Goal: Task Accomplishment & Management: Manage account settings

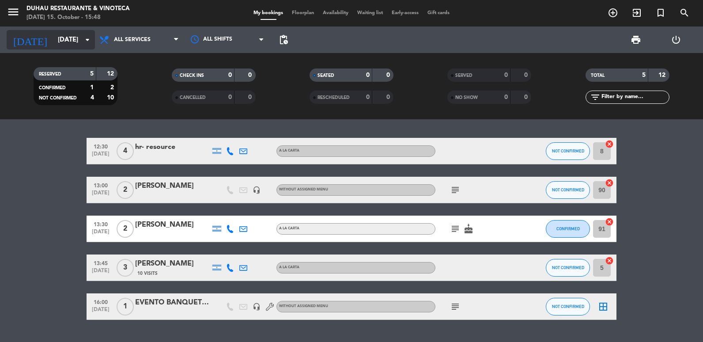
click at [69, 36] on input "[DATE]" at bounding box center [95, 40] width 85 height 16
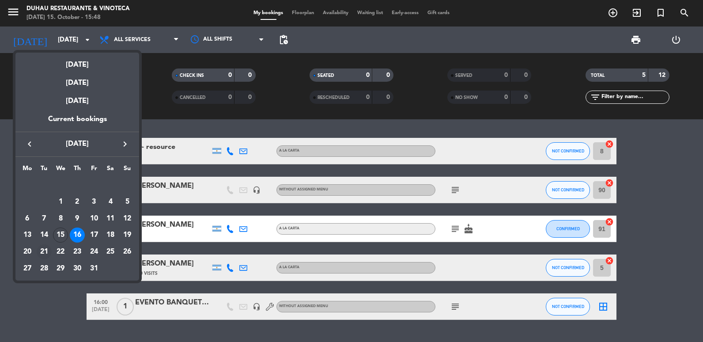
click at [41, 254] on div "21" at bounding box center [44, 251] width 15 height 15
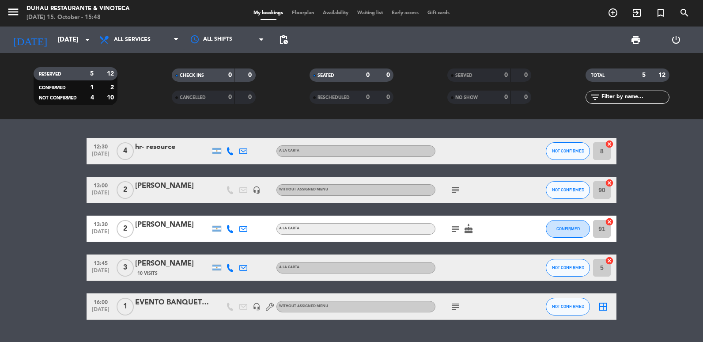
type input "[DATE]"
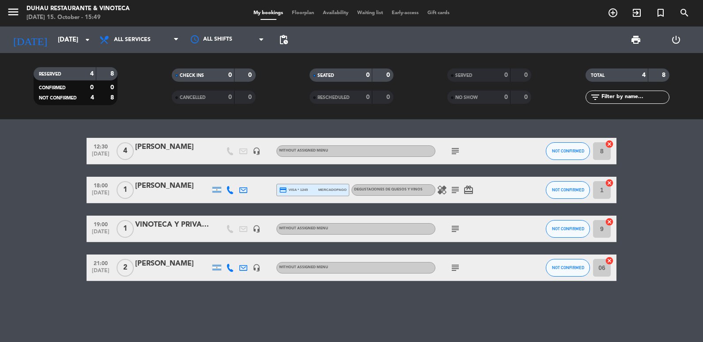
click at [457, 227] on icon "subject" at bounding box center [455, 228] width 11 height 11
click at [158, 227] on div "VINOTECA Y PRIVADO BLOQUEADO" at bounding box center [172, 224] width 75 height 11
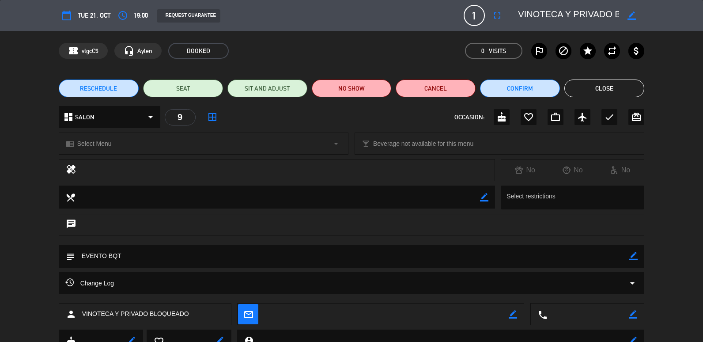
click at [639, 253] on div "subject border_color" at bounding box center [352, 256] width 586 height 23
click at [633, 256] on icon "border_color" at bounding box center [633, 256] width 8 height 8
drag, startPoint x: 178, startPoint y: 257, endPoint x: 16, endPoint y: 251, distance: 161.7
click at [16, 251] on div "subject" at bounding box center [351, 258] width 703 height 27
type textarea "e"
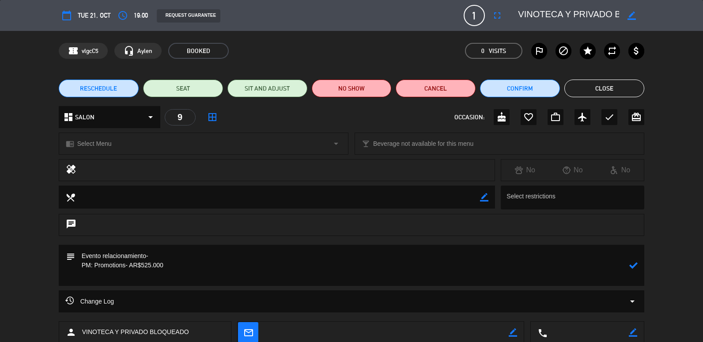
type textarea "Evento relacionamiento- PM: Promotions- AR$525.000"
click at [503, 12] on button "fullscreen" at bounding box center [497, 16] width 16 height 16
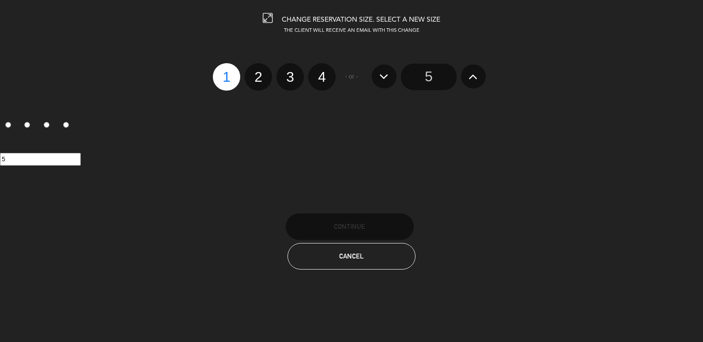
click at [477, 80] on icon at bounding box center [472, 76] width 9 height 14
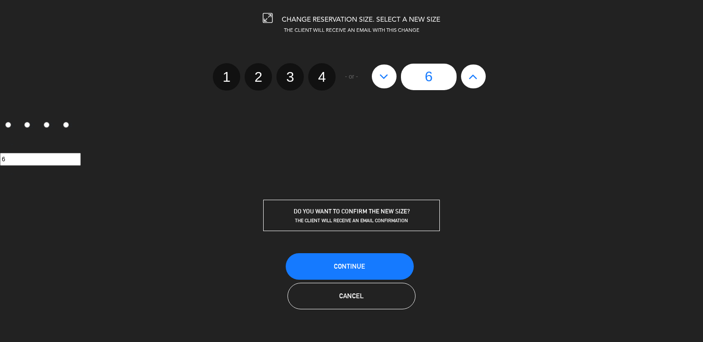
click at [477, 80] on icon at bounding box center [472, 76] width 9 height 14
type input "7"
click at [477, 80] on icon at bounding box center [472, 76] width 9 height 14
type input "8"
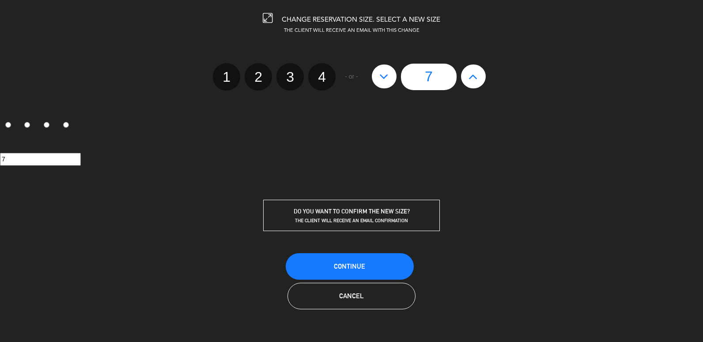
type input "8"
click at [477, 80] on icon at bounding box center [472, 76] width 9 height 14
type input "9"
click at [477, 80] on icon at bounding box center [472, 76] width 9 height 14
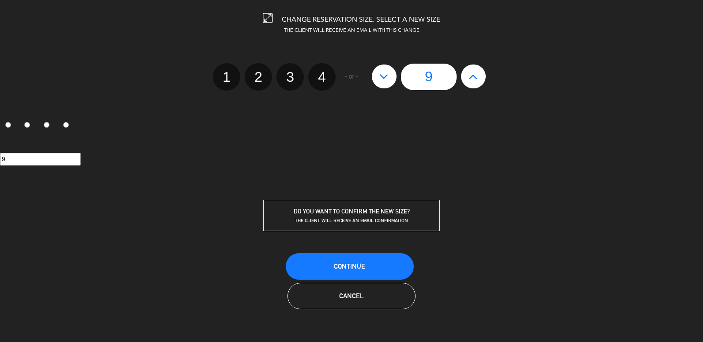
type input "10"
click at [477, 80] on icon at bounding box center [472, 76] width 9 height 14
type input "11"
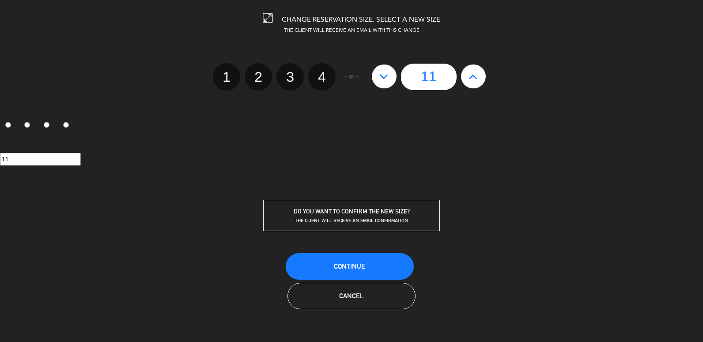
click at [477, 80] on icon at bounding box center [472, 76] width 9 height 14
type input "12"
click at [477, 80] on icon at bounding box center [472, 76] width 9 height 14
type input "13"
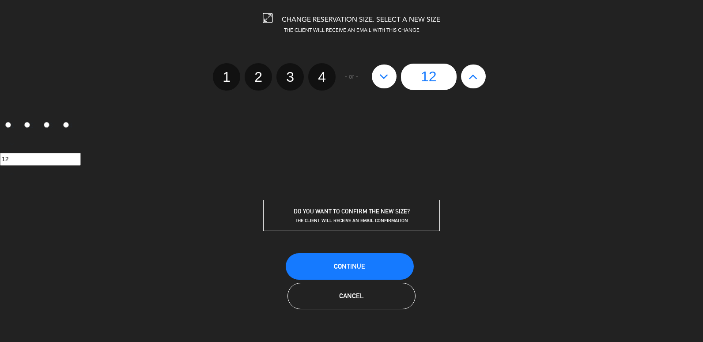
type input "13"
click at [477, 80] on icon at bounding box center [472, 76] width 9 height 14
type input "14"
click at [477, 80] on icon at bounding box center [472, 76] width 9 height 14
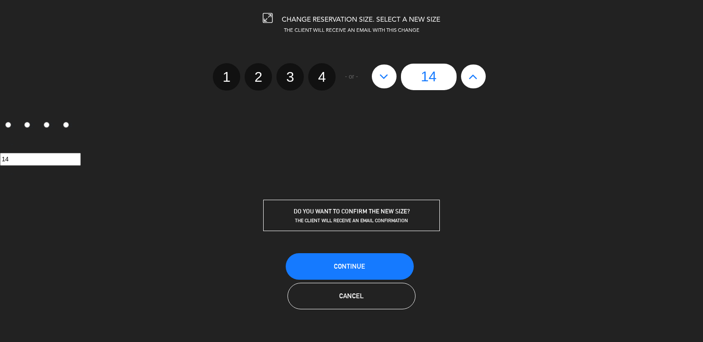
type input "15"
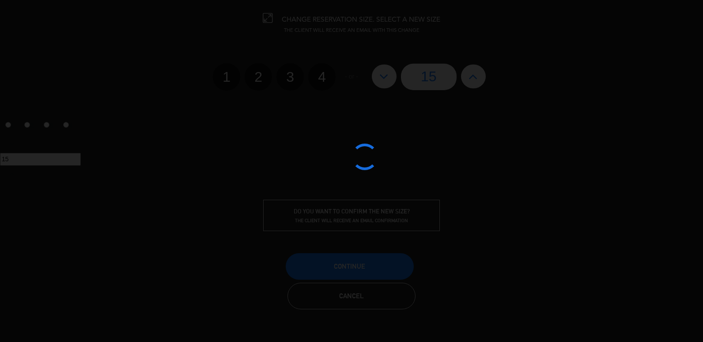
click at [369, 271] on div at bounding box center [351, 171] width 703 height 342
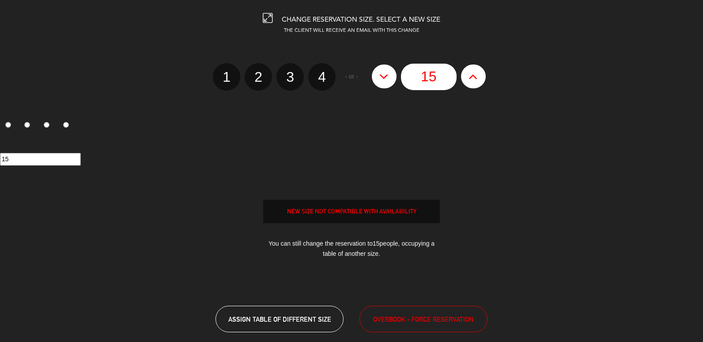
click at [369, 271] on div "THE CLIENT WILL RECEIVE AN EMAIL WITH THIS CHANGE 1 2 3 4 - or - 15 1 2 3 4 15 …" at bounding box center [351, 155] width 716 height 256
click at [434, 319] on span "OVERBOOK - FORCE RESERVATION" at bounding box center [423, 319] width 101 height 10
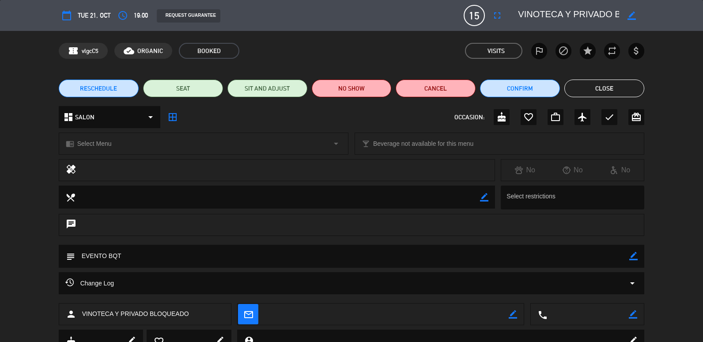
click at [631, 256] on icon "border_color" at bounding box center [633, 256] width 8 height 8
drag, startPoint x: 197, startPoint y: 258, endPoint x: 0, endPoint y: 263, distance: 197.0
click at [0, 262] on html "close × [PERSON_NAME] Restaurante & Vinoteca × chrome_reader_mode List of Reser…" at bounding box center [351, 171] width 703 height 342
type textarea "e"
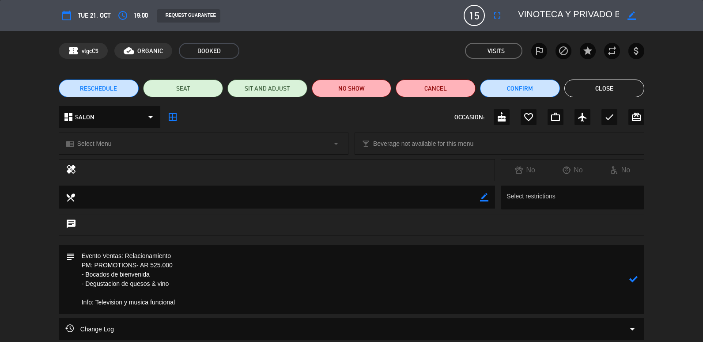
click at [514, 260] on textarea at bounding box center [352, 279] width 554 height 69
type textarea "Evento Ventas: Relacionamiento // DEO ENVIADO PM: PROMOTIONS- AR 525.000 - Boca…"
click at [631, 15] on icon "border_color" at bounding box center [631, 15] width 8 height 8
drag, startPoint x: 527, startPoint y: 12, endPoint x: 690, endPoint y: 12, distance: 162.9
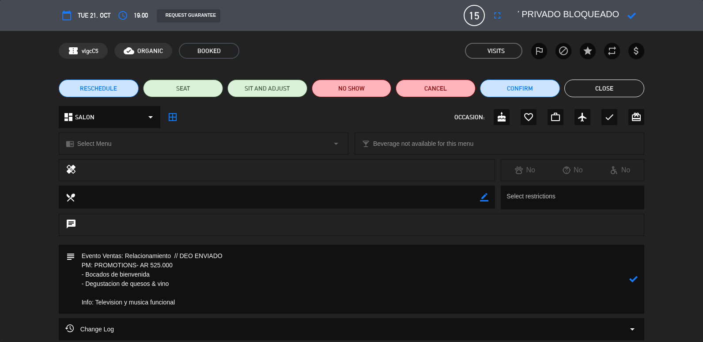
click at [690, 12] on div "calendar_today Tue 21, Oct access_time 19:00 REQUEST GUARANTEE 15 VINOTECA Y PR…" at bounding box center [351, 15] width 703 height 31
click at [517, 9] on div at bounding box center [578, 16] width 132 height 16
click at [518, 12] on textarea at bounding box center [568, 16] width 101 height 16
drag, startPoint x: 613, startPoint y: 13, endPoint x: 553, endPoint y: 12, distance: 60.0
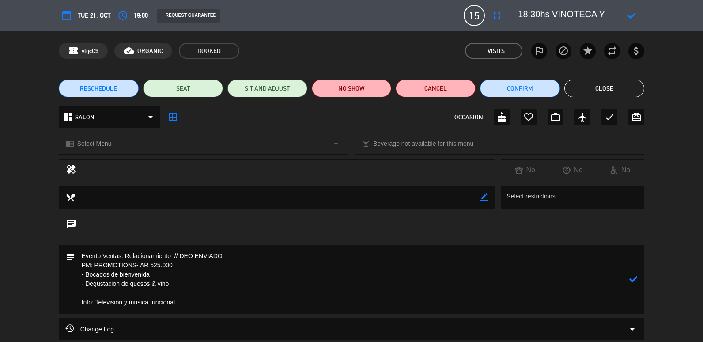
click at [553, 12] on textarea at bounding box center [568, 16] width 101 height 16
type textarea "18:30hs ventas degustacion"
click at [634, 14] on icon at bounding box center [631, 15] width 8 height 8
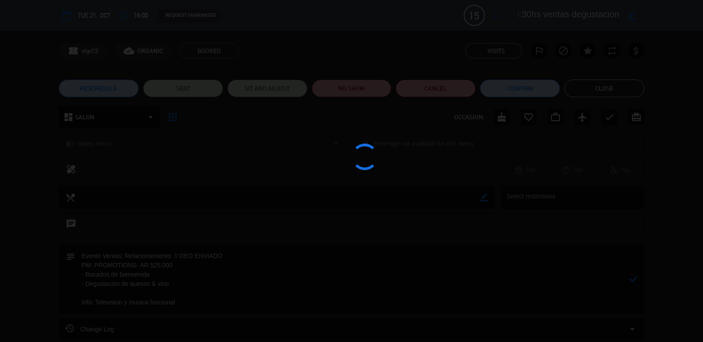
click at [631, 280] on div at bounding box center [351, 171] width 703 height 342
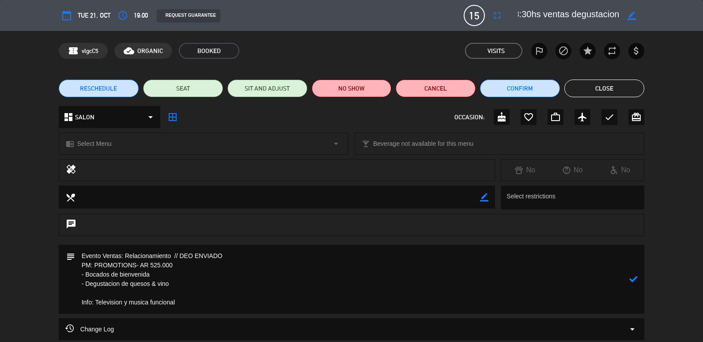
click at [634, 278] on icon at bounding box center [633, 279] width 8 height 8
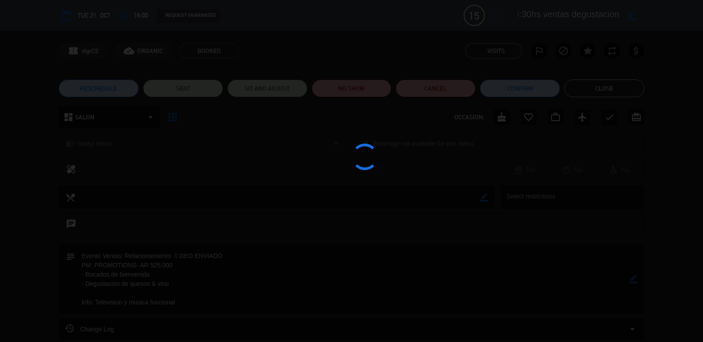
click at [633, 279] on edit-booking-info-modal "calendar_today Tue 21, Oct access_time 19:00 REQUEST GUARANTEE 15 18:30hs venta…" at bounding box center [351, 171] width 703 height 342
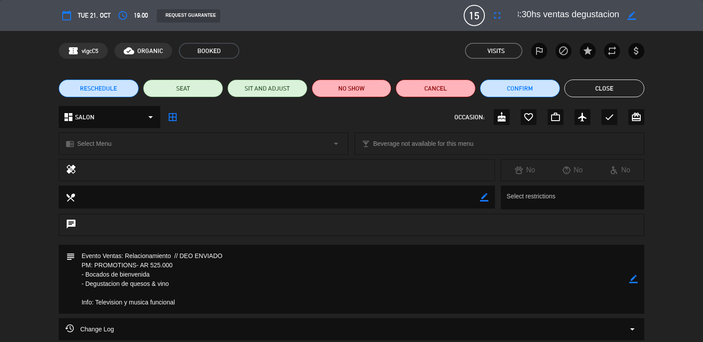
drag, startPoint x: 633, startPoint y: 280, endPoint x: 380, endPoint y: 249, distance: 254.8
click at [633, 280] on icon "border_color" at bounding box center [633, 279] width 8 height 8
type textarea "Evento Ventas: Relacionamiento // DEO ENVIADO, servicio [PERSON_NAME] PM: PROMO…"
click at [639, 280] on div "subject" at bounding box center [352, 279] width 586 height 69
click at [635, 280] on icon at bounding box center [633, 279] width 8 height 8
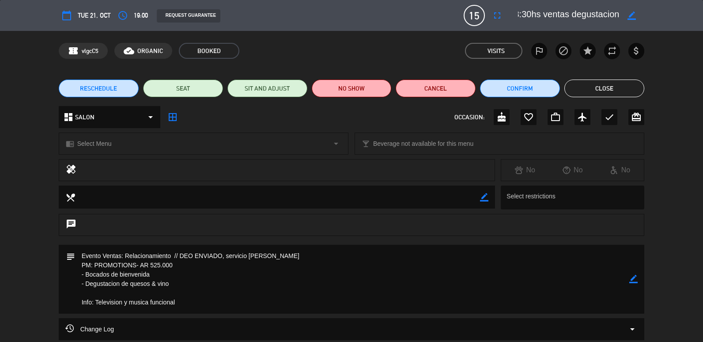
click at [602, 88] on button "Close" at bounding box center [604, 88] width 80 height 18
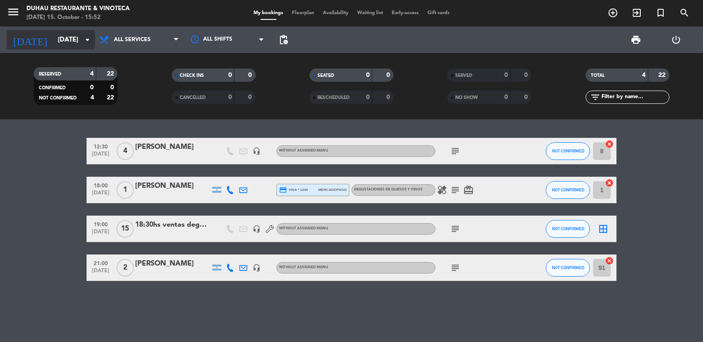
click at [72, 44] on input "[DATE]" at bounding box center [95, 40] width 85 height 16
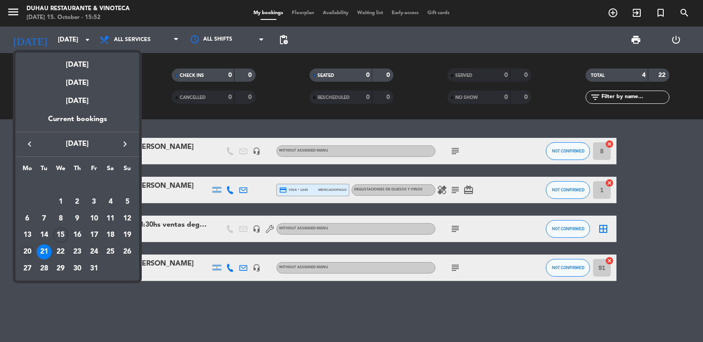
click at [30, 249] on div "20" at bounding box center [27, 251] width 15 height 15
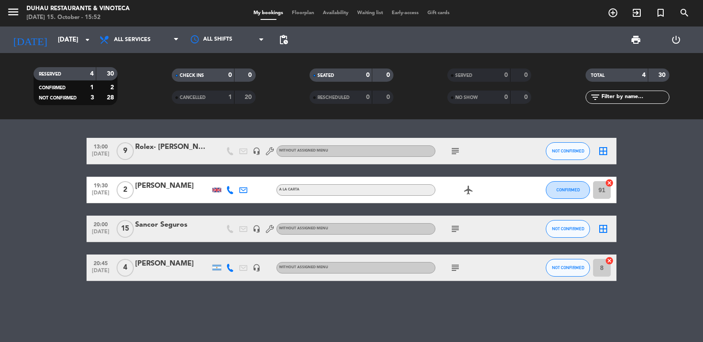
click at [456, 231] on icon "subject" at bounding box center [455, 228] width 11 height 11
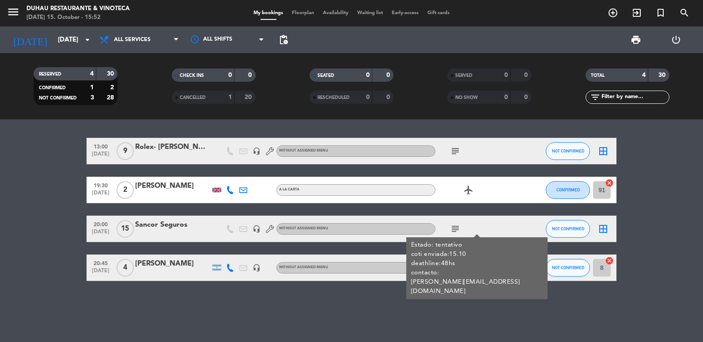
click at [59, 20] on div "[DATE] 15. October - 15:52" at bounding box center [77, 17] width 103 height 9
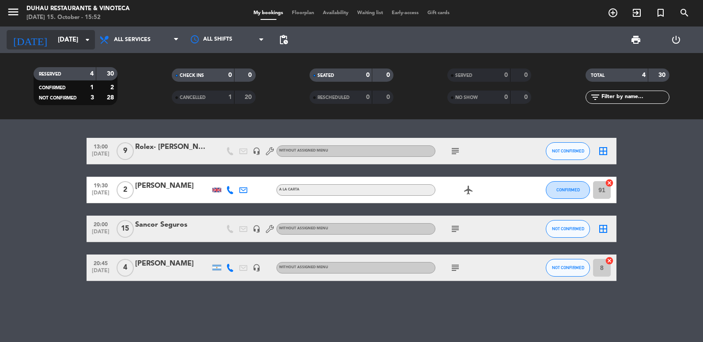
click at [54, 49] on div "[DATE] [DATE] arrow_drop_down" at bounding box center [51, 39] width 88 height 19
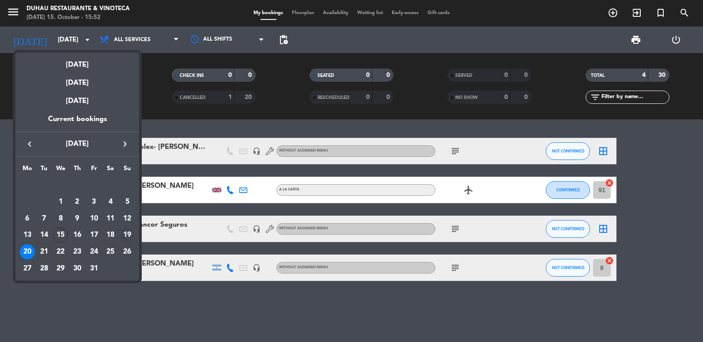
click at [130, 233] on div "19" at bounding box center [127, 234] width 15 height 15
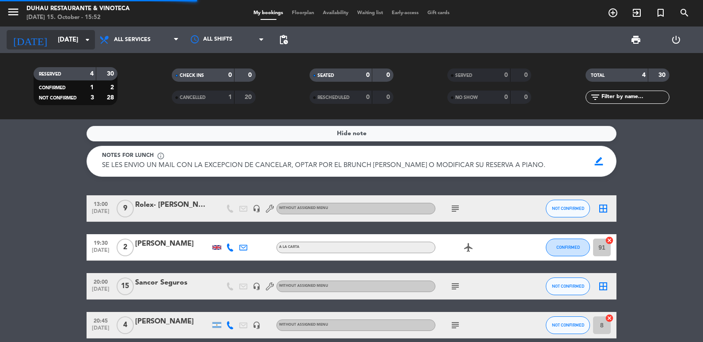
click at [60, 41] on input "[DATE]" at bounding box center [95, 40] width 85 height 16
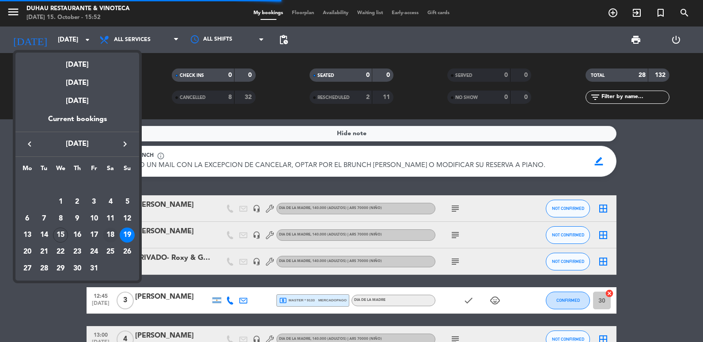
click at [110, 232] on div "18" at bounding box center [110, 234] width 15 height 15
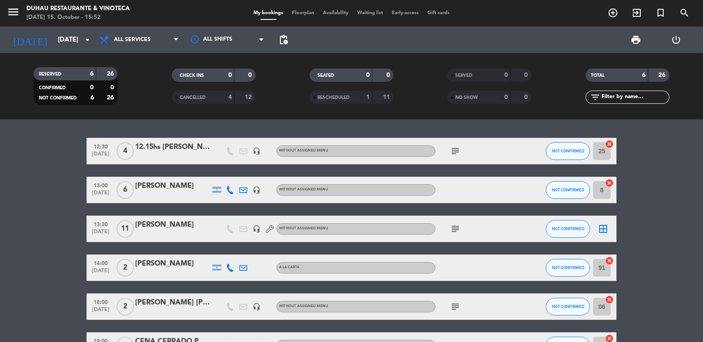
click at [458, 228] on icon "subject" at bounding box center [455, 228] width 11 height 11
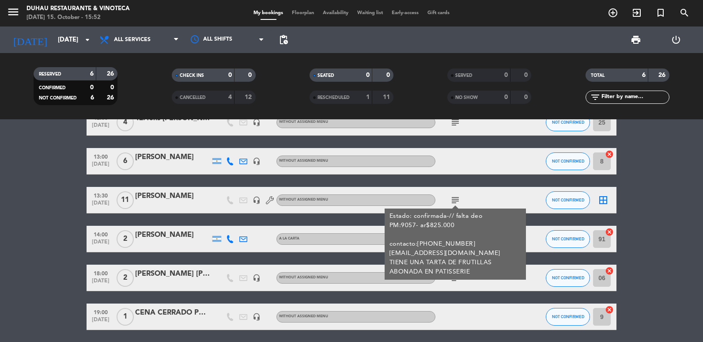
scroll to position [61, 0]
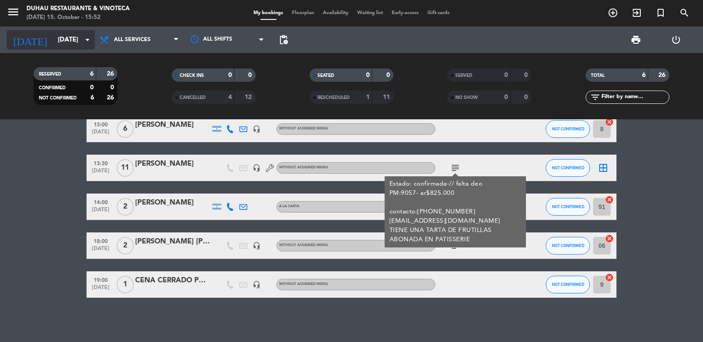
click at [54, 43] on input "[DATE]" at bounding box center [95, 40] width 85 height 16
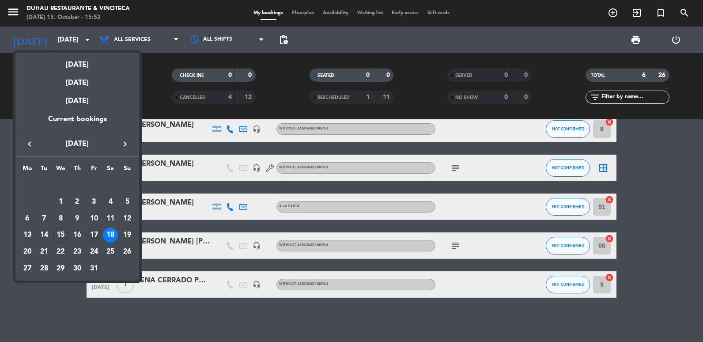
click at [95, 235] on div "17" at bounding box center [94, 234] width 15 height 15
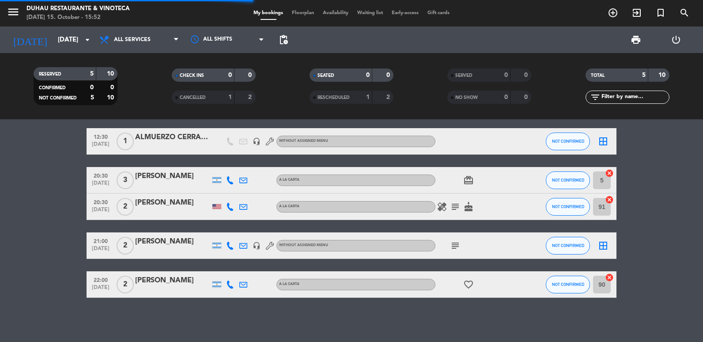
scroll to position [0, 0]
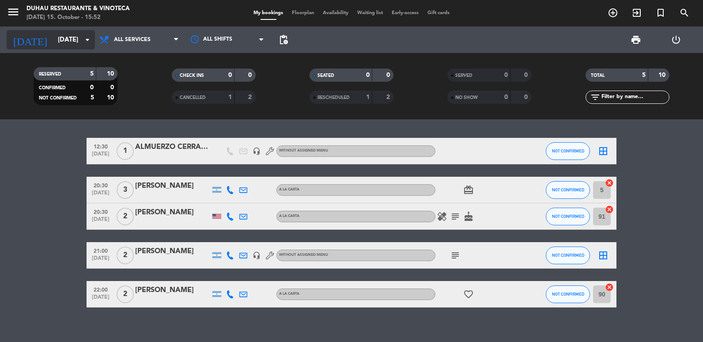
click at [74, 41] on input "[DATE]" at bounding box center [95, 40] width 85 height 16
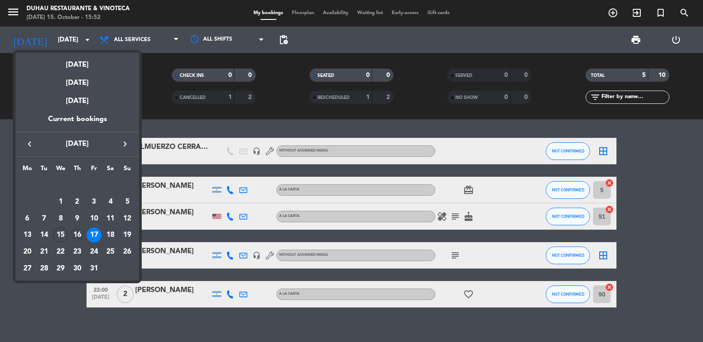
click at [75, 237] on div "16" at bounding box center [77, 234] width 15 height 15
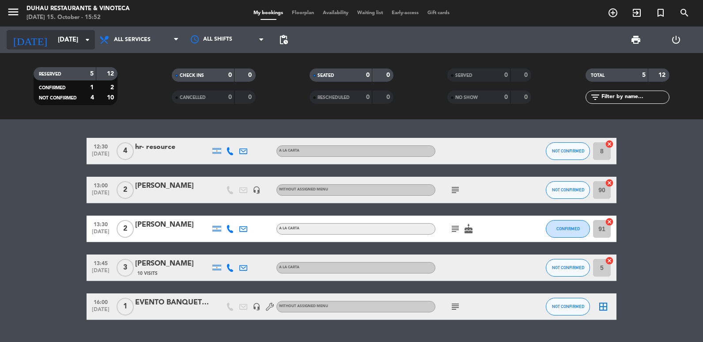
click at [55, 34] on input "[DATE]" at bounding box center [95, 40] width 85 height 16
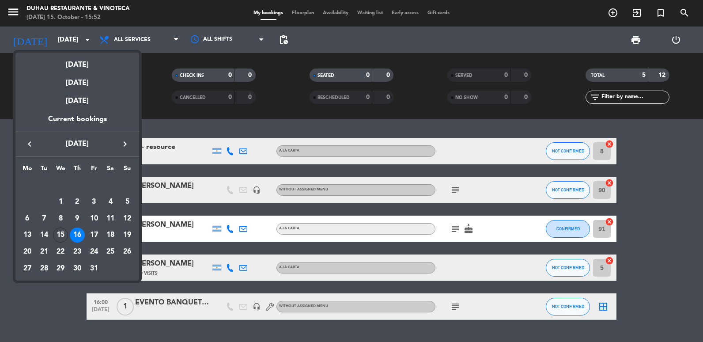
click at [68, 43] on div at bounding box center [351, 171] width 703 height 342
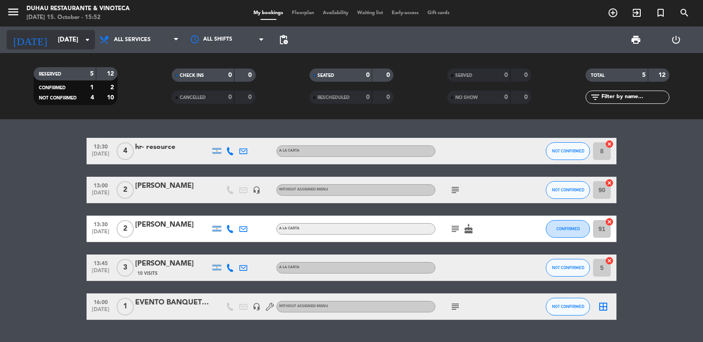
click at [53, 43] on input "[DATE]" at bounding box center [95, 40] width 85 height 16
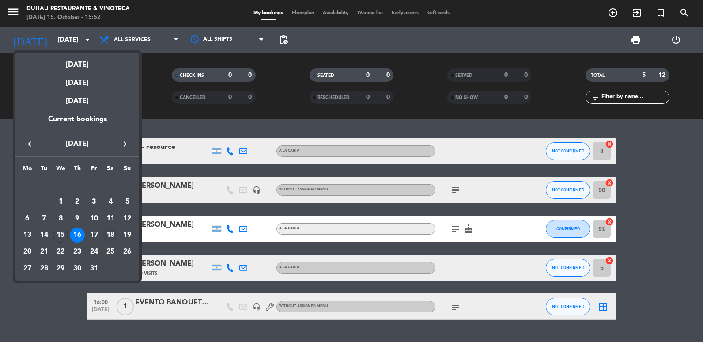
click at [111, 235] on div "18" at bounding box center [110, 234] width 15 height 15
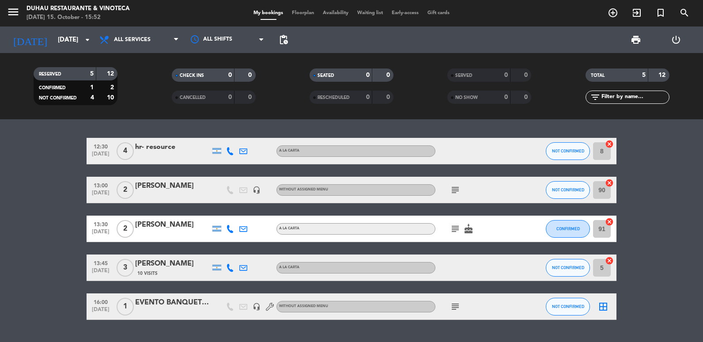
type input "[DATE]"
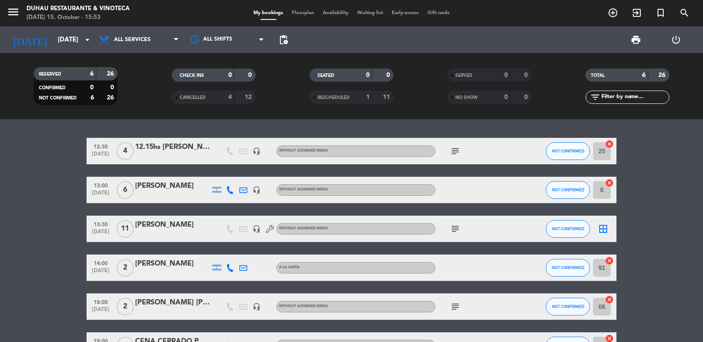
click at [157, 232] on div at bounding box center [172, 234] width 75 height 7
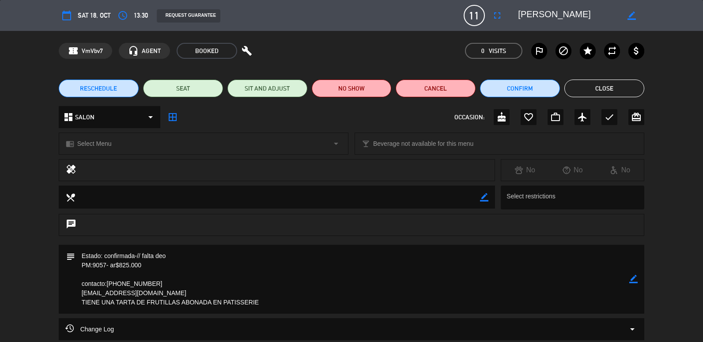
drag, startPoint x: 164, startPoint y: 292, endPoint x: 64, endPoint y: 292, distance: 99.8
click at [64, 292] on div "subject border_color" at bounding box center [352, 279] width 586 height 69
drag, startPoint x: 79, startPoint y: 302, endPoint x: 273, endPoint y: 317, distance: 194.4
click at [194, 310] on textarea at bounding box center [352, 279] width 554 height 69
click at [633, 274] on div "border_color" at bounding box center [633, 279] width 8 height 69
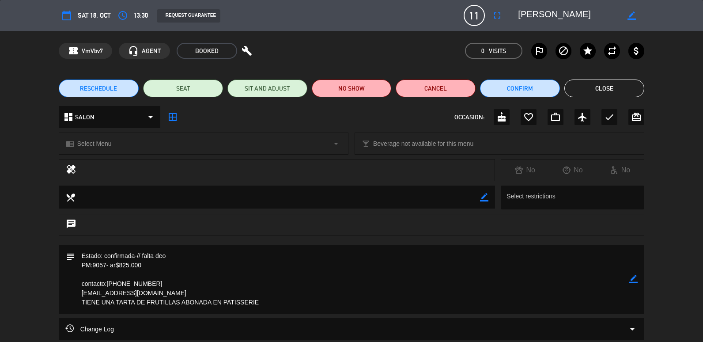
click at [634, 278] on icon "border_color" at bounding box center [633, 279] width 8 height 8
drag, startPoint x: 184, startPoint y: 257, endPoint x: 144, endPoint y: 255, distance: 39.8
click at [144, 255] on textarea at bounding box center [352, 279] width 554 height 69
click at [308, 304] on textarea at bounding box center [352, 279] width 554 height 69
click at [215, 287] on textarea at bounding box center [352, 279] width 554 height 69
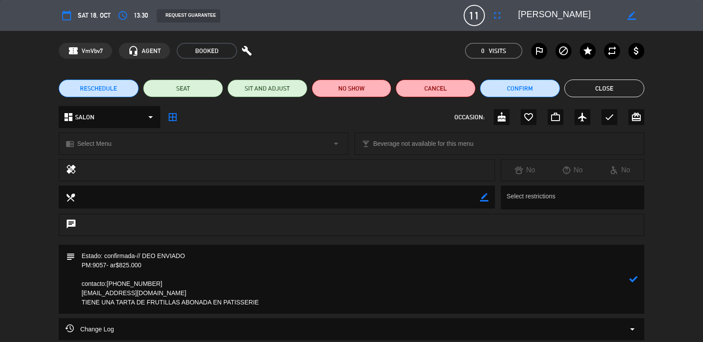
click at [90, 272] on textarea at bounding box center [352, 279] width 554 height 69
type textarea "Estado: confirmada-// DEO ENVIADO PM:9057- ar$825.000 CUMPLEAÑOS [PERSON_NAME] …"
click at [636, 279] on icon at bounding box center [633, 279] width 8 height 8
click at [598, 90] on button "Close" at bounding box center [604, 88] width 80 height 18
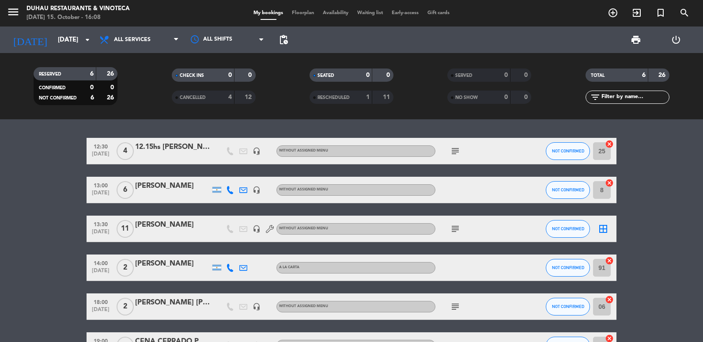
scroll to position [61, 0]
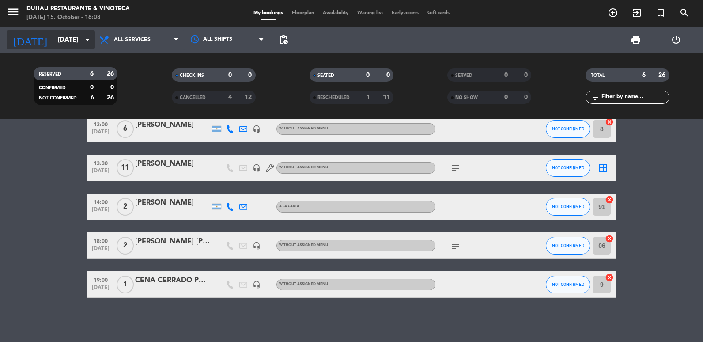
click at [65, 41] on input "[DATE]" at bounding box center [95, 40] width 85 height 16
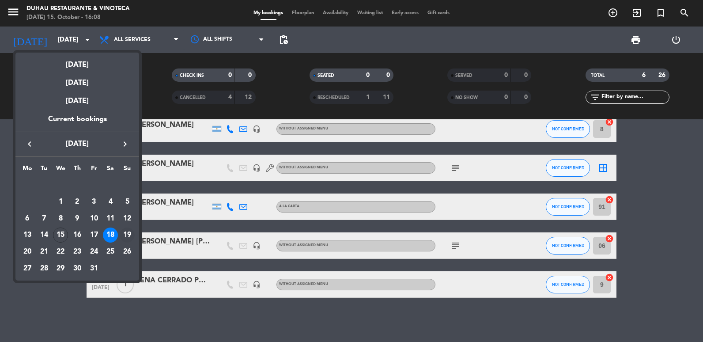
click at [129, 232] on div "19" at bounding box center [127, 234] width 15 height 15
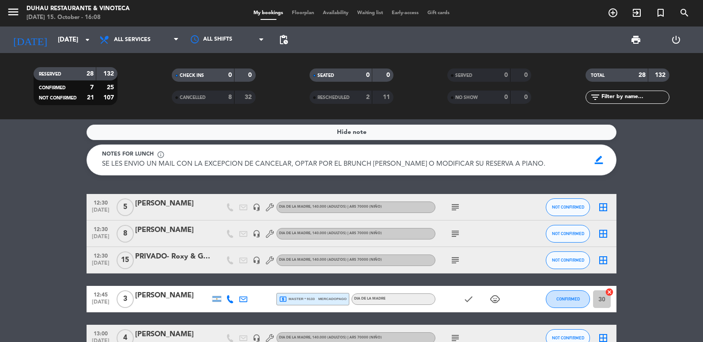
scroll to position [0, 0]
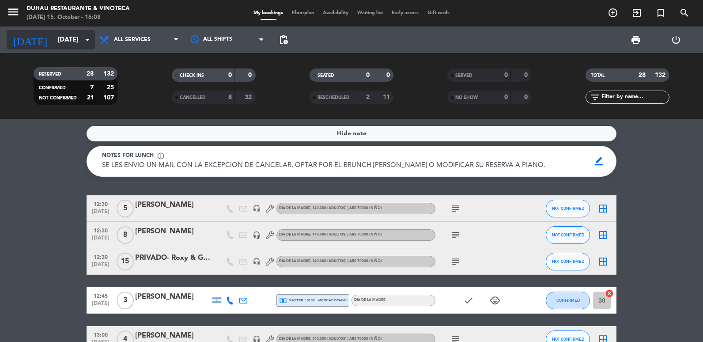
click at [30, 41] on icon "[DATE]" at bounding box center [30, 39] width 47 height 19
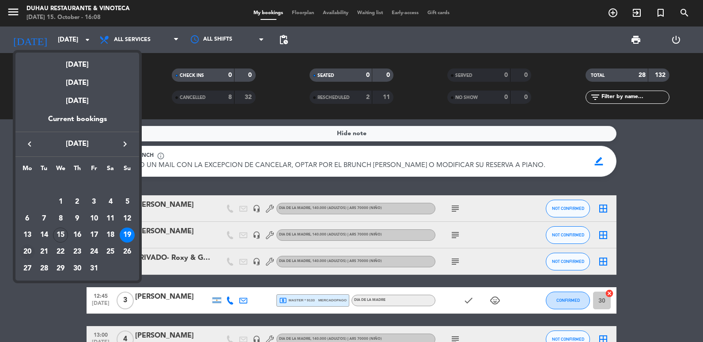
click at [27, 250] on div "20" at bounding box center [27, 251] width 15 height 15
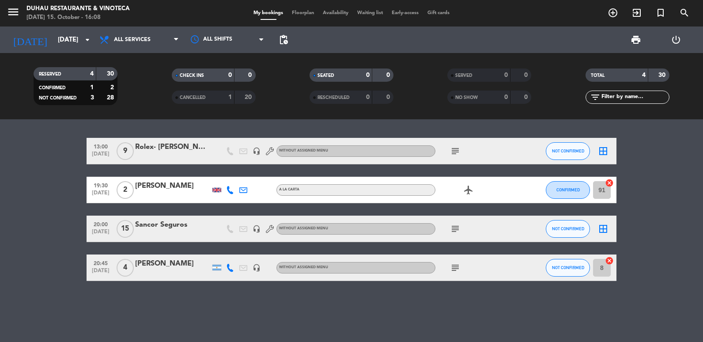
drag, startPoint x: 448, startPoint y: 222, endPoint x: 452, endPoint y: 226, distance: 5.3
click at [452, 226] on div "subject" at bounding box center [474, 228] width 79 height 26
click at [452, 229] on icon "subject" at bounding box center [455, 228] width 11 height 11
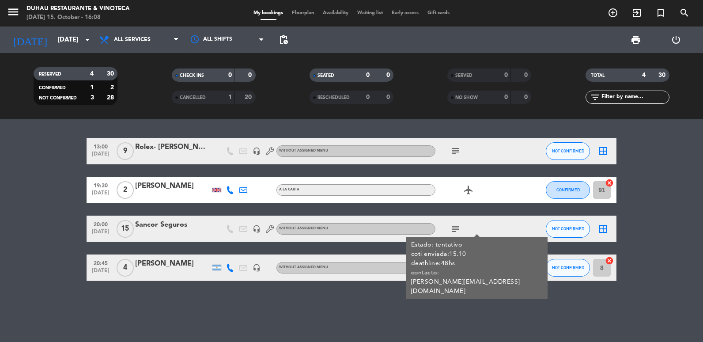
click at [456, 146] on icon "subject" at bounding box center [455, 151] width 11 height 11
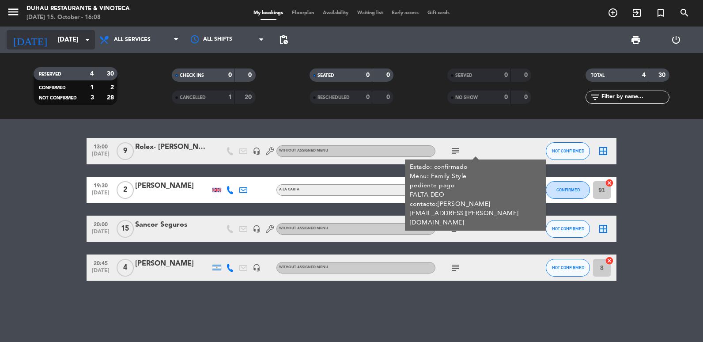
click at [74, 43] on input "[DATE]" at bounding box center [95, 40] width 85 height 16
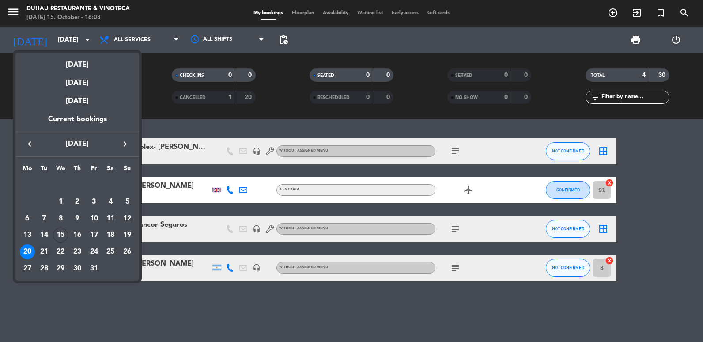
click at [40, 249] on div "21" at bounding box center [44, 251] width 15 height 15
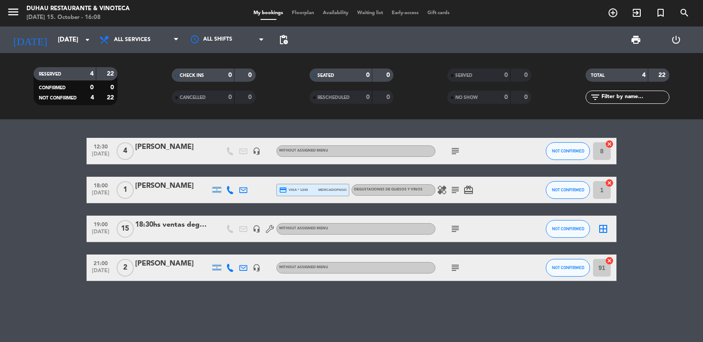
click at [453, 230] on icon "subject" at bounding box center [455, 228] width 11 height 11
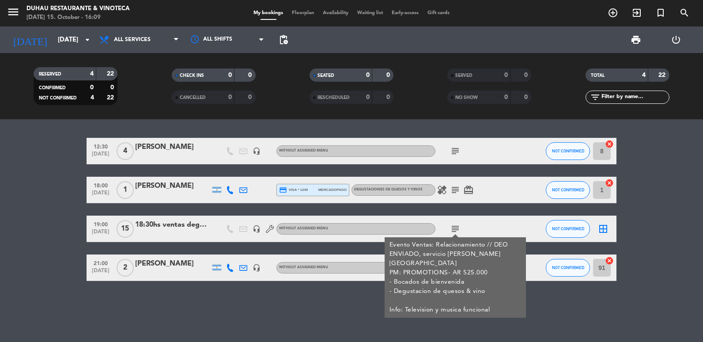
click at [38, 196] on bookings-row "12:30 [DATE] 4 [PERSON_NAME] headset_mic Without assigned menu subject NOT CONF…" at bounding box center [351, 209] width 703 height 143
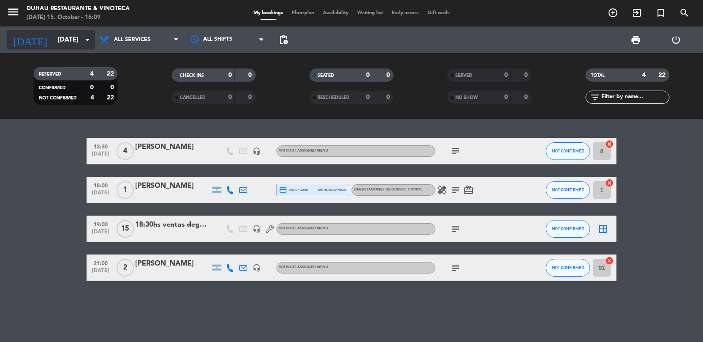
click at [71, 42] on input "[DATE]" at bounding box center [95, 40] width 85 height 16
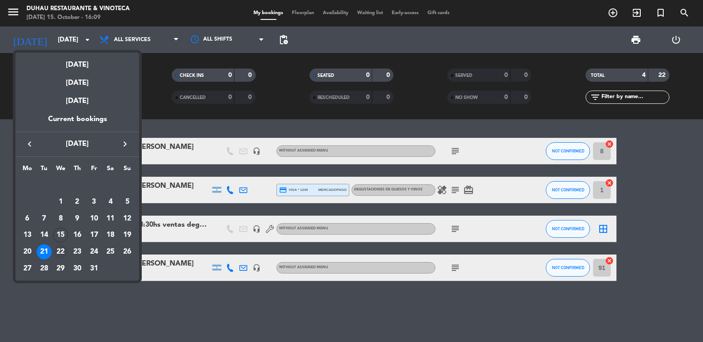
click at [60, 253] on div "22" at bounding box center [60, 251] width 15 height 15
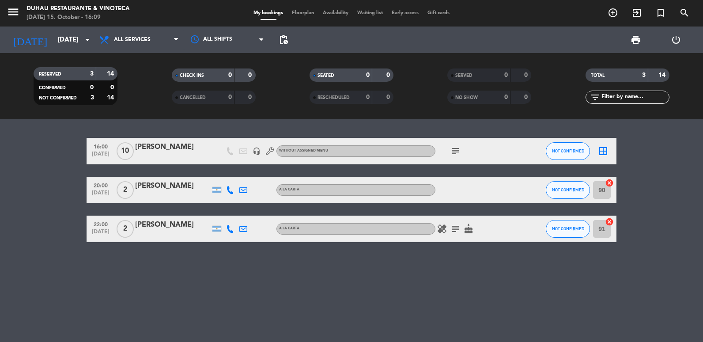
click at [456, 159] on div "subject" at bounding box center [474, 151] width 79 height 26
click at [456, 151] on icon "subject" at bounding box center [455, 151] width 11 height 11
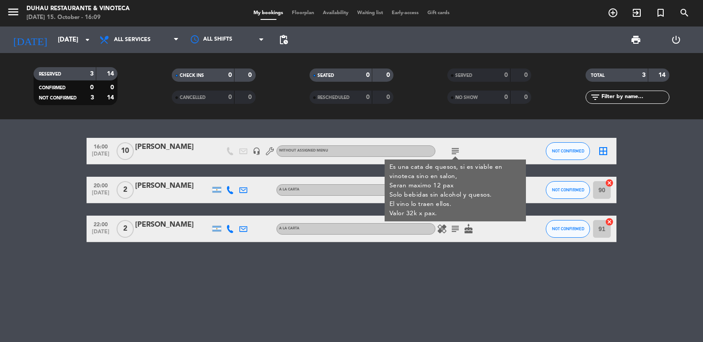
click at [534, 332] on div "16:00 [DATE] [PERSON_NAME] headset_mic Without assigned menu subject Es una cat…" at bounding box center [351, 230] width 703 height 222
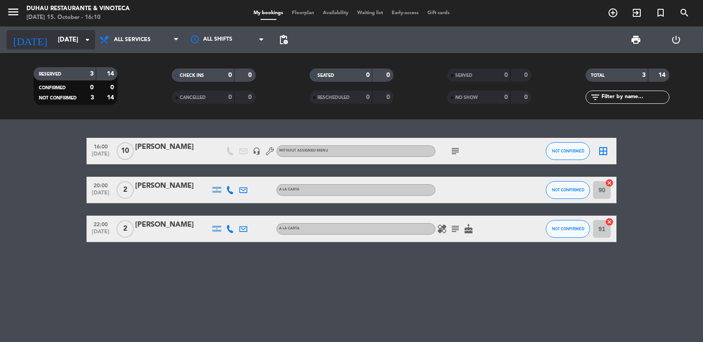
click at [72, 45] on input "[DATE]" at bounding box center [95, 40] width 85 height 16
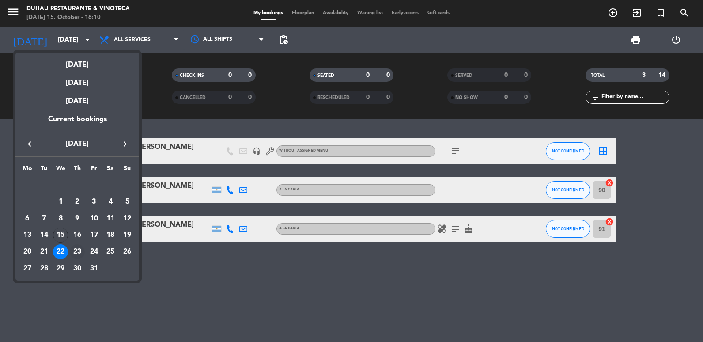
click at [72, 252] on div "23" at bounding box center [77, 251] width 15 height 15
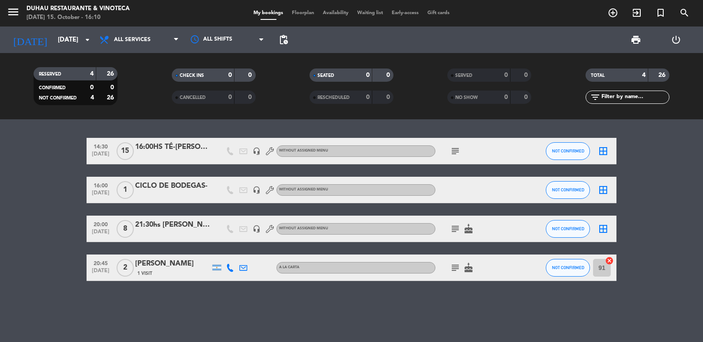
click at [455, 151] on icon "subject" at bounding box center [455, 151] width 11 height 11
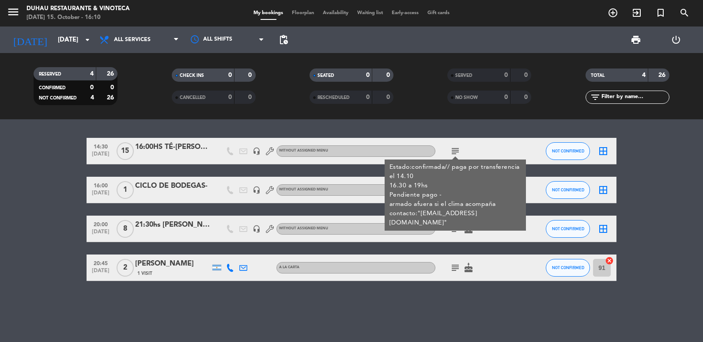
click at [456, 231] on icon "subject" at bounding box center [455, 228] width 11 height 11
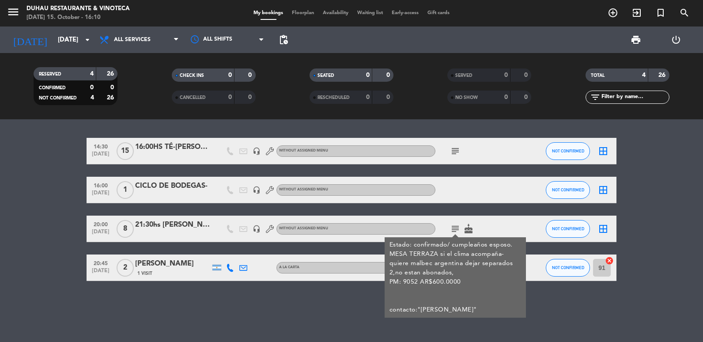
click at [454, 151] on icon "subject" at bounding box center [455, 151] width 11 height 11
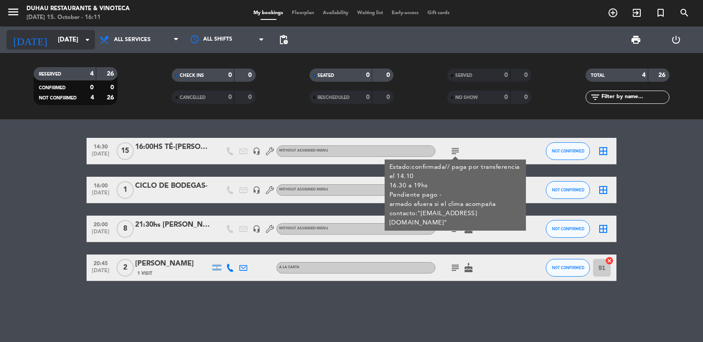
click at [53, 39] on input "[DATE]" at bounding box center [95, 40] width 85 height 16
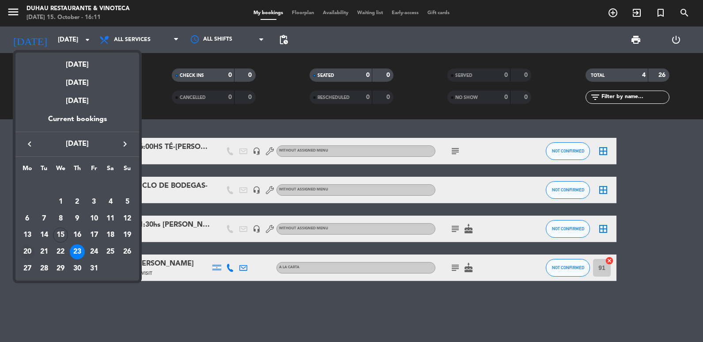
click at [26, 250] on div "20" at bounding box center [27, 251] width 15 height 15
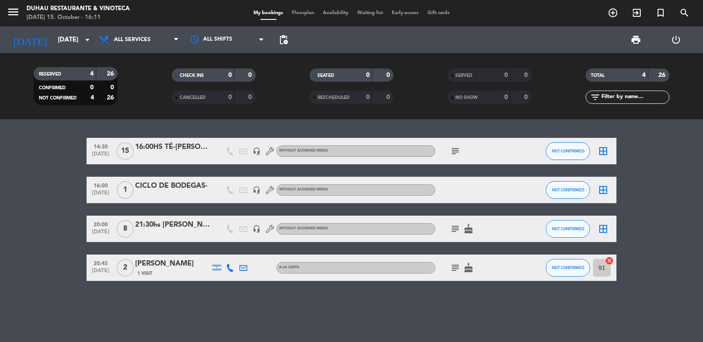
type input "[DATE]"
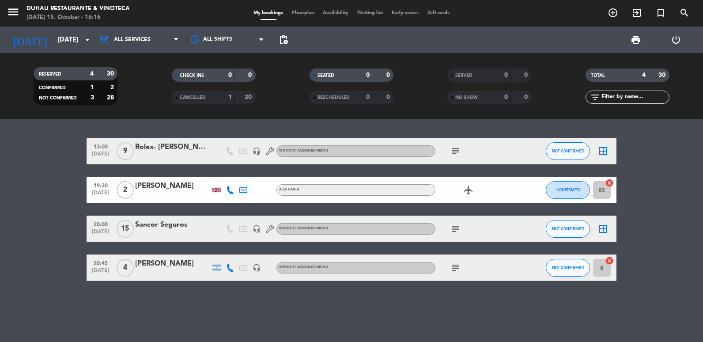
click at [169, 152] on div "Rolex- [PERSON_NAME]" at bounding box center [172, 146] width 75 height 11
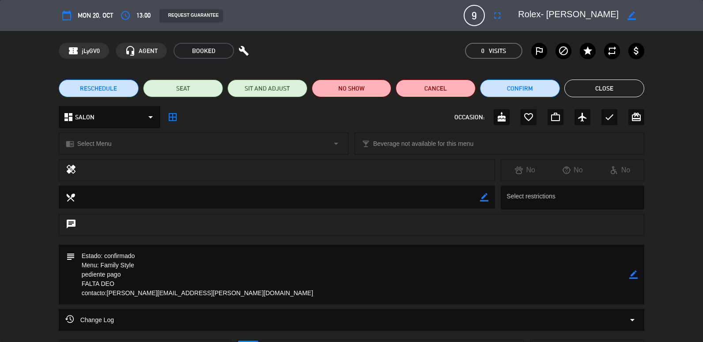
drag, startPoint x: 178, startPoint y: 298, endPoint x: 107, endPoint y: 295, distance: 71.1
click at [107, 295] on textarea at bounding box center [352, 275] width 554 height 60
click at [634, 276] on icon "border_color" at bounding box center [633, 274] width 8 height 8
drag, startPoint x: 123, startPoint y: 283, endPoint x: 103, endPoint y: 271, distance: 23.0
click at [71, 271] on div "subject" at bounding box center [352, 275] width 586 height 60
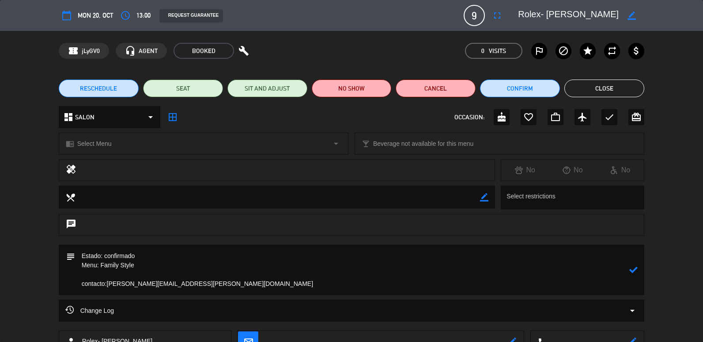
click at [157, 266] on textarea at bounding box center [352, 270] width 554 height 50
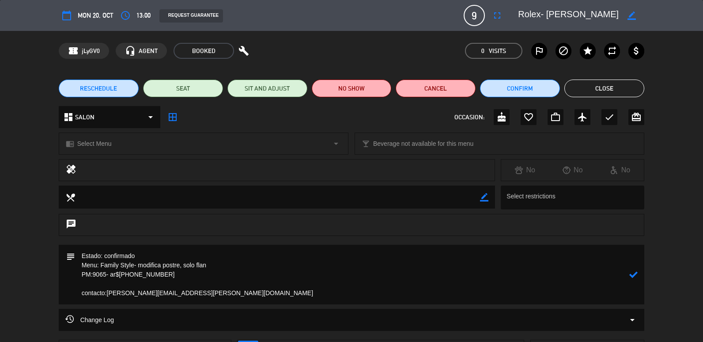
click at [636, 276] on icon at bounding box center [633, 274] width 8 height 8
click at [637, 277] on icon "border_color" at bounding box center [633, 274] width 8 height 8
click at [312, 257] on textarea at bounding box center [352, 275] width 554 height 60
type textarea "Estado: confirmado// DEO ENVIADO Menu: Family Style- modifica postre, solo flan…"
click at [630, 276] on icon at bounding box center [633, 274] width 8 height 8
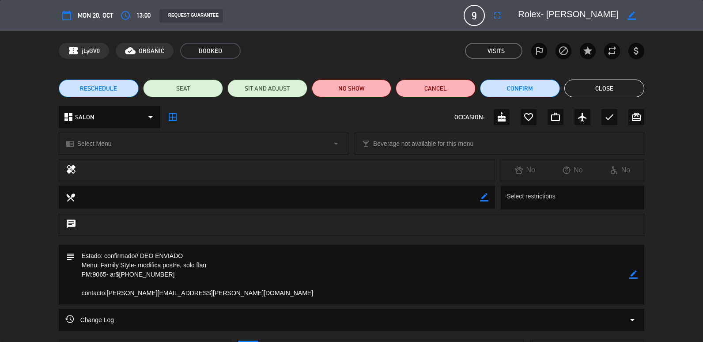
click at [594, 93] on button "Close" at bounding box center [604, 88] width 80 height 18
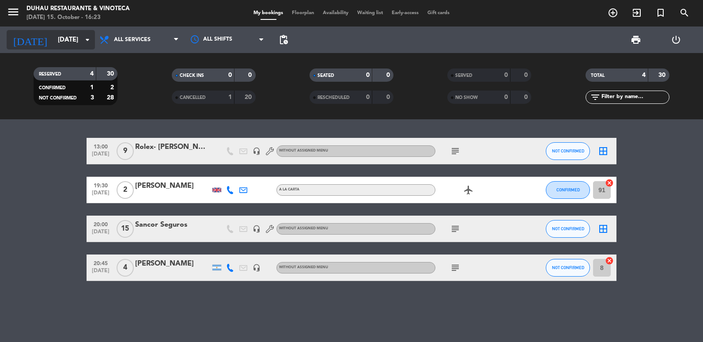
click at [87, 42] on icon "arrow_drop_down" at bounding box center [87, 39] width 11 height 11
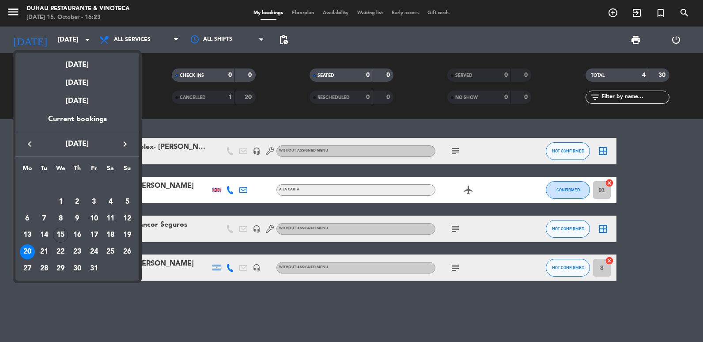
click at [45, 249] on div "21" at bounding box center [44, 251] width 15 height 15
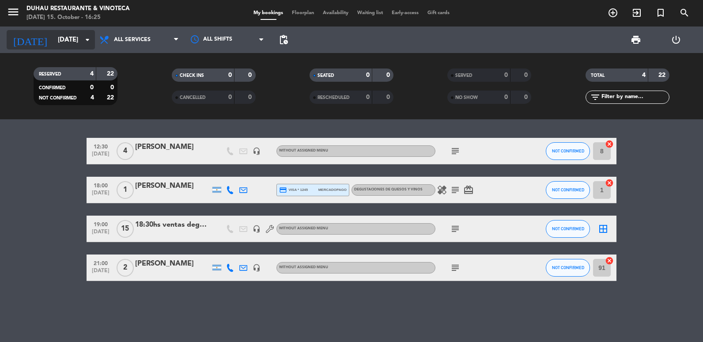
click at [68, 46] on input "[DATE]" at bounding box center [95, 40] width 85 height 16
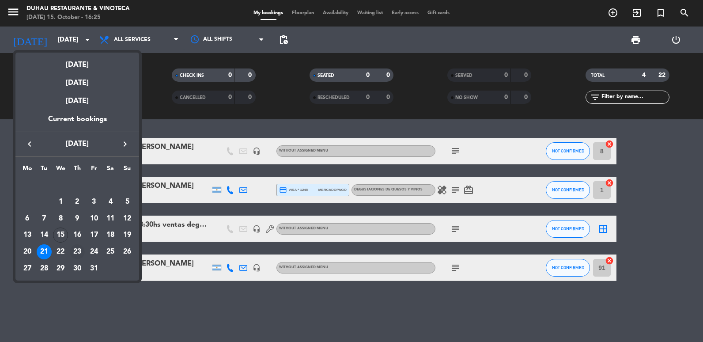
click at [78, 253] on div "23" at bounding box center [77, 251] width 15 height 15
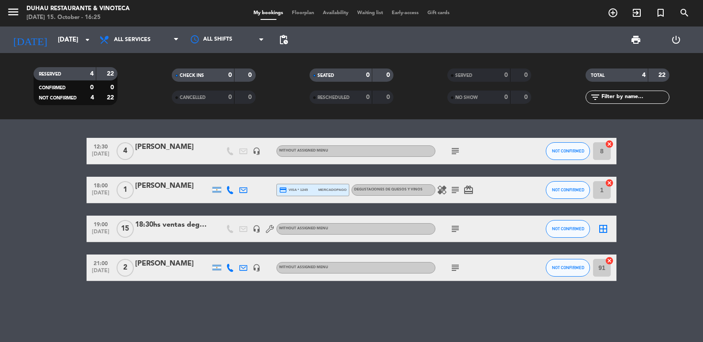
type input "[DATE]"
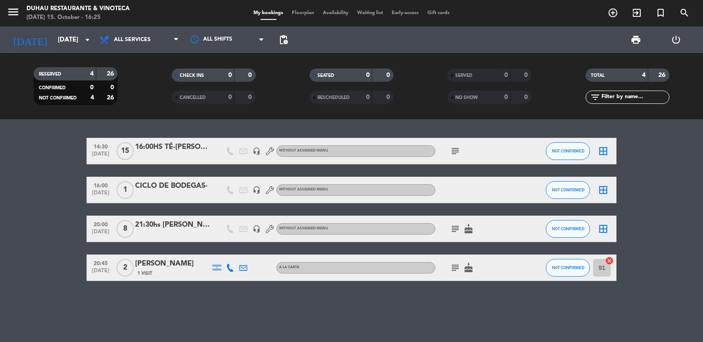
click at [454, 228] on icon "subject" at bounding box center [455, 228] width 11 height 11
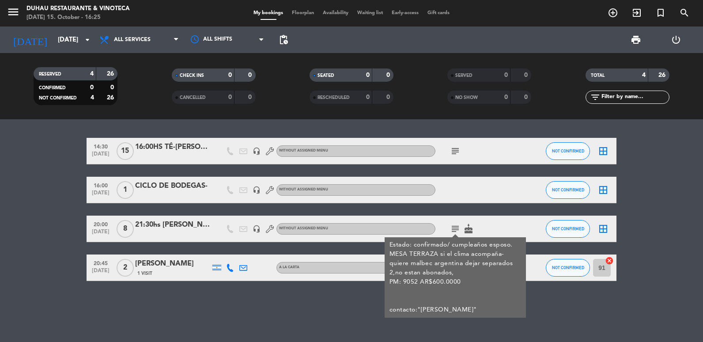
click at [164, 229] on div "21:30hs [PERSON_NAME]" at bounding box center [172, 224] width 75 height 11
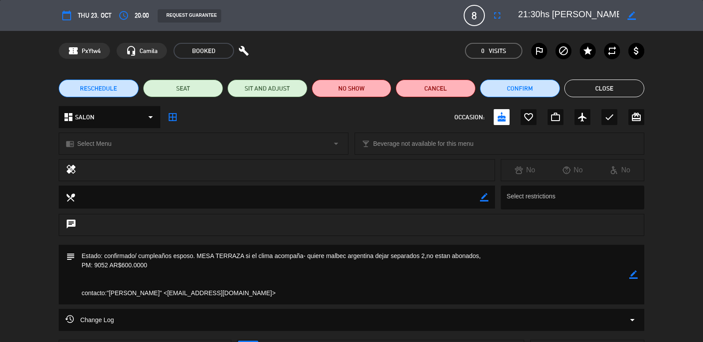
click at [573, 93] on button "Close" at bounding box center [604, 88] width 80 height 18
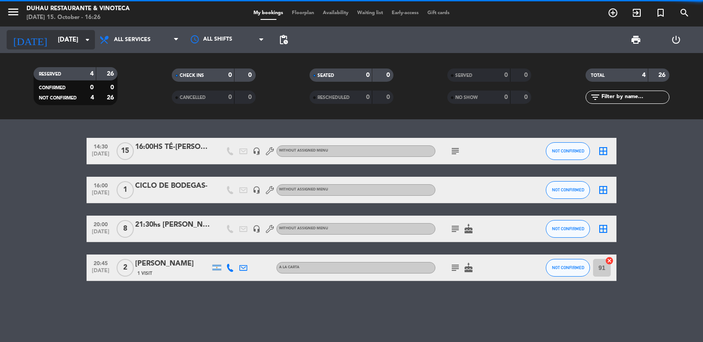
click at [80, 46] on input "[DATE]" at bounding box center [95, 40] width 85 height 16
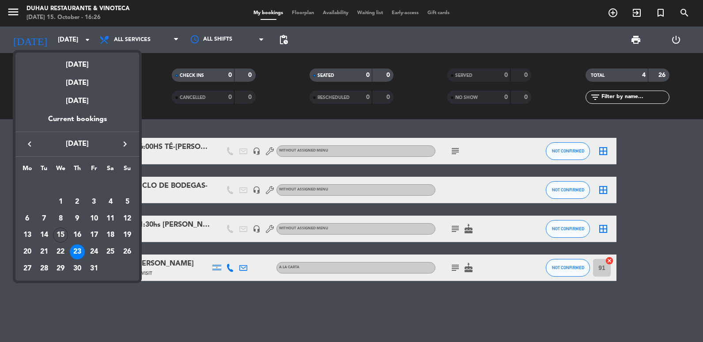
click at [189, 229] on div at bounding box center [351, 171] width 703 height 342
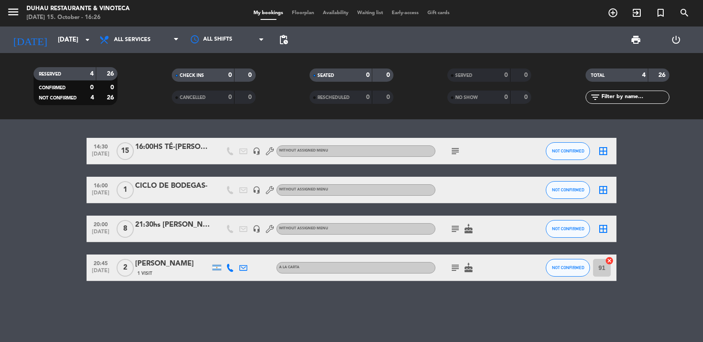
click at [188, 229] on div "21:30hs [PERSON_NAME]" at bounding box center [172, 224] width 75 height 11
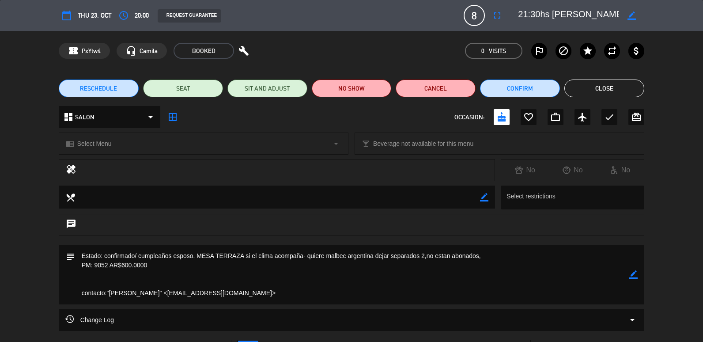
click at [129, 238] on div "chat" at bounding box center [351, 229] width 703 height 31
drag, startPoint x: 154, startPoint y: 292, endPoint x: 222, endPoint y: 296, distance: 68.6
click at [222, 296] on textarea at bounding box center [352, 275] width 554 height 60
click at [633, 275] on icon "border_color" at bounding box center [633, 274] width 8 height 8
click at [137, 253] on textarea at bounding box center [352, 275] width 554 height 60
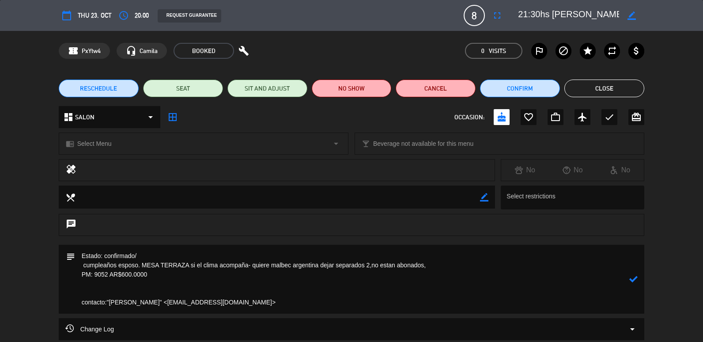
click at [140, 254] on textarea at bounding box center [352, 279] width 554 height 69
type textarea "Estado: confirmado/DEO ENVIADO cumpleaños esposo. MESA TERRAZA si el clima acom…"
click at [633, 279] on icon at bounding box center [633, 279] width 8 height 8
click at [577, 88] on button "Close" at bounding box center [604, 88] width 80 height 18
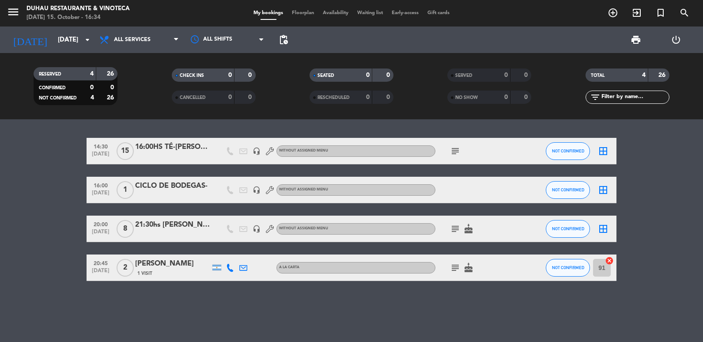
click at [162, 222] on div "21:30hs [PERSON_NAME]" at bounding box center [172, 224] width 75 height 11
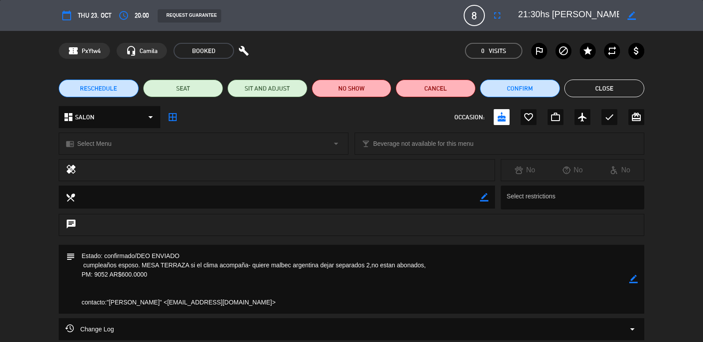
click at [636, 280] on icon "border_color" at bounding box center [633, 279] width 8 height 8
click at [596, 91] on button "Close" at bounding box center [604, 88] width 80 height 18
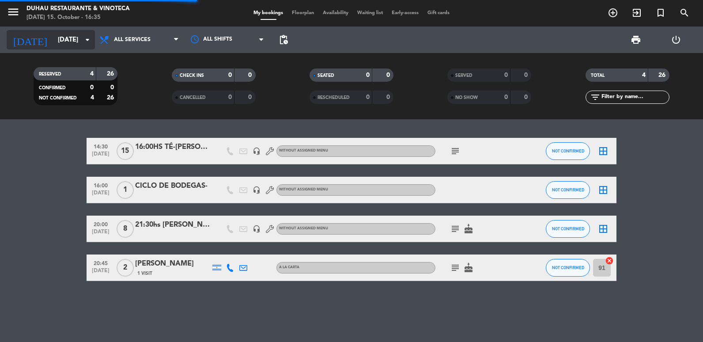
click at [53, 41] on input "[DATE]" at bounding box center [95, 40] width 85 height 16
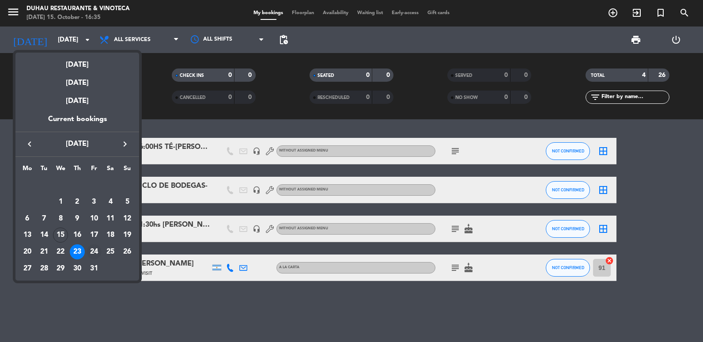
click at [90, 250] on div "24" at bounding box center [94, 251] width 15 height 15
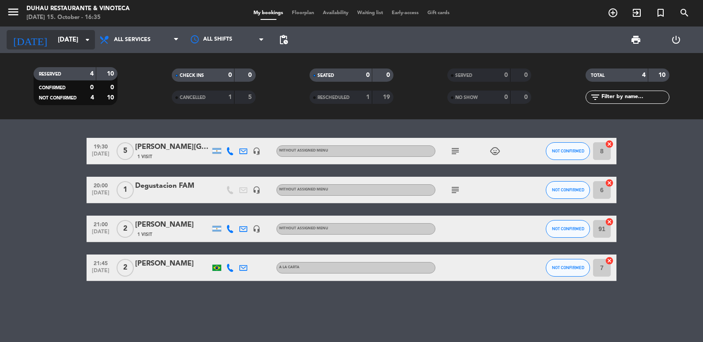
click at [53, 34] on input "[DATE]" at bounding box center [95, 40] width 85 height 16
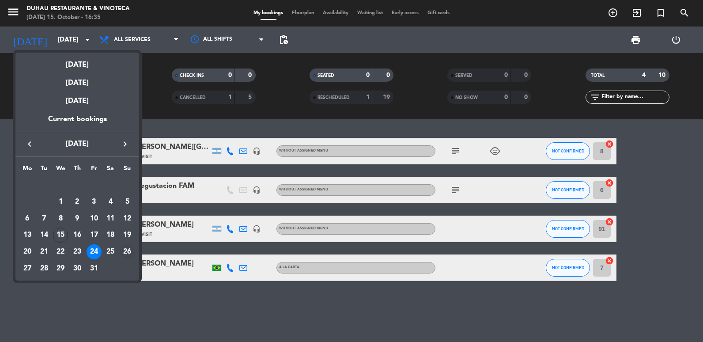
click at [132, 253] on div "26" at bounding box center [127, 251] width 15 height 15
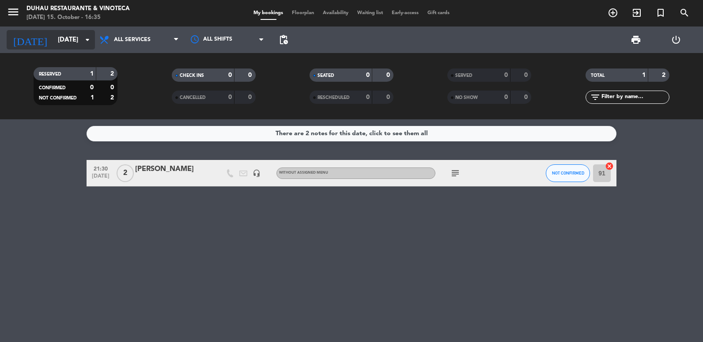
click at [53, 38] on input "[DATE]" at bounding box center [95, 40] width 85 height 16
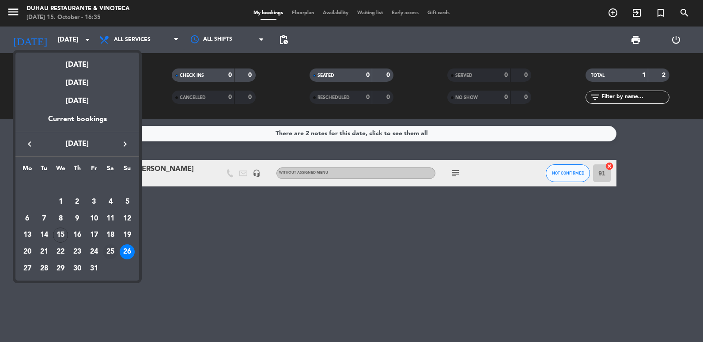
click at [114, 253] on div "25" at bounding box center [110, 251] width 15 height 15
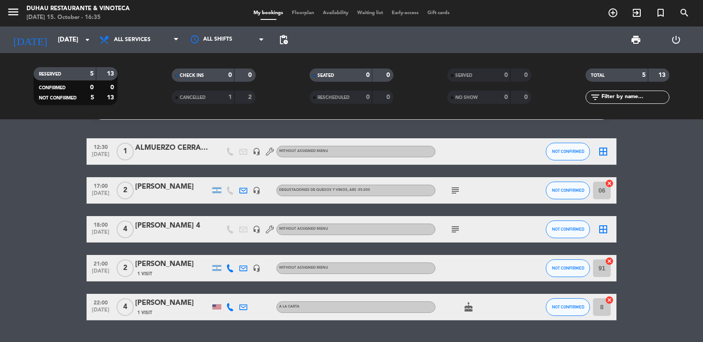
scroll to position [35, 0]
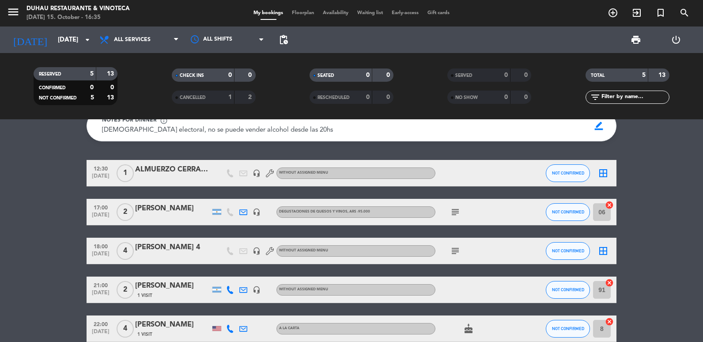
click at [54, 54] on div "RESERVED 5 13 CONFIRMED 0 0 NOT CONFIRMED 5 13 CHECK INS 0 0 CANCELLED 1 2 SEAT…" at bounding box center [351, 86] width 703 height 66
click at [54, 42] on input "[DATE]" at bounding box center [95, 40] width 85 height 16
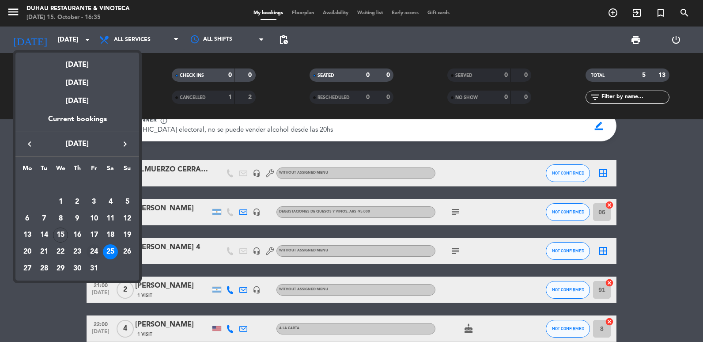
click at [87, 252] on div "24" at bounding box center [94, 251] width 15 height 15
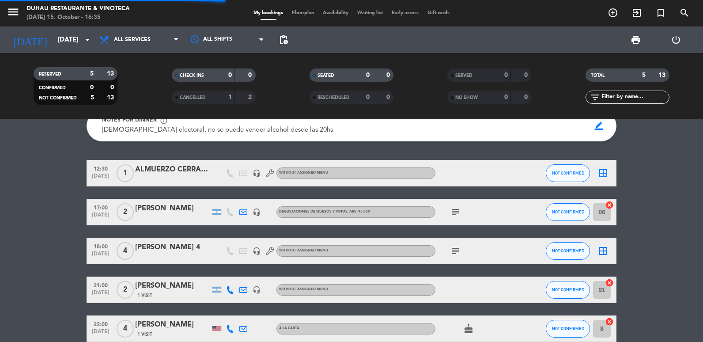
scroll to position [0, 0]
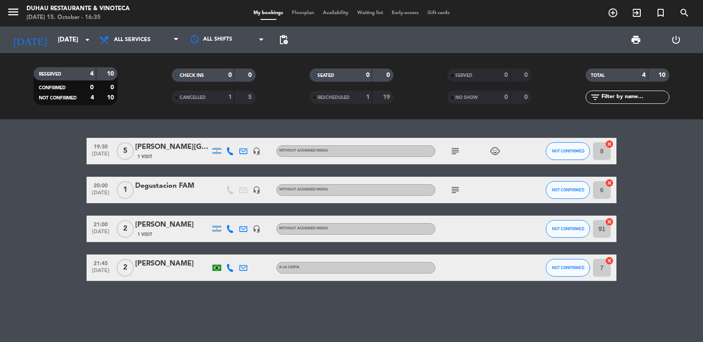
click at [449, 185] on span "subject" at bounding box center [455, 190] width 13 height 11
click at [452, 191] on icon "subject" at bounding box center [455, 190] width 11 height 11
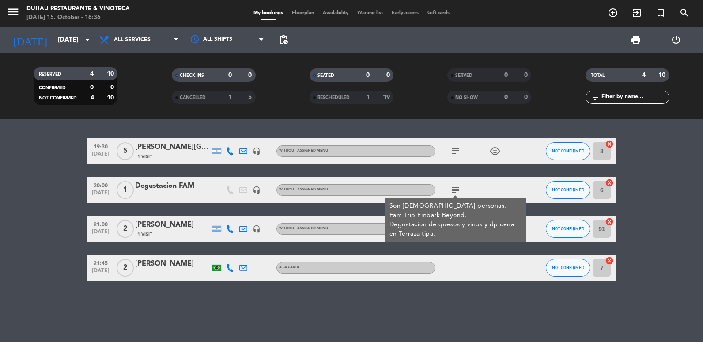
click at [258, 190] on icon "headset_mic" at bounding box center [257, 190] width 8 height 8
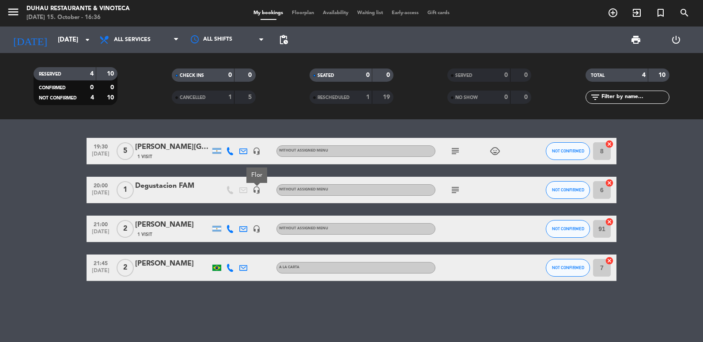
click at [453, 189] on icon "subject" at bounding box center [455, 190] width 11 height 11
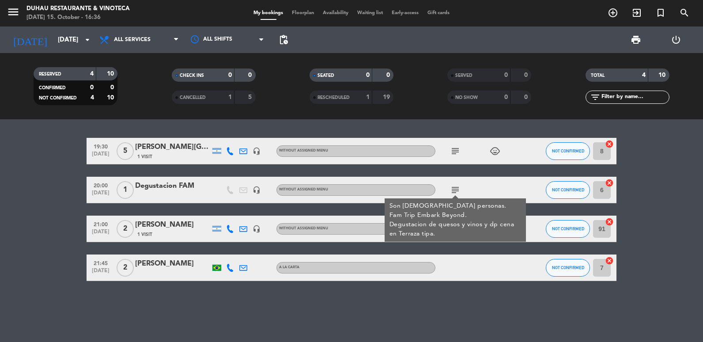
click at [695, 316] on div "19:30 [DATE] 5 [PERSON_NAME] 1 Visit headset_mic Without assigned menu subject …" at bounding box center [351, 230] width 703 height 222
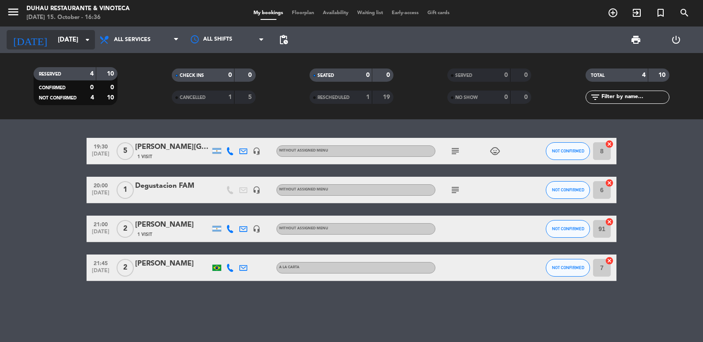
click at [53, 34] on input "[DATE]" at bounding box center [95, 40] width 85 height 16
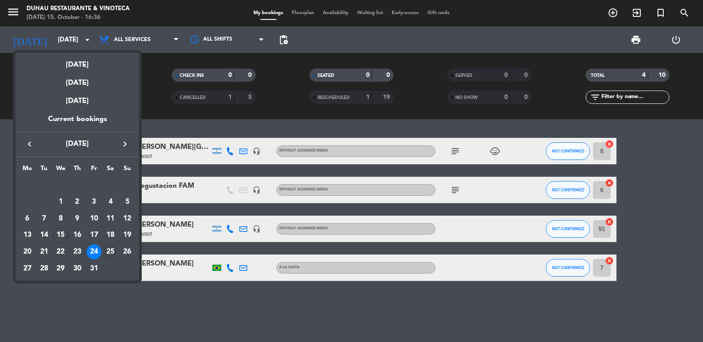
click at [109, 253] on div "25" at bounding box center [110, 251] width 15 height 15
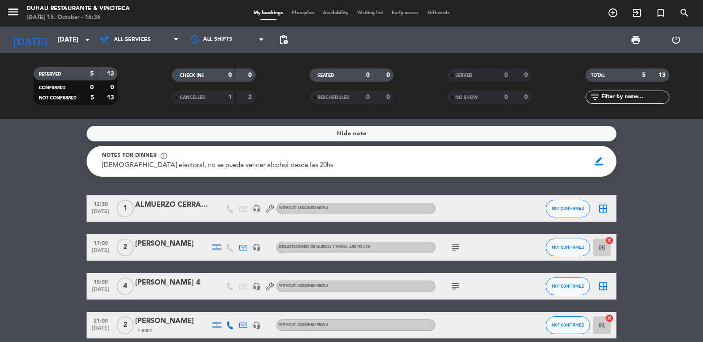
scroll to position [79, 0]
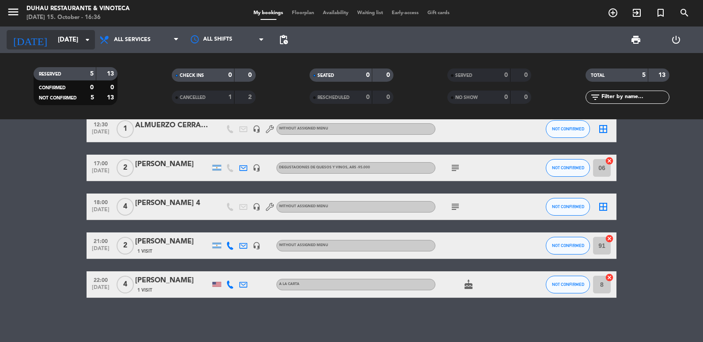
click at [53, 40] on input "[DATE]" at bounding box center [95, 40] width 85 height 16
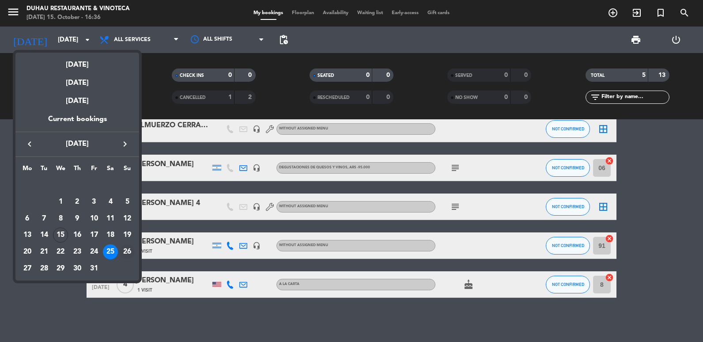
click at [128, 247] on div "26" at bounding box center [127, 251] width 15 height 15
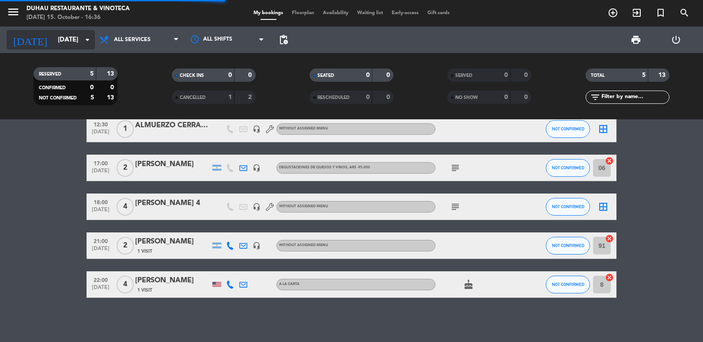
scroll to position [0, 0]
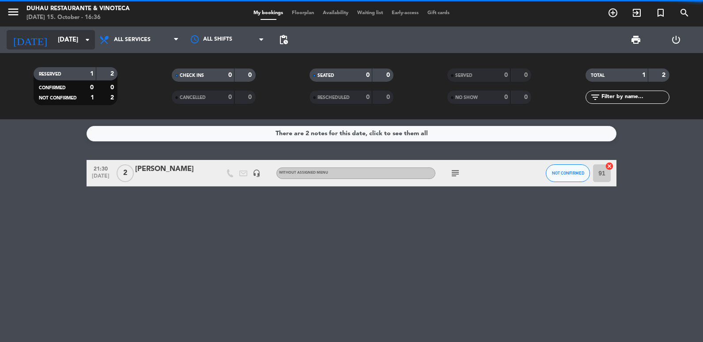
click at [84, 45] on input "[DATE]" at bounding box center [95, 40] width 85 height 16
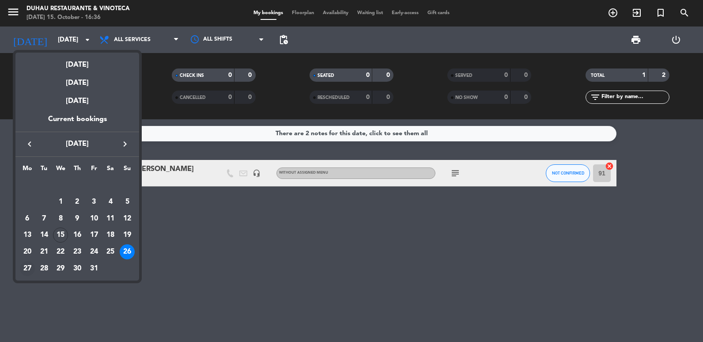
click at [24, 267] on div "27" at bounding box center [27, 268] width 15 height 15
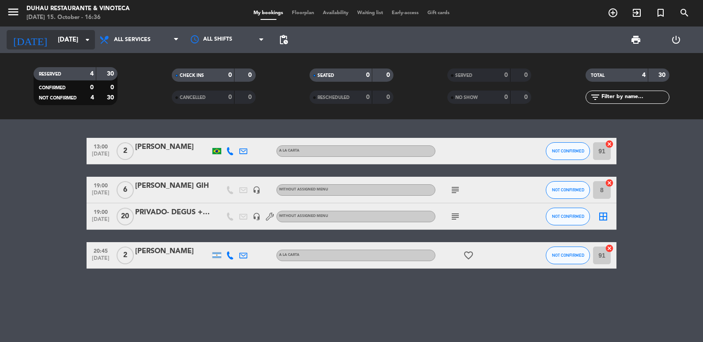
click at [59, 38] on input "[DATE]" at bounding box center [95, 40] width 85 height 16
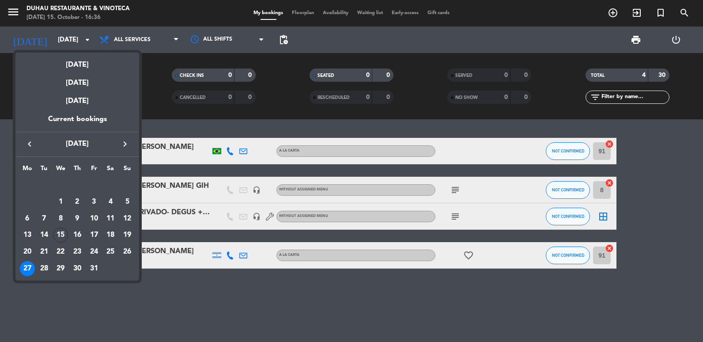
click at [344, 269] on div at bounding box center [351, 171] width 703 height 342
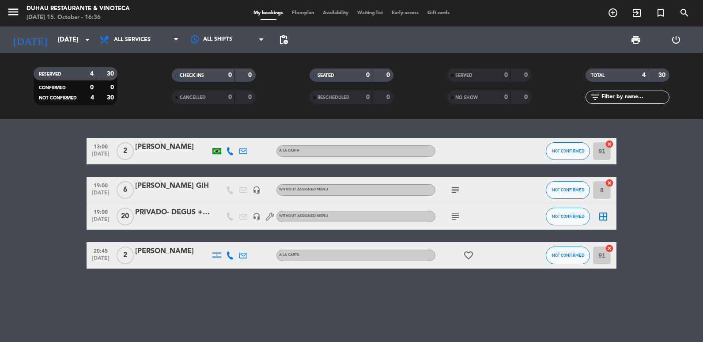
click at [454, 212] on icon "subject" at bounding box center [455, 216] width 11 height 11
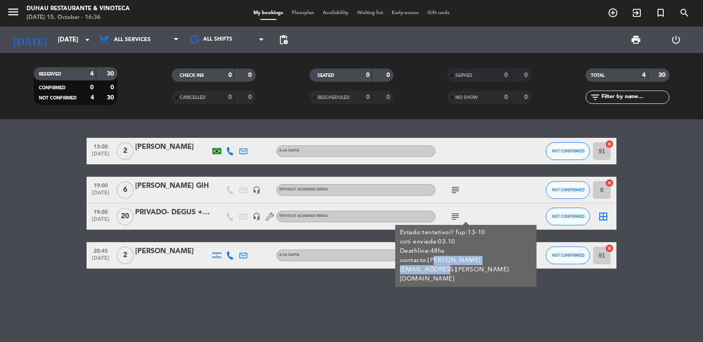
drag, startPoint x: 430, startPoint y: 261, endPoint x: 512, endPoint y: 264, distance: 81.7
click at [512, 264] on div "Estado:tentativo// fup:13-10 coti enviada:03.10 Deathline:48hs contacto:[PERSON…" at bounding box center [465, 256] width 141 height 62
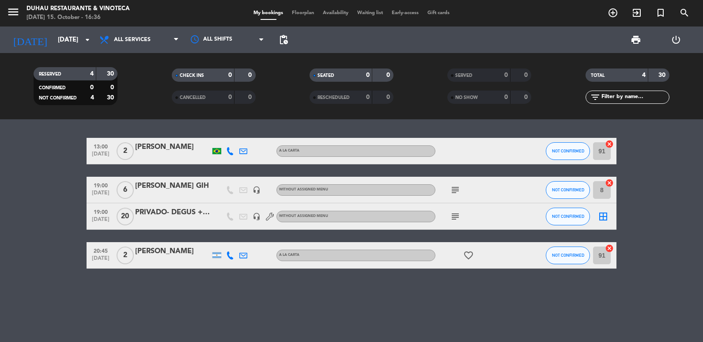
click at [449, 210] on div "subject" at bounding box center [474, 216] width 79 height 26
click at [449, 215] on span "subject" at bounding box center [455, 216] width 13 height 11
click at [452, 217] on icon "subject" at bounding box center [455, 216] width 11 height 11
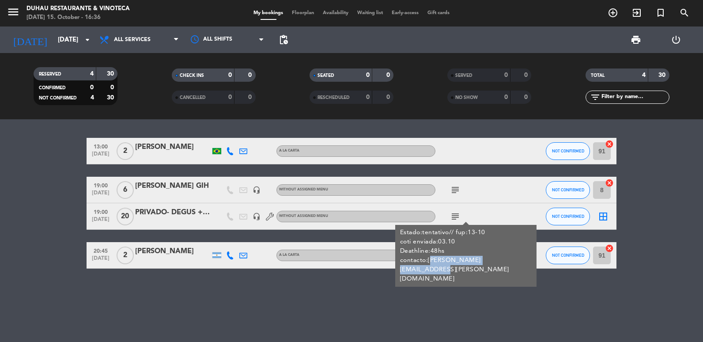
copy div "[PERSON_NAME][EMAIL_ADDRESS][PERSON_NAME][DOMAIN_NAME]"
drag, startPoint x: 427, startPoint y: 260, endPoint x: 510, endPoint y: 260, distance: 83.4
click at [510, 260] on div "Estado:tentativo// fup:13-10 coti enviada:03.10 Deathline:48hs contacto:[PERSON…" at bounding box center [466, 256] width 132 height 56
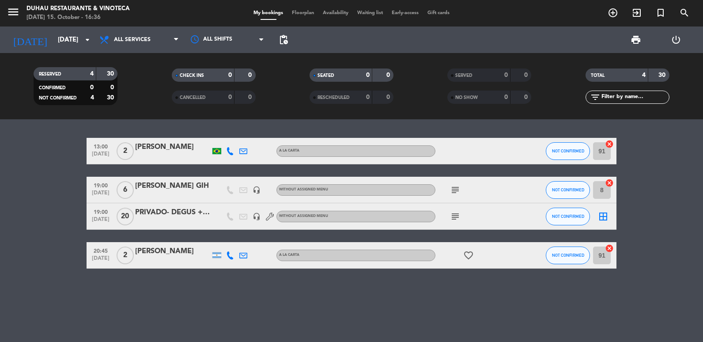
click at [174, 219] on div at bounding box center [172, 222] width 75 height 7
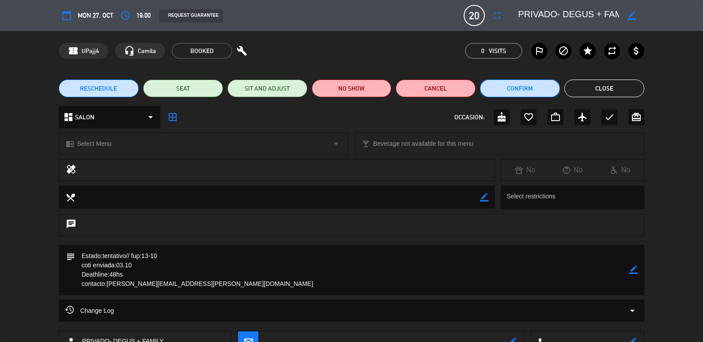
click at [532, 86] on button "Confirm" at bounding box center [520, 88] width 80 height 18
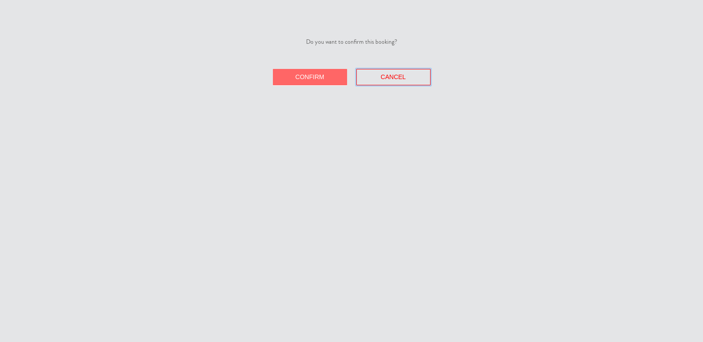
drag, startPoint x: 402, startPoint y: 81, endPoint x: 410, endPoint y: 83, distance: 8.1
click at [403, 81] on button "Cancel" at bounding box center [393, 77] width 74 height 16
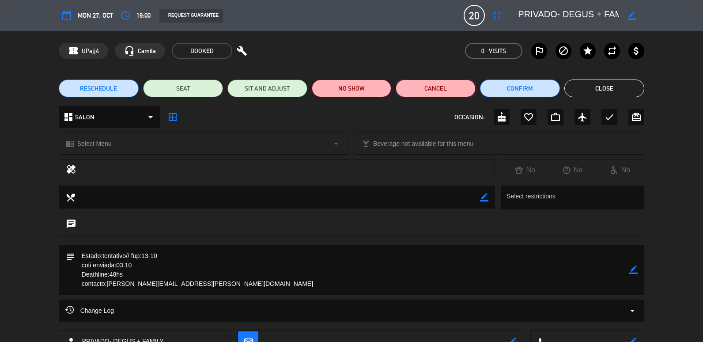
click at [443, 94] on button "Cancel" at bounding box center [436, 88] width 80 height 18
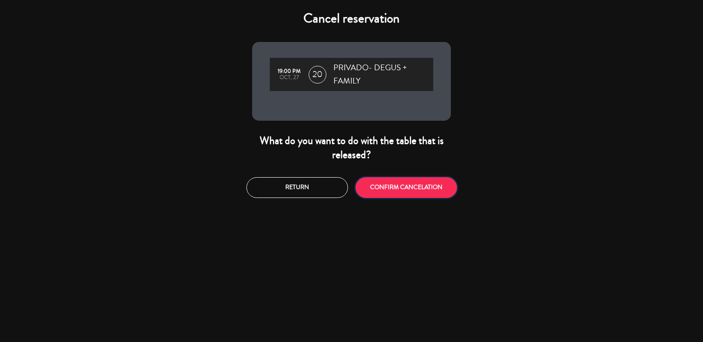
click at [440, 189] on button "CONFIRM CANCELATION" at bounding box center [406, 187] width 102 height 21
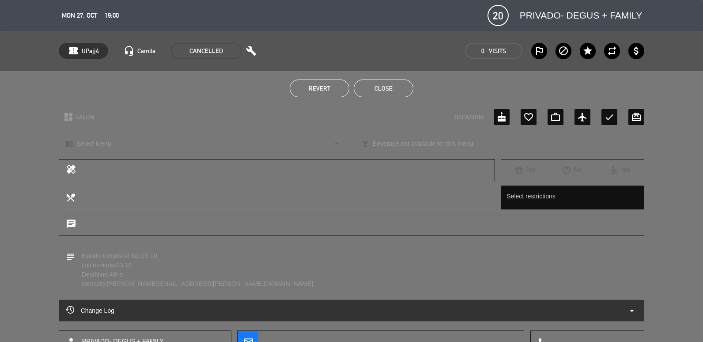
click at [388, 96] on button "Close" at bounding box center [384, 88] width 60 height 18
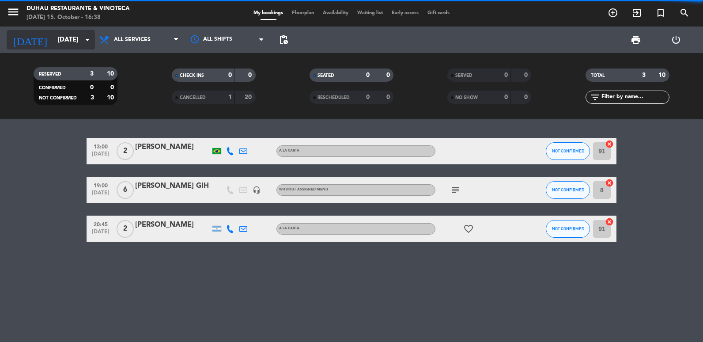
click at [54, 40] on input "[DATE]" at bounding box center [95, 40] width 85 height 16
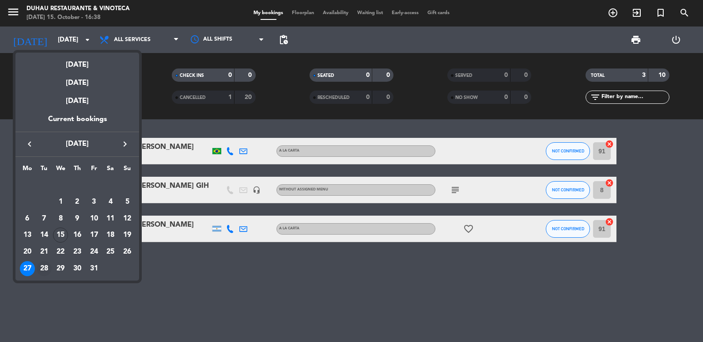
click at [45, 269] on div "28" at bounding box center [44, 268] width 15 height 15
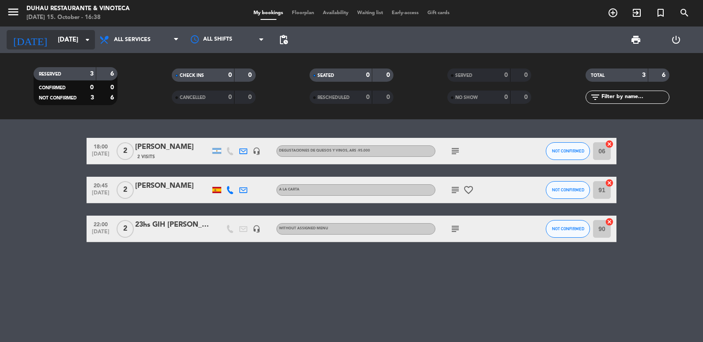
click at [53, 36] on input "[DATE]" at bounding box center [95, 40] width 85 height 16
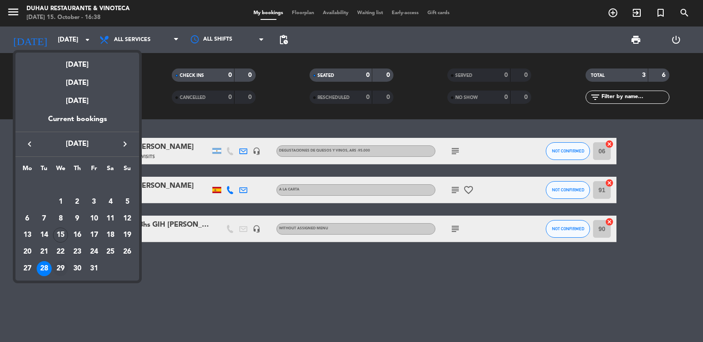
click at [61, 271] on div "29" at bounding box center [60, 268] width 15 height 15
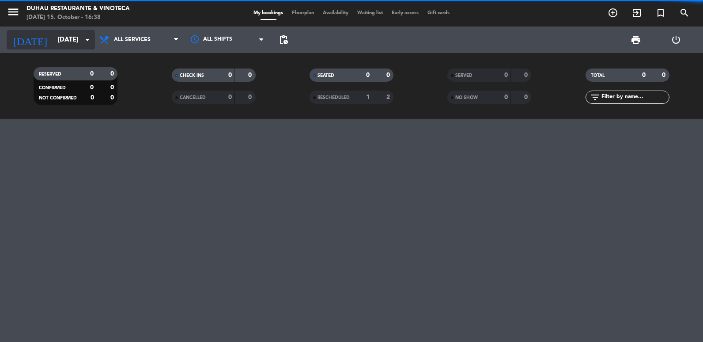
click at [53, 39] on input "[DATE]" at bounding box center [95, 40] width 85 height 16
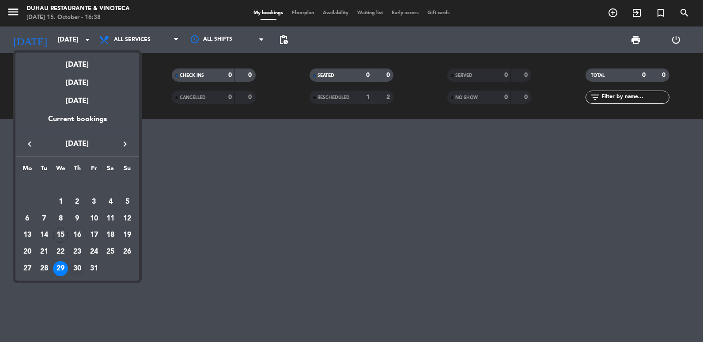
click at [73, 271] on div "30" at bounding box center [77, 268] width 15 height 15
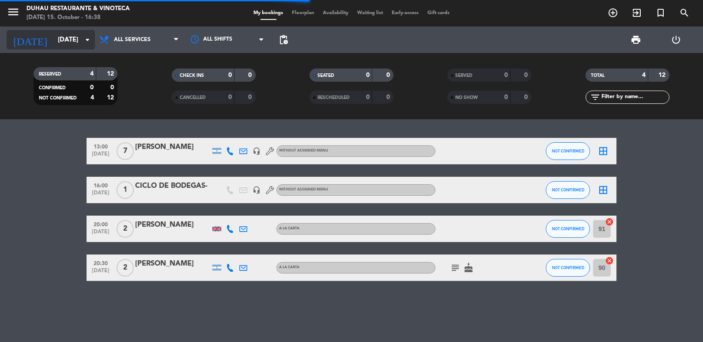
click at [57, 43] on input "[DATE]" at bounding box center [95, 40] width 85 height 16
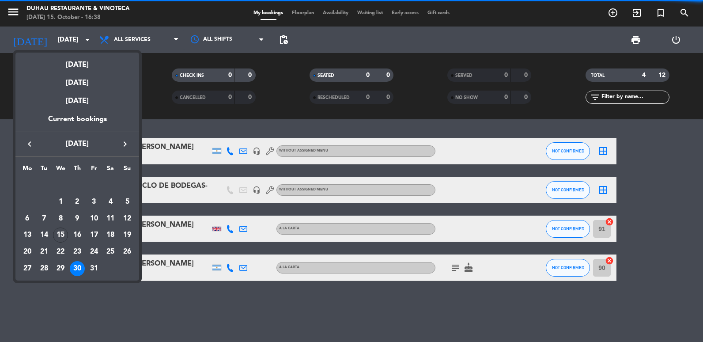
click at [244, 305] on div at bounding box center [351, 171] width 703 height 342
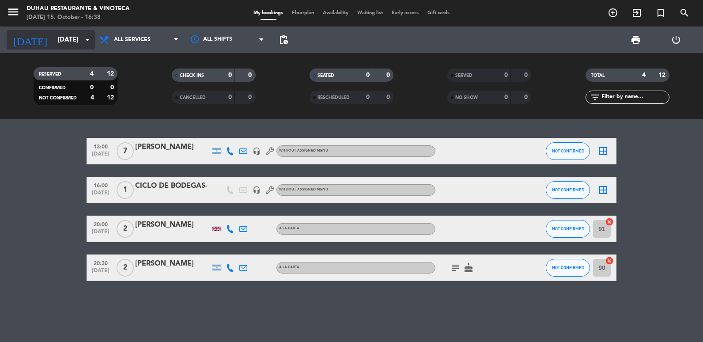
click at [68, 42] on input "[DATE]" at bounding box center [95, 40] width 85 height 16
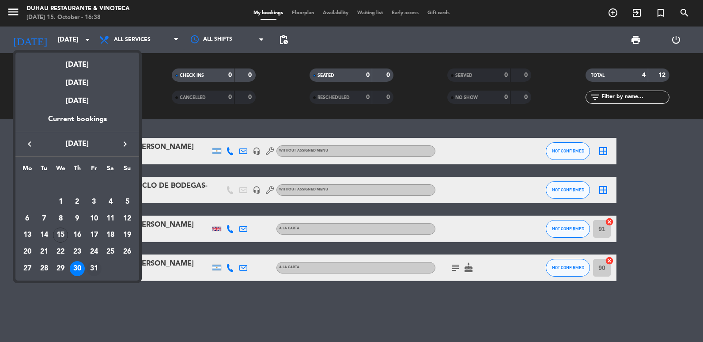
click at [96, 269] on div "31" at bounding box center [94, 268] width 15 height 15
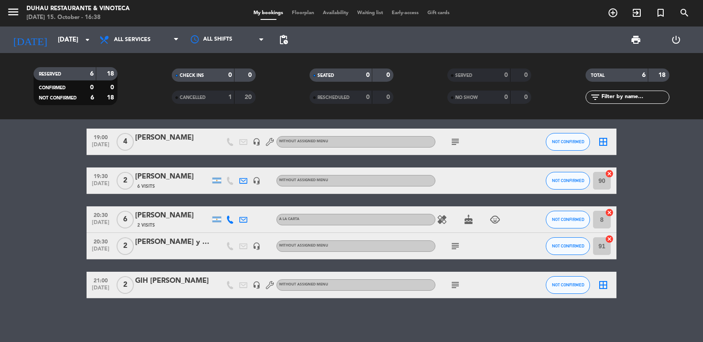
scroll to position [49, 0]
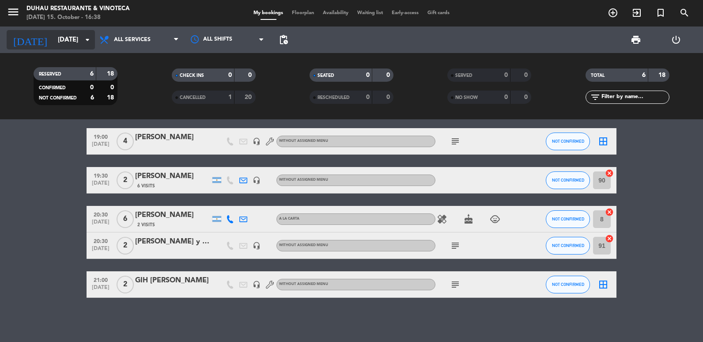
click at [82, 41] on icon "arrow_drop_down" at bounding box center [87, 39] width 11 height 11
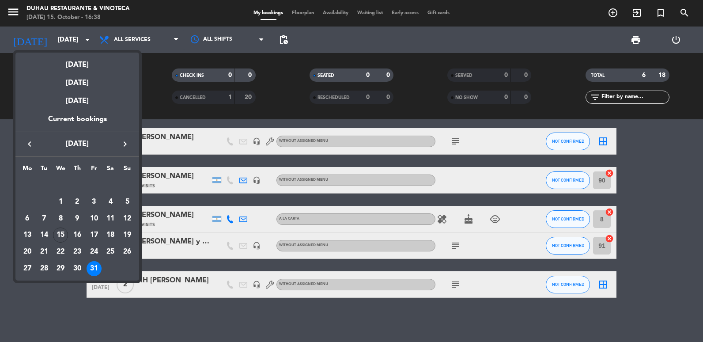
click at [122, 143] on icon "keyboard_arrow_right" at bounding box center [125, 144] width 11 height 11
click at [112, 182] on div "1" at bounding box center [110, 184] width 15 height 15
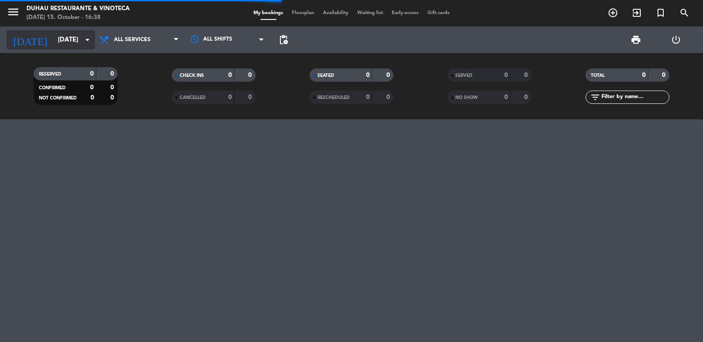
scroll to position [0, 0]
click at [53, 33] on input "[DATE]" at bounding box center [95, 40] width 85 height 16
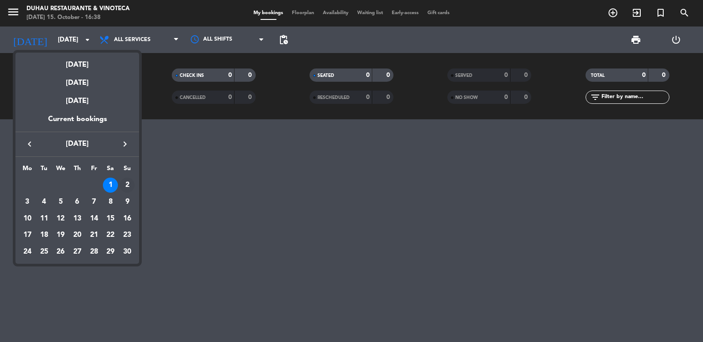
click at [128, 184] on div "2" at bounding box center [127, 184] width 15 height 15
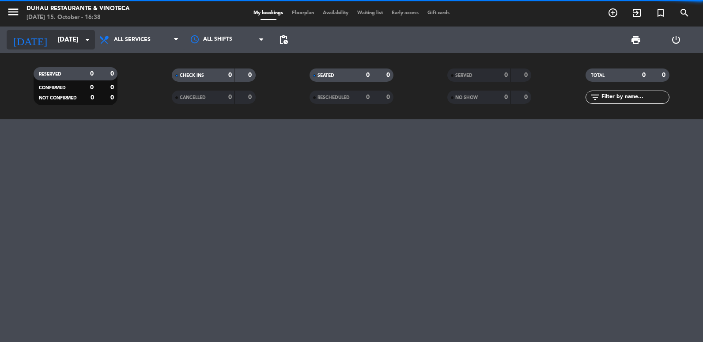
click at [53, 40] on input "[DATE]" at bounding box center [95, 40] width 85 height 16
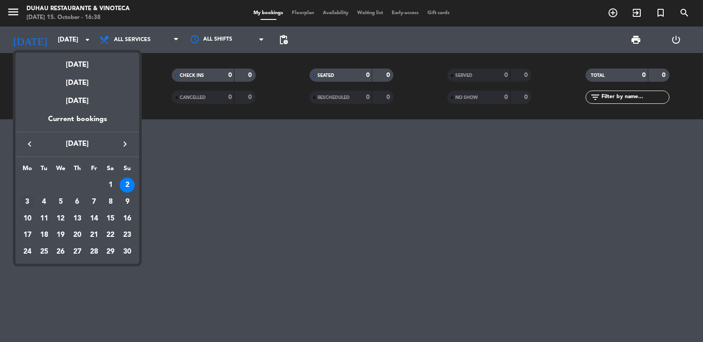
click at [27, 195] on div "3" at bounding box center [27, 201] width 15 height 15
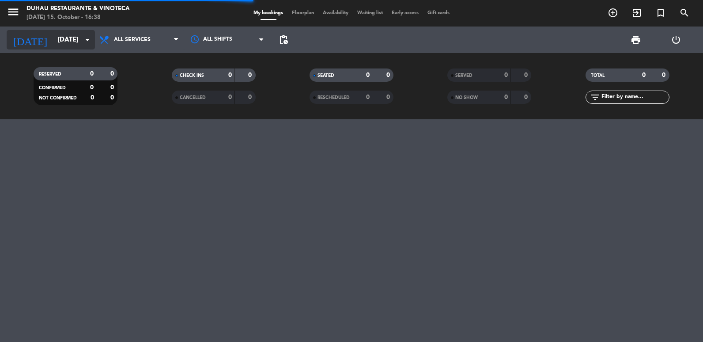
click at [53, 36] on input "[DATE]" at bounding box center [95, 40] width 85 height 16
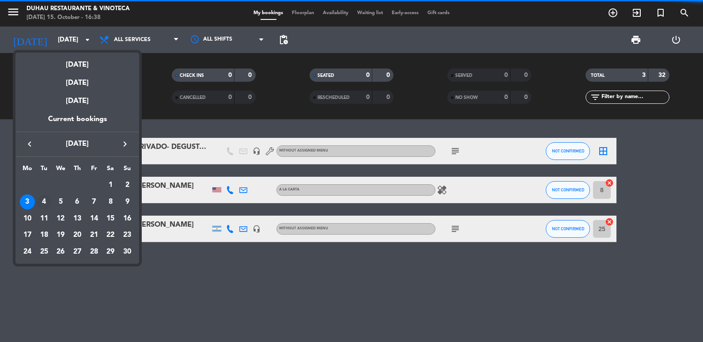
click at [48, 206] on div "4" at bounding box center [44, 201] width 15 height 15
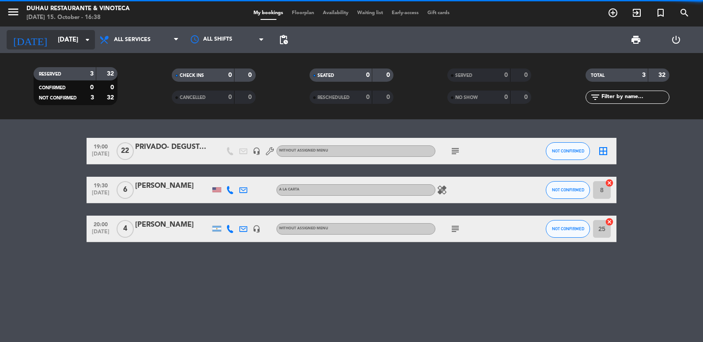
click at [53, 41] on input "[DATE]" at bounding box center [95, 40] width 85 height 16
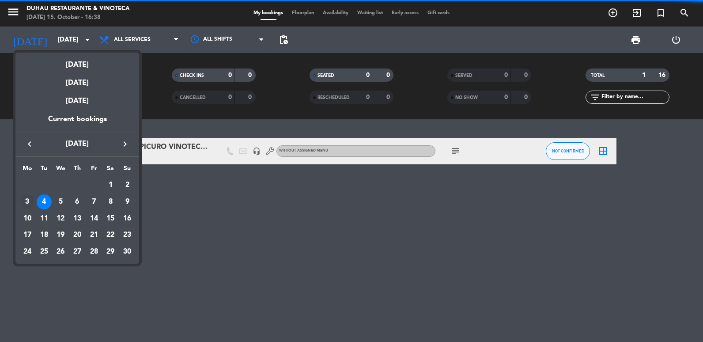
click at [25, 205] on div "3" at bounding box center [27, 201] width 15 height 15
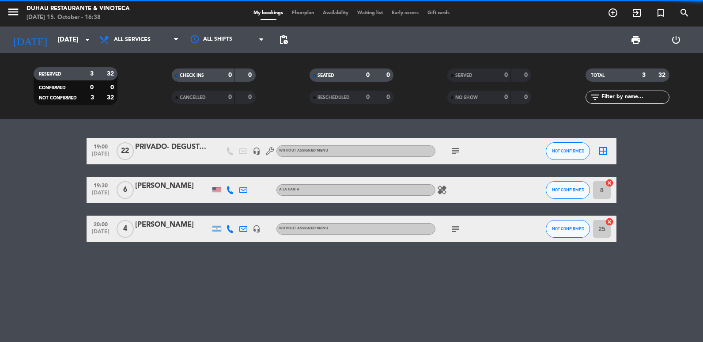
click at [456, 150] on icon "subject" at bounding box center [455, 151] width 11 height 11
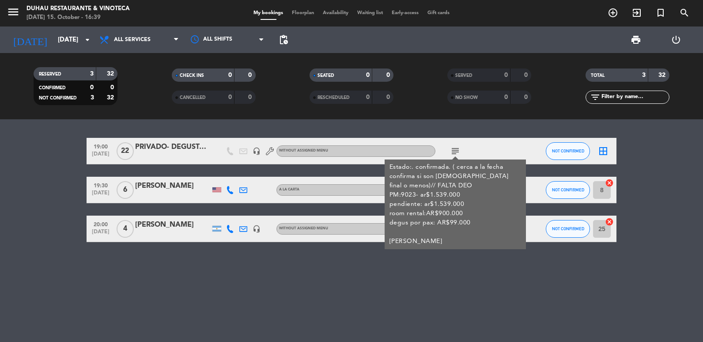
drag, startPoint x: 182, startPoint y: 147, endPoint x: 180, endPoint y: 271, distance: 124.1
click at [180, 271] on div "19:00 [DATE] PRIVADO- DEGUSTACIÓN [PERSON_NAME] headset_mic Without assigned me…" at bounding box center [351, 230] width 703 height 222
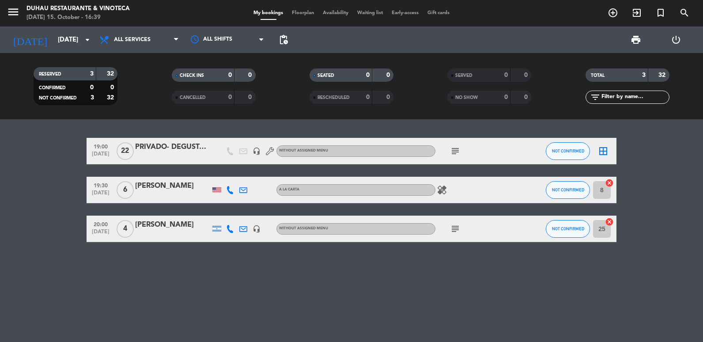
drag, startPoint x: 180, startPoint y: 271, endPoint x: 170, endPoint y: 279, distance: 13.2
click at [170, 279] on div "19:00 [DATE] PRIVADO- DEGUSTACIÓN [PERSON_NAME] headset_mic Without assigned me…" at bounding box center [351, 230] width 703 height 222
click at [160, 162] on div "19:00 [DATE] PRIVADO- DEGUSTACIÓN [PERSON_NAME] headset_mic Without assigned me…" at bounding box center [352, 151] width 530 height 26
click at [159, 156] on div at bounding box center [172, 156] width 75 height 7
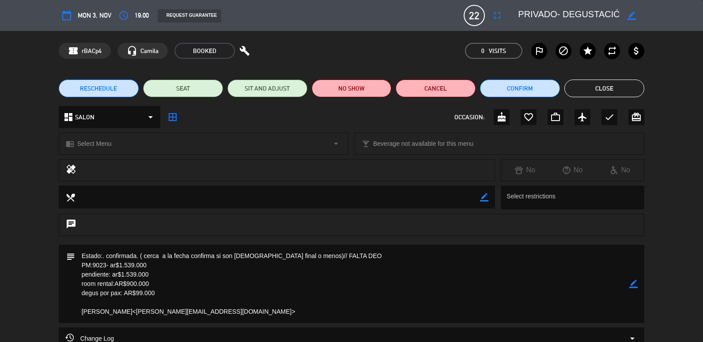
click at [595, 97] on div "RESCHEDULE SEAT SIT AND ADJUST NO SHOW Cancel Confirm Close" at bounding box center [351, 88] width 703 height 35
click at [610, 85] on button "Close" at bounding box center [604, 88] width 80 height 18
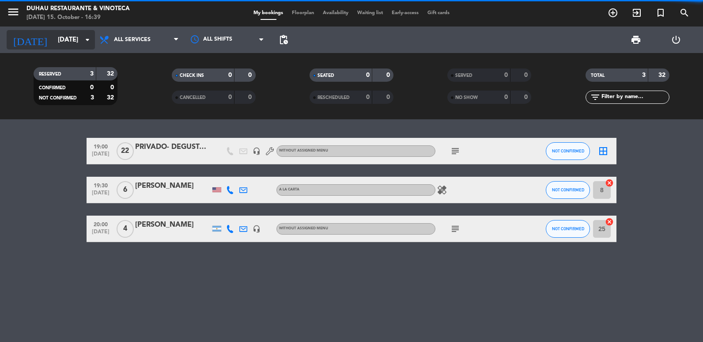
click at [64, 45] on input "[DATE]" at bounding box center [95, 40] width 85 height 16
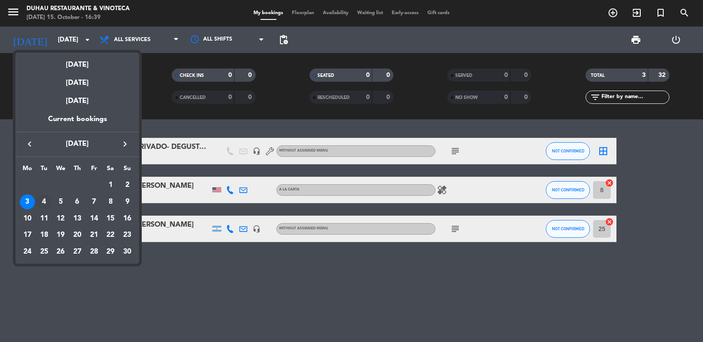
click at [52, 204] on td "4" at bounding box center [44, 201] width 17 height 17
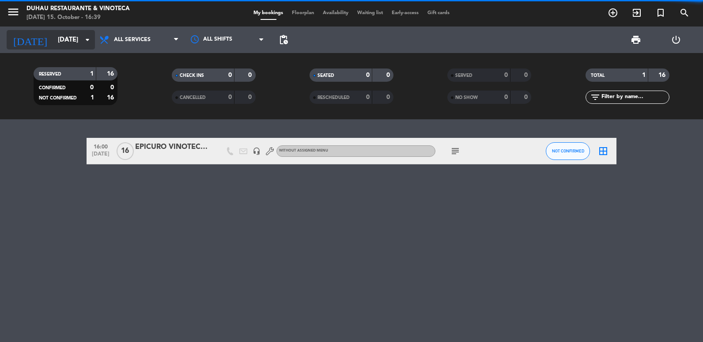
click at [59, 43] on input "[DATE]" at bounding box center [95, 40] width 85 height 16
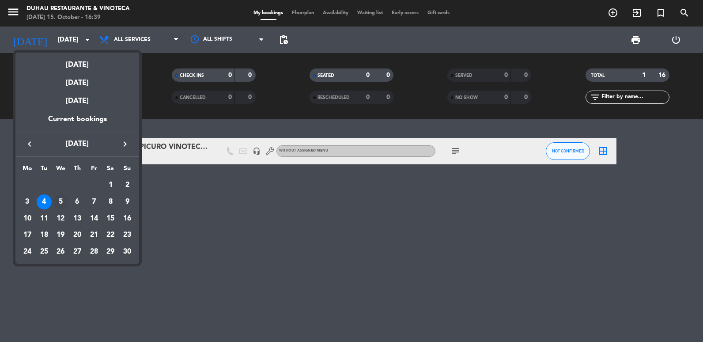
click at [59, 202] on div "5" at bounding box center [60, 201] width 15 height 15
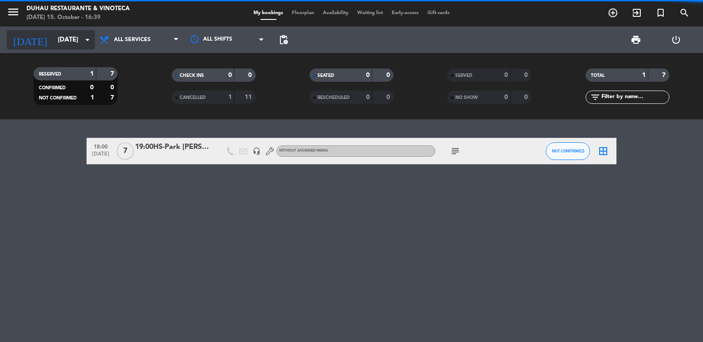
click at [53, 38] on input "[DATE]" at bounding box center [95, 40] width 85 height 16
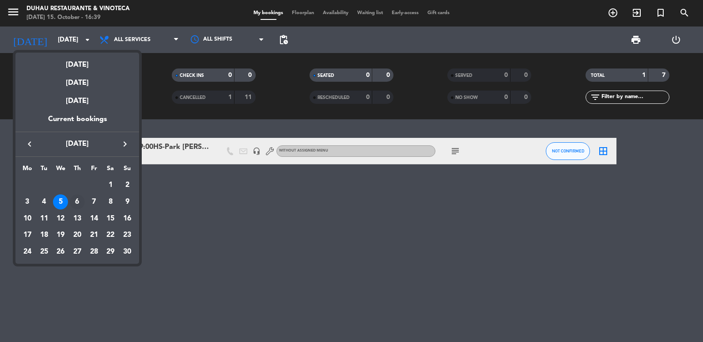
click at [75, 197] on div "6" at bounding box center [77, 201] width 15 height 15
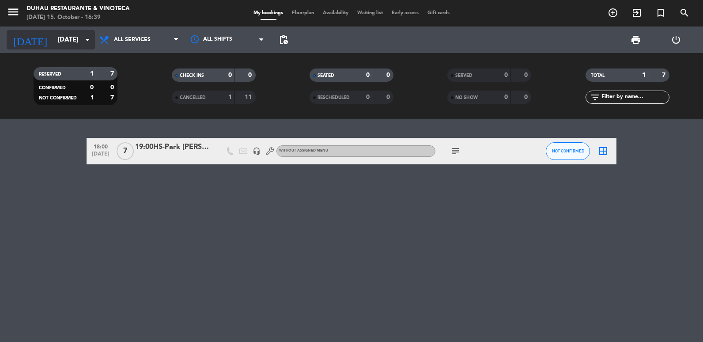
type input "[DATE]"
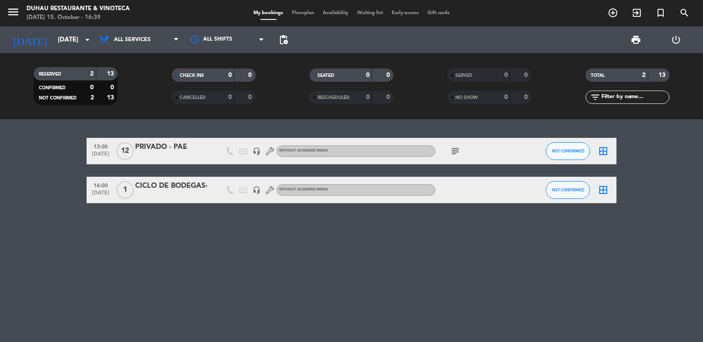
drag, startPoint x: 45, startPoint y: 36, endPoint x: 9, endPoint y: 180, distance: 148.0
click at [9, 180] on ng-component "menu [PERSON_NAME] Restaurante & Vinoteca [DATE] 15. October - 16:39 My booking…" at bounding box center [351, 171] width 703 height 342
click at [451, 148] on icon "subject" at bounding box center [455, 151] width 11 height 11
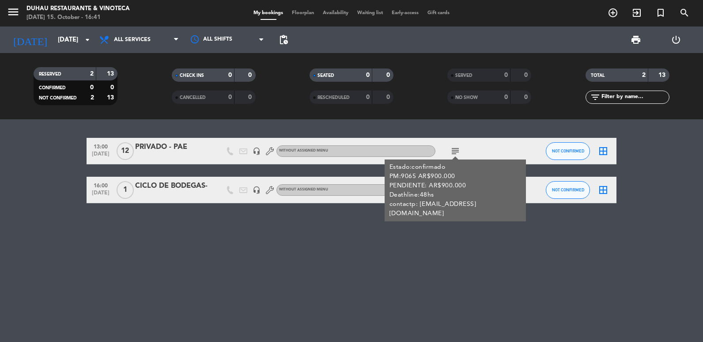
click at [135, 232] on div "13:00 [DATE] PRIVADO - PAE headset_mic Without assigned menu subject Estado:con…" at bounding box center [351, 230] width 703 height 222
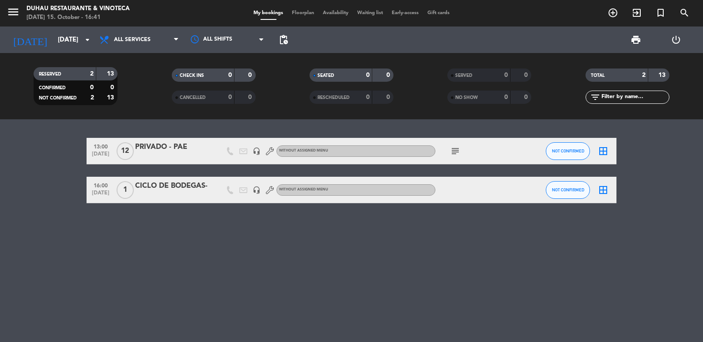
click at [457, 147] on icon "subject" at bounding box center [455, 151] width 11 height 11
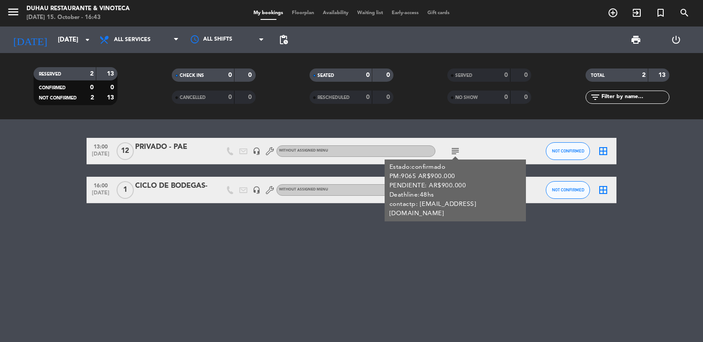
copy div "[EMAIL_ADDRESS][DOMAIN_NAME]"
drag, startPoint x: 420, startPoint y: 202, endPoint x: 505, endPoint y: 212, distance: 85.8
click at [505, 212] on div "Estado:confirmado PM:9065 AR$900.000 PENDIENTE: AR$900.000 Deathline:48hs conta…" at bounding box center [455, 190] width 132 height 56
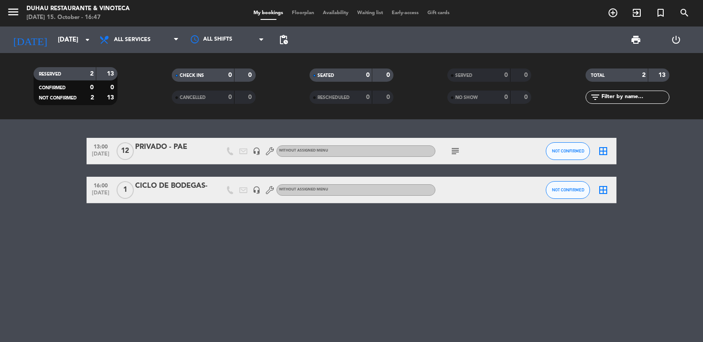
click at [143, 164] on div "13:00 [DATE] PRIVADO - PAE headset_mic Without assigned menu subject NOT CONFIR…" at bounding box center [352, 151] width 530 height 26
click at [153, 148] on div "PRIVADO - PAE" at bounding box center [172, 146] width 75 height 11
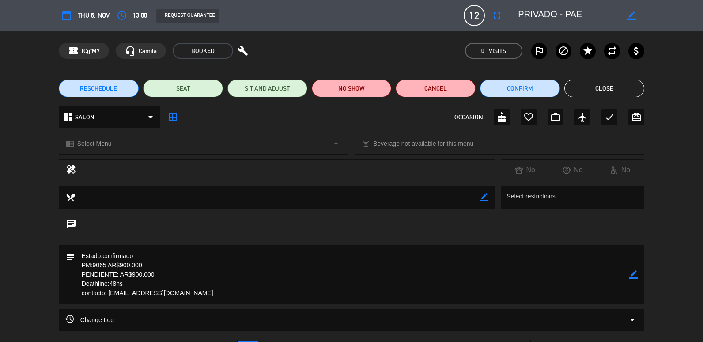
click at [633, 269] on div "border_color" at bounding box center [633, 275] width 8 height 60
click at [633, 272] on icon "border_color" at bounding box center [633, 274] width 8 height 8
drag, startPoint x: 166, startPoint y: 275, endPoint x: 132, endPoint y: 271, distance: 33.7
click at [132, 271] on textarea at bounding box center [352, 275] width 554 height 60
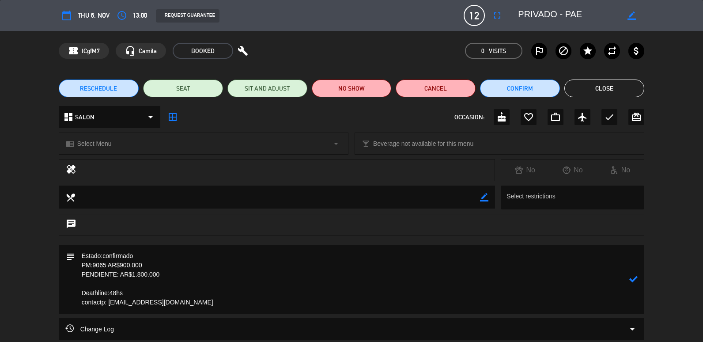
click at [175, 275] on textarea at bounding box center [352, 279] width 554 height 69
drag, startPoint x: 118, startPoint y: 290, endPoint x: 74, endPoint y: 290, distance: 43.7
click at [74, 290] on div "subject" at bounding box center [352, 279] width 586 height 69
drag, startPoint x: 104, startPoint y: 290, endPoint x: 69, endPoint y: 290, distance: 34.9
click at [69, 290] on div "subject" at bounding box center [352, 279] width 586 height 69
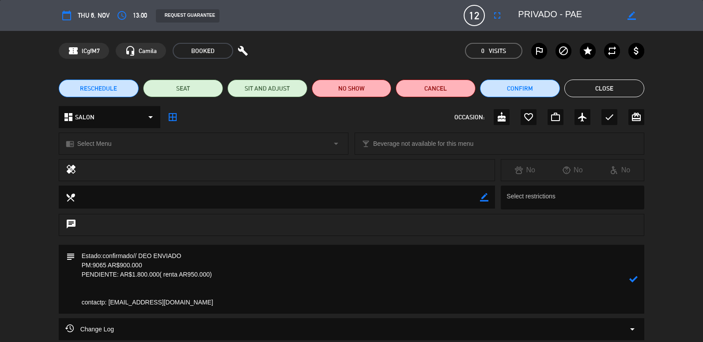
click at [626, 273] on textarea at bounding box center [352, 279] width 554 height 69
click at [632, 280] on icon at bounding box center [633, 279] width 8 height 8
click at [633, 282] on icon "border_color" at bounding box center [633, 279] width 8 height 8
click at [195, 274] on textarea at bounding box center [352, 279] width 554 height 69
type textarea "Estado:confirmado// DEO ENVIADO PM:9065 AR$900.000 PENDIENTE: AR$1.800.000( ren…"
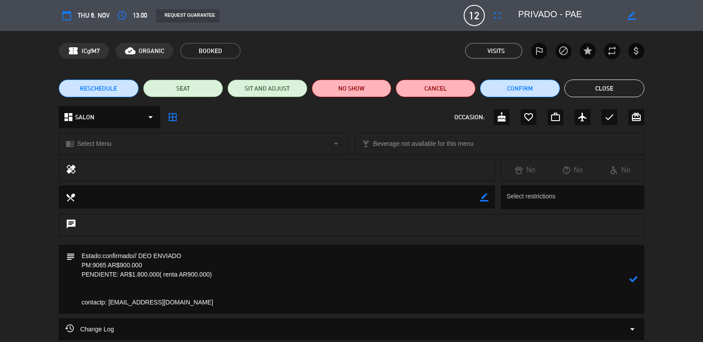
click at [632, 278] on icon at bounding box center [633, 279] width 8 height 8
click at [588, 99] on div "RESCHEDULE SEAT SIT AND ADJUST NO SHOW Cancel Confirm Close" at bounding box center [351, 88] width 703 height 35
click at [588, 91] on button "Close" at bounding box center [604, 88] width 80 height 18
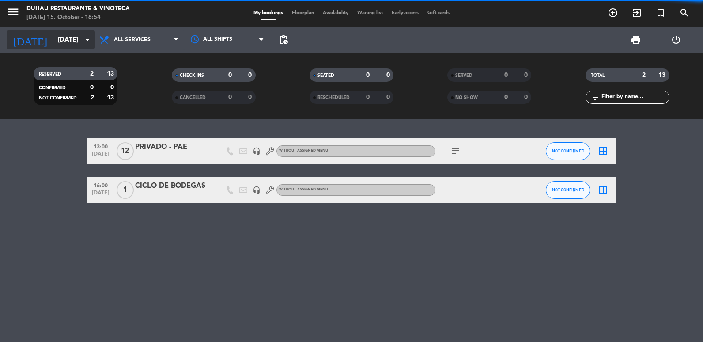
click at [70, 32] on input "[DATE]" at bounding box center [95, 40] width 85 height 16
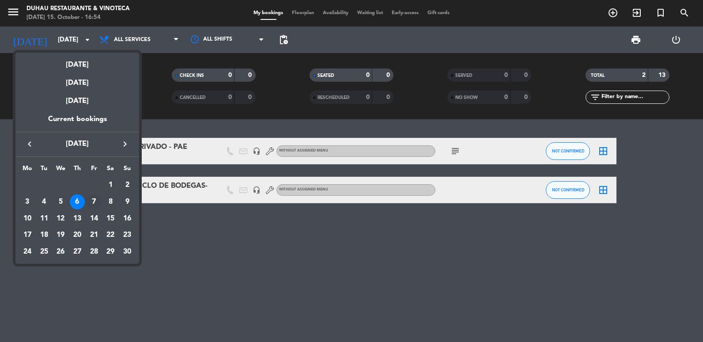
click at [96, 206] on div "7" at bounding box center [94, 201] width 15 height 15
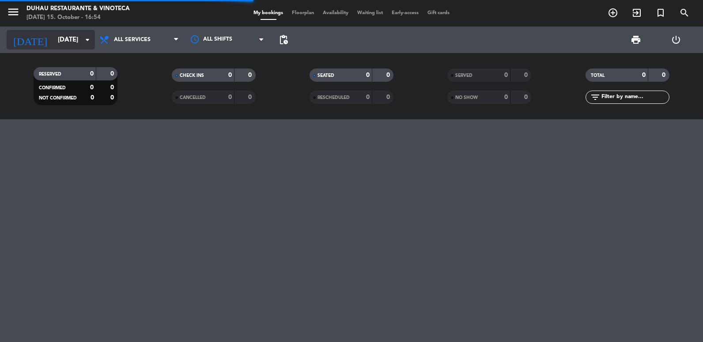
click at [60, 38] on input "[DATE]" at bounding box center [95, 40] width 85 height 16
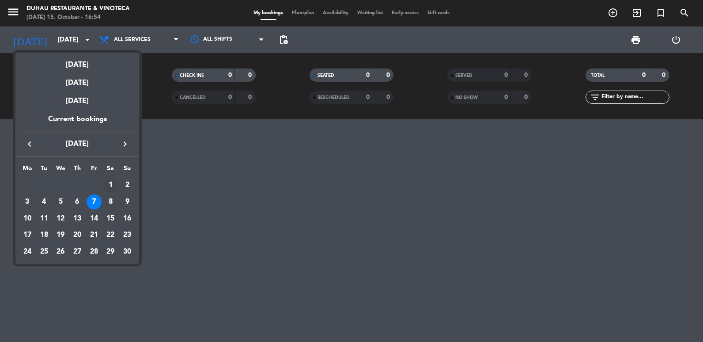
click at [108, 191] on div "1" at bounding box center [110, 184] width 15 height 15
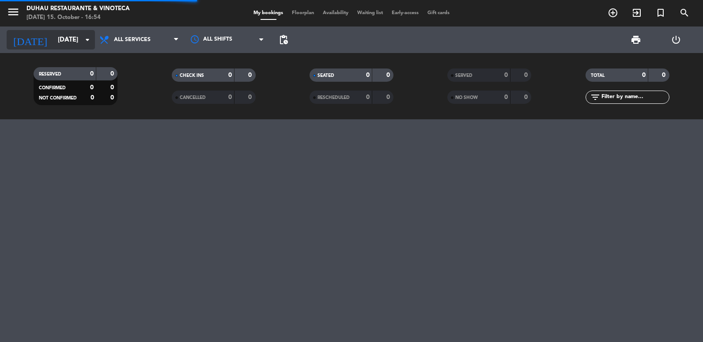
click at [53, 36] on input "[DATE]" at bounding box center [95, 40] width 85 height 16
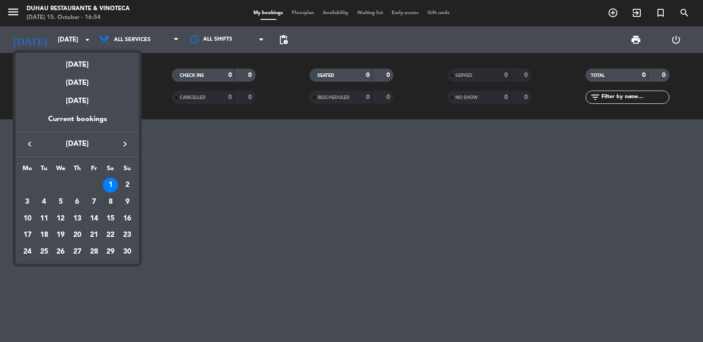
click at [113, 207] on div "8" at bounding box center [110, 201] width 15 height 15
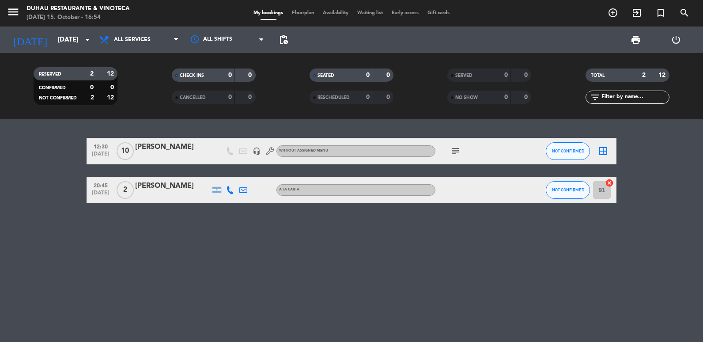
drag, startPoint x: 49, startPoint y: 41, endPoint x: 20, endPoint y: 139, distance: 101.7
click at [20, 139] on ng-component "menu [PERSON_NAME] Restaurante & Vinoteca [DATE] 15. October - 16:54 My booking…" at bounding box center [351, 171] width 703 height 342
click at [454, 149] on icon "subject" at bounding box center [455, 151] width 11 height 11
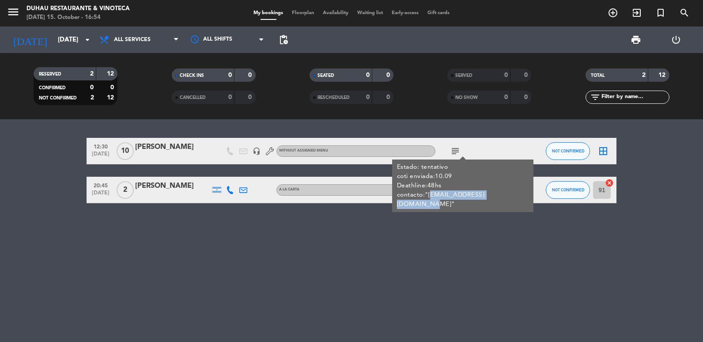
copy div "[EMAIL_ADDRESS][DOMAIN_NAME]"
drag, startPoint x: 429, startPoint y: 195, endPoint x: 510, endPoint y: 196, distance: 80.8
click at [510, 196] on div "Estado: tentativo coti enviada:10.09 Deathline:48hs contacto:"[EMAIL_ADDRESS][D…" at bounding box center [463, 185] width 132 height 46
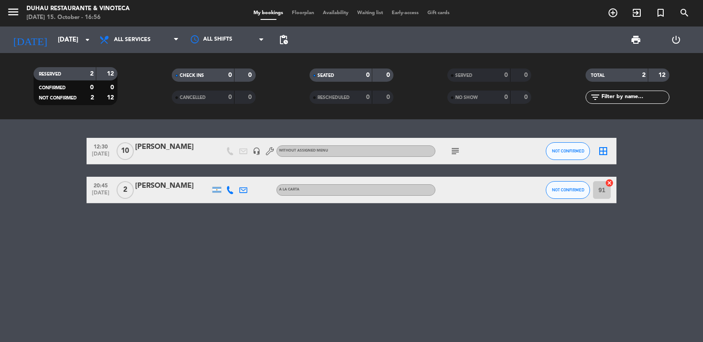
click at [159, 160] on div at bounding box center [172, 156] width 75 height 7
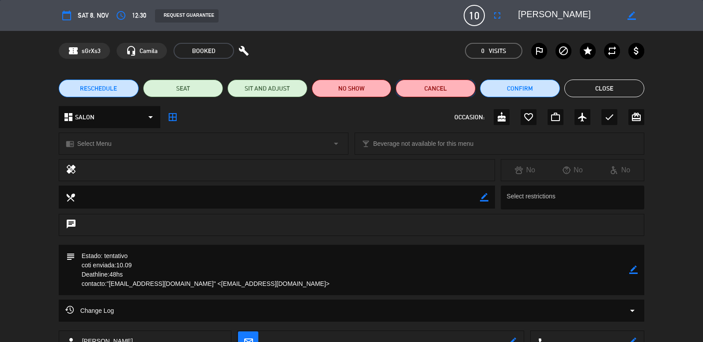
click at [439, 89] on button "Cancel" at bounding box center [436, 88] width 80 height 18
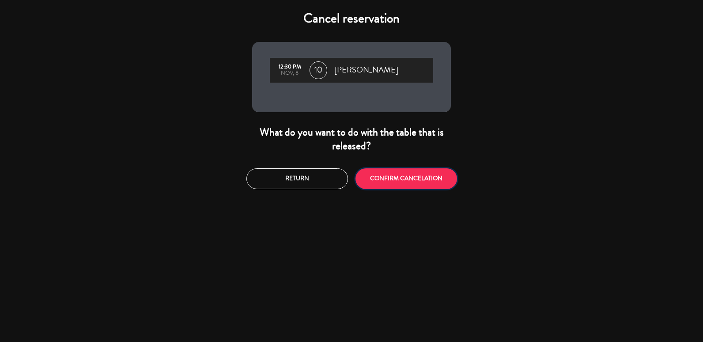
click at [397, 173] on button "CONFIRM CANCELATION" at bounding box center [406, 178] width 102 height 21
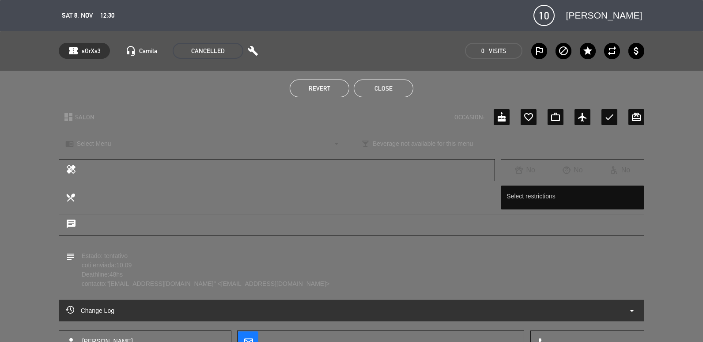
click at [384, 90] on button "Close" at bounding box center [384, 88] width 60 height 18
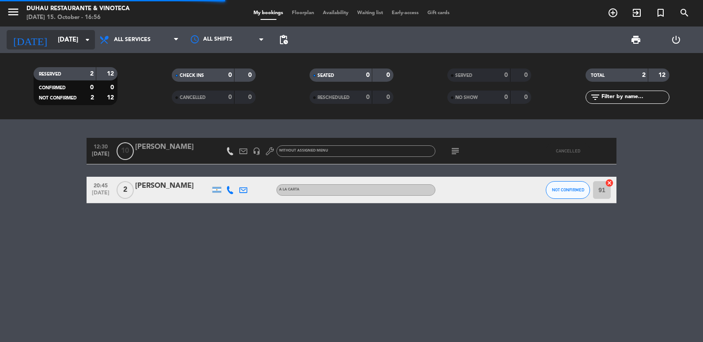
click at [64, 39] on input "[DATE]" at bounding box center [95, 40] width 85 height 16
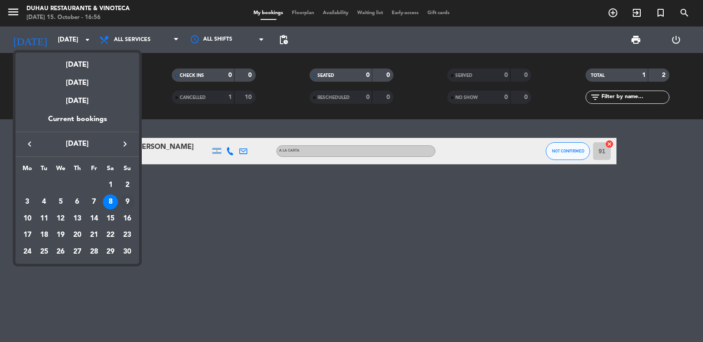
click at [123, 200] on div "9" at bounding box center [127, 201] width 15 height 15
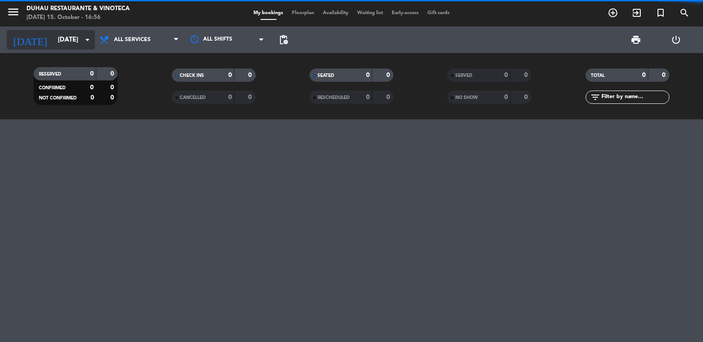
click at [53, 47] on input "[DATE]" at bounding box center [95, 40] width 85 height 16
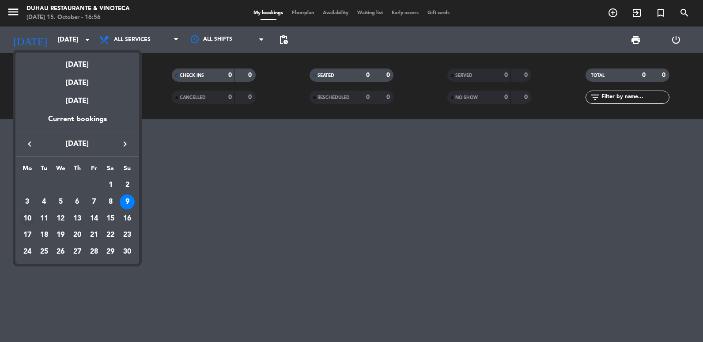
click at [24, 222] on div "10" at bounding box center [27, 218] width 15 height 15
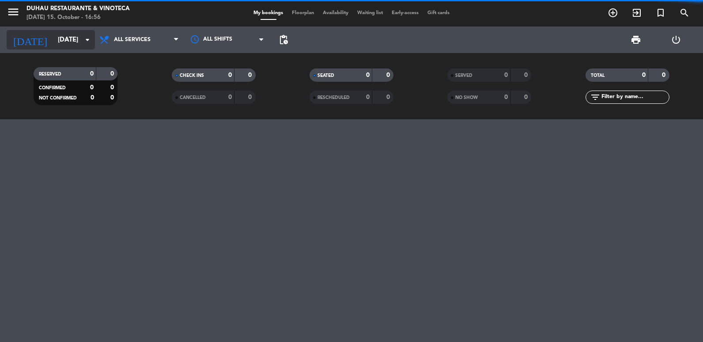
click at [59, 40] on input "[DATE]" at bounding box center [95, 40] width 85 height 16
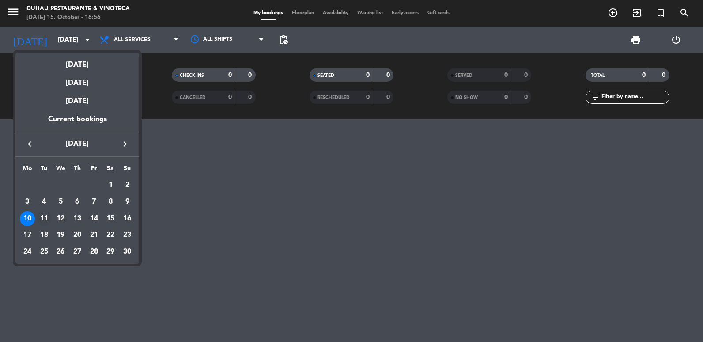
click at [47, 222] on div "11" at bounding box center [44, 218] width 15 height 15
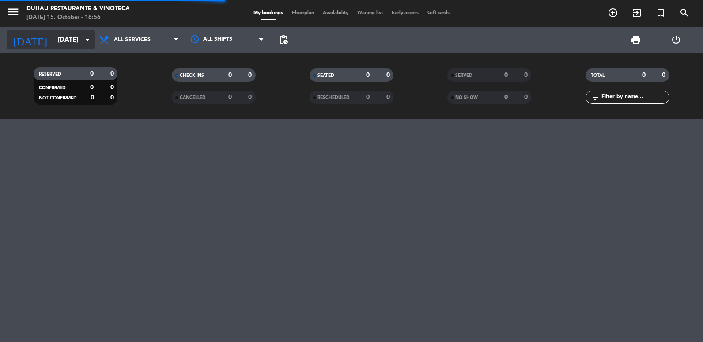
click at [53, 41] on input "[DATE]" at bounding box center [95, 40] width 85 height 16
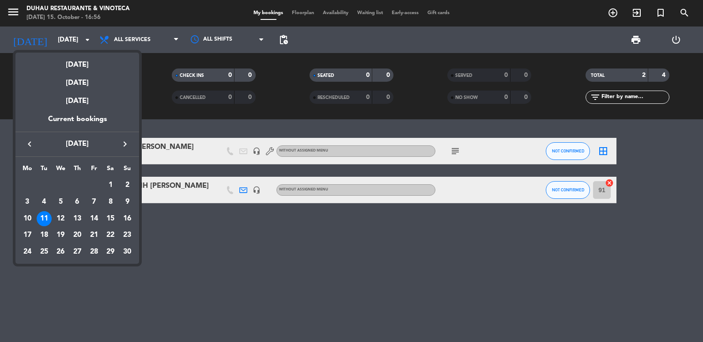
click at [212, 245] on div at bounding box center [351, 171] width 703 height 342
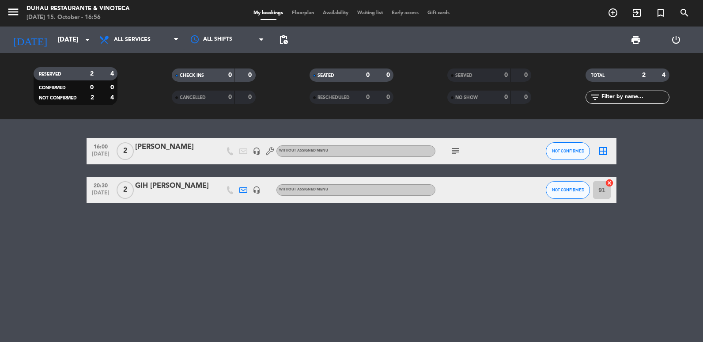
click at [57, 29] on div "[DATE] [DATE] arrow_drop_down" at bounding box center [51, 39] width 88 height 26
click at [56, 41] on input "[DATE]" at bounding box center [95, 40] width 85 height 16
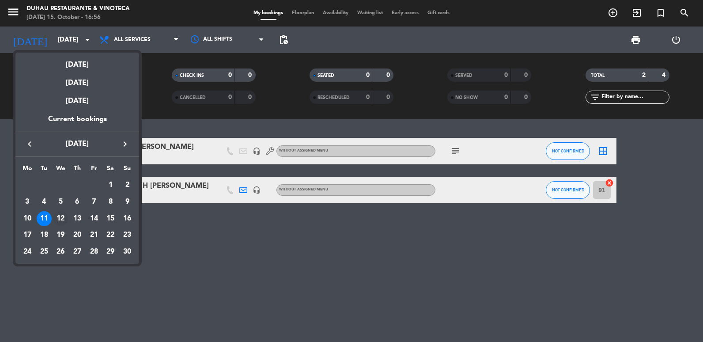
click at [62, 216] on div "12" at bounding box center [60, 218] width 15 height 15
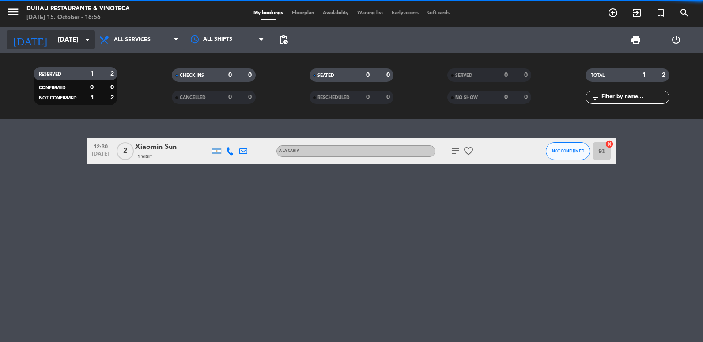
click at [73, 44] on input "[DATE]" at bounding box center [95, 40] width 85 height 16
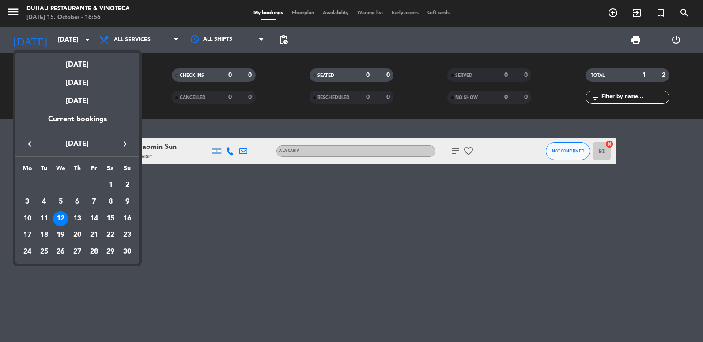
drag, startPoint x: 74, startPoint y: 221, endPoint x: 76, endPoint y: 213, distance: 8.1
click at [75, 221] on div "13" at bounding box center [77, 218] width 15 height 15
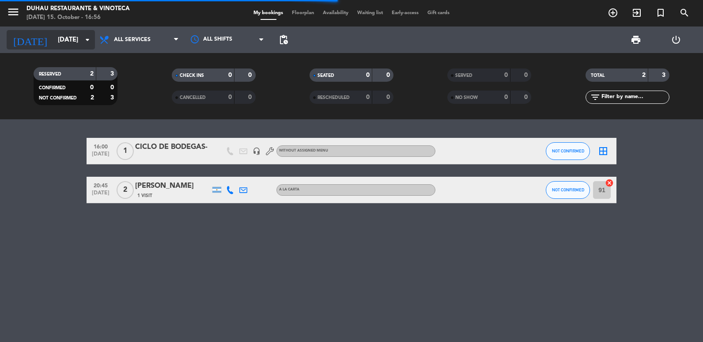
click at [53, 40] on input "[DATE]" at bounding box center [95, 40] width 85 height 16
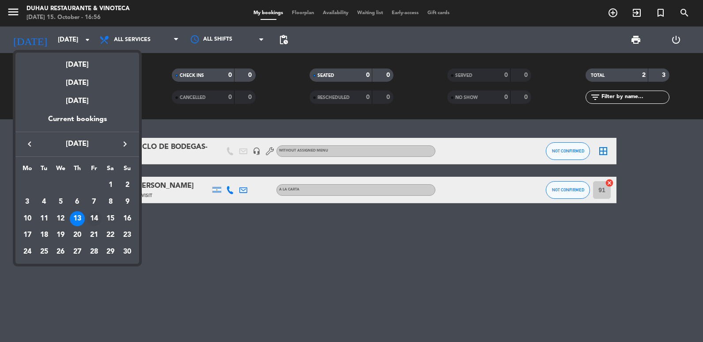
click at [99, 216] on div "14" at bounding box center [94, 218] width 15 height 15
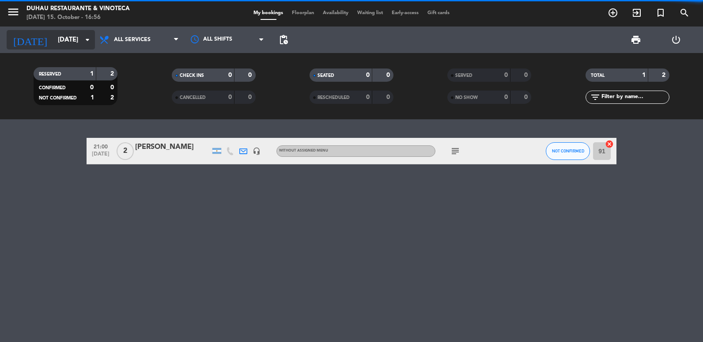
click at [72, 44] on input "[DATE]" at bounding box center [95, 40] width 85 height 16
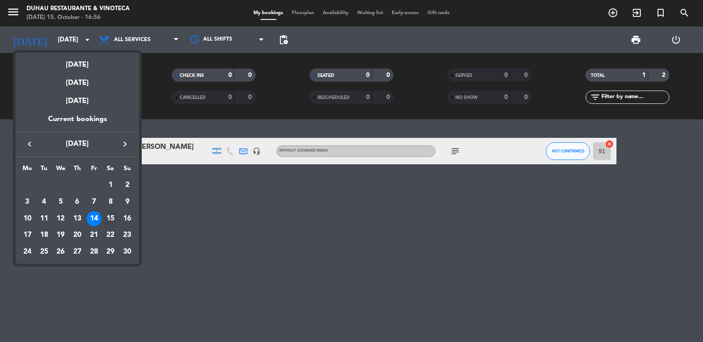
click at [114, 220] on div "15" at bounding box center [110, 218] width 15 height 15
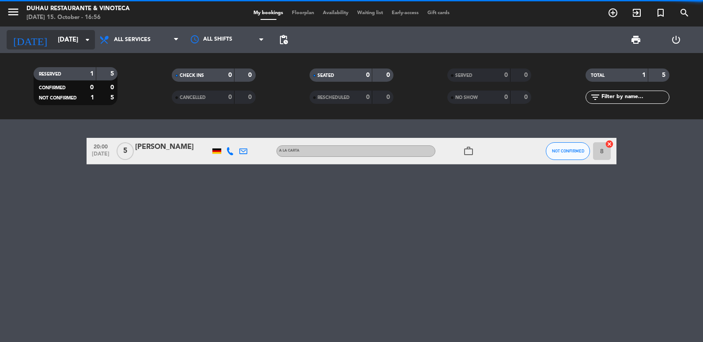
click at [64, 41] on input "[DATE]" at bounding box center [95, 40] width 85 height 16
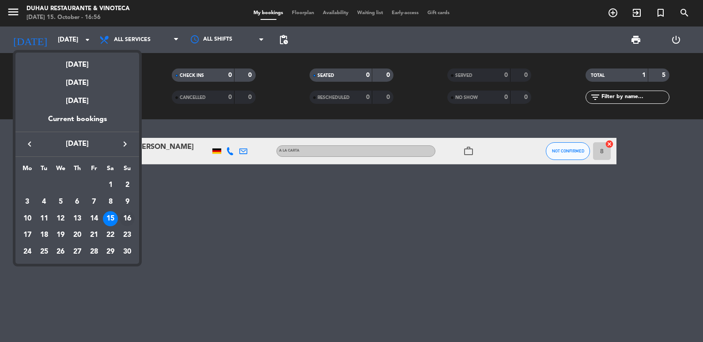
click at [125, 219] on div "16" at bounding box center [127, 218] width 15 height 15
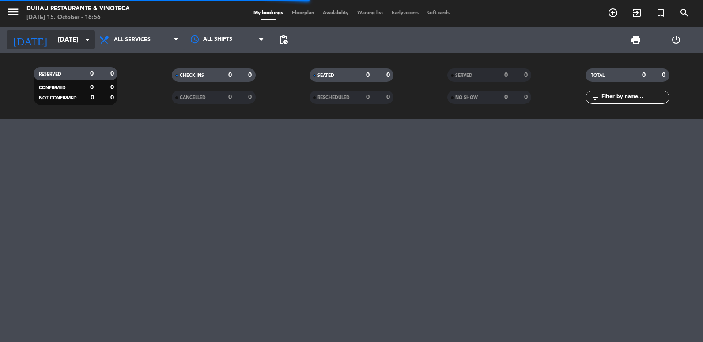
click at [60, 44] on input "[DATE]" at bounding box center [95, 40] width 85 height 16
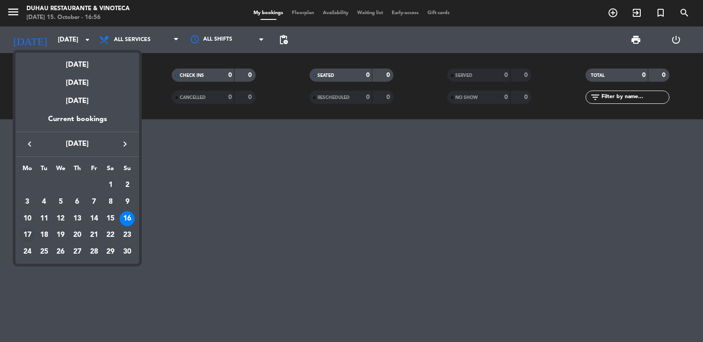
click at [24, 241] on div "17" at bounding box center [27, 234] width 15 height 15
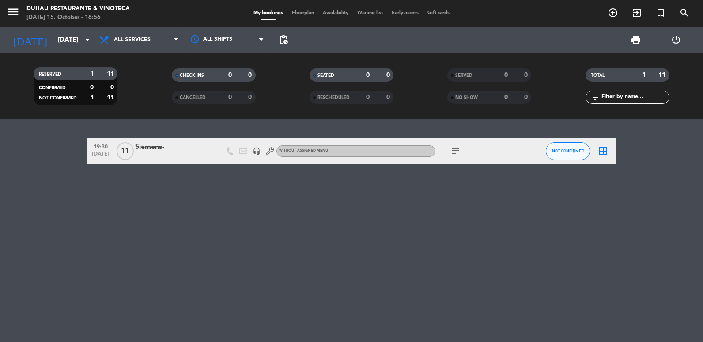
drag, startPoint x: 59, startPoint y: 37, endPoint x: 108, endPoint y: 235, distance: 204.2
click at [108, 235] on ng-component "menu [PERSON_NAME] Restaurante & Vinoteca [DATE] 15. October - 16:56 My booking…" at bounding box center [351, 171] width 703 height 342
click at [456, 151] on icon "subject" at bounding box center [455, 151] width 11 height 11
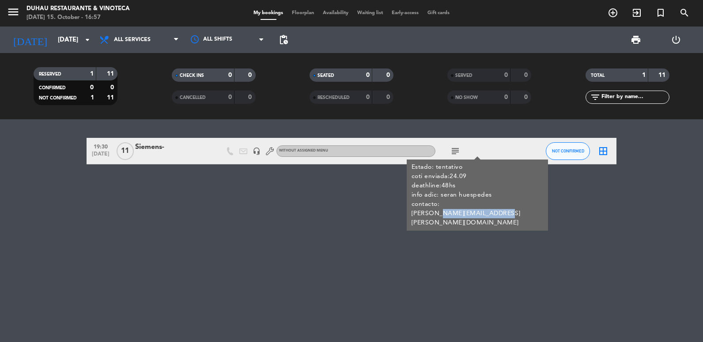
copy div "[PERSON_NAME][EMAIL_ADDRESS][DOMAIN_NAME]"
drag, startPoint x: 436, startPoint y: 214, endPoint x: 496, endPoint y: 215, distance: 60.0
click at [496, 215] on div "Estado: tentativo coti enviada:24.09 deathline:48hs info adic: [PERSON_NAME] co…" at bounding box center [477, 194] width 132 height 65
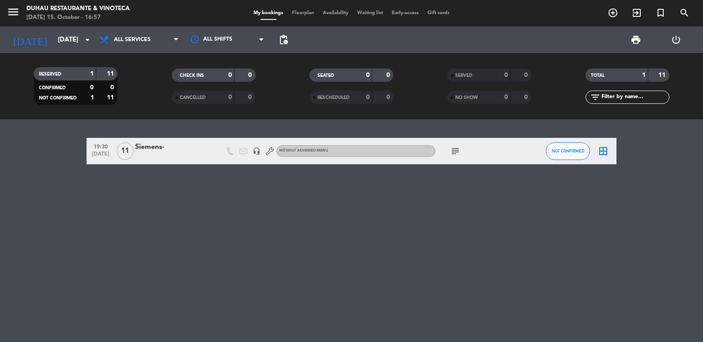
click at [163, 154] on div at bounding box center [172, 156] width 75 height 7
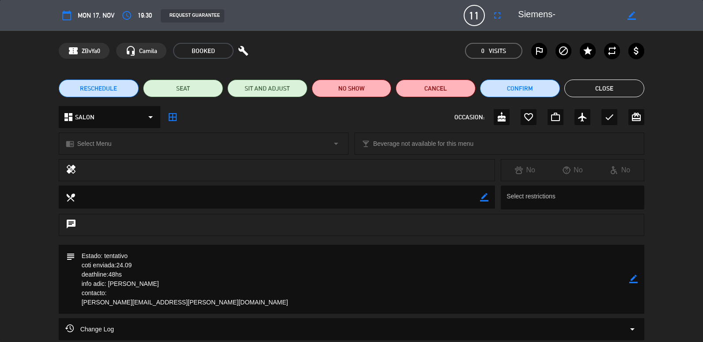
drag, startPoint x: 174, startPoint y: 305, endPoint x: 80, endPoint y: 304, distance: 94.0
click at [80, 304] on textarea at bounding box center [352, 279] width 554 height 69
click at [452, 89] on button "Cancel" at bounding box center [436, 88] width 80 height 18
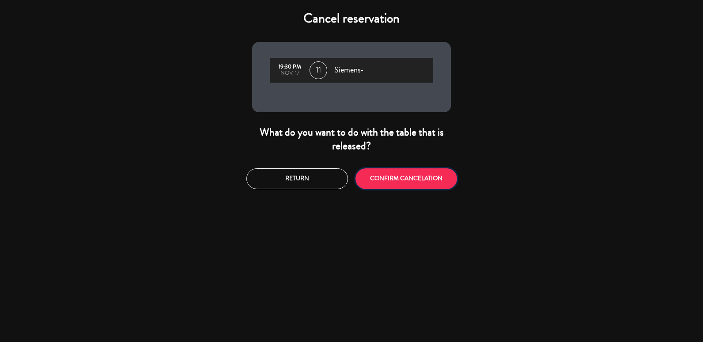
click at [383, 174] on button "CONFIRM CANCELATION" at bounding box center [406, 178] width 102 height 21
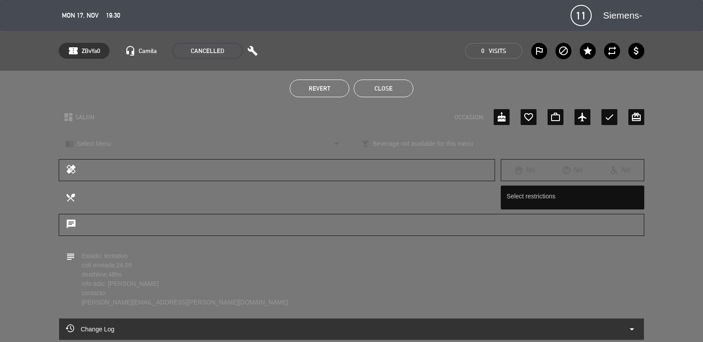
click at [369, 85] on button "Close" at bounding box center [384, 88] width 60 height 18
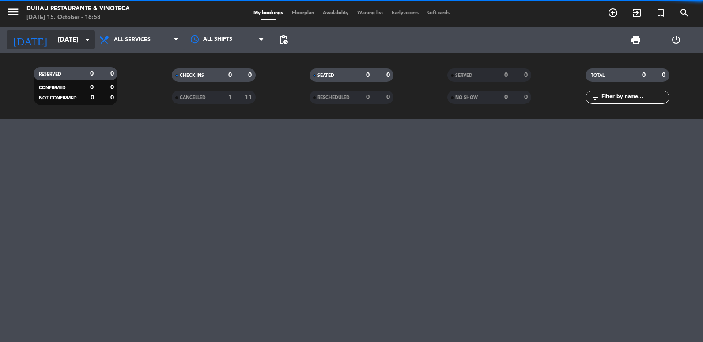
click at [56, 43] on input "[DATE]" at bounding box center [95, 40] width 85 height 16
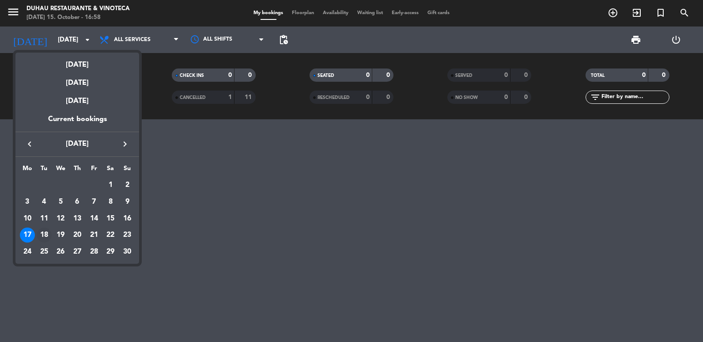
click at [45, 232] on div "18" at bounding box center [44, 234] width 15 height 15
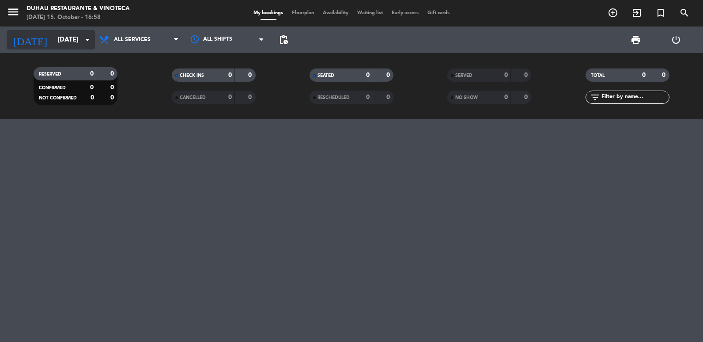
click at [73, 46] on input "[DATE]" at bounding box center [95, 40] width 85 height 16
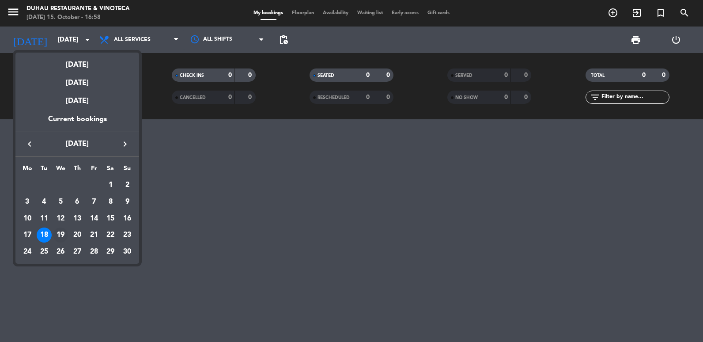
click at [64, 236] on div "19" at bounding box center [60, 234] width 15 height 15
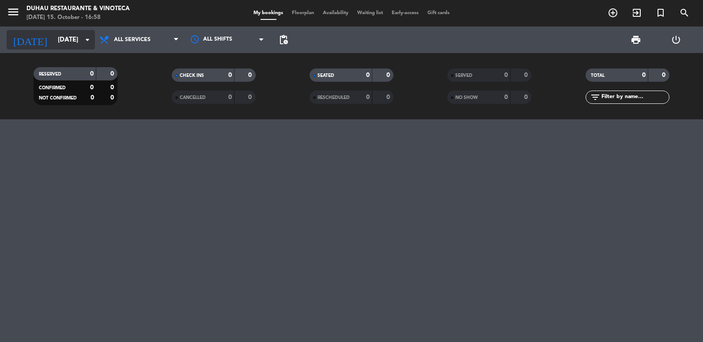
click at [60, 39] on input "[DATE]" at bounding box center [95, 40] width 85 height 16
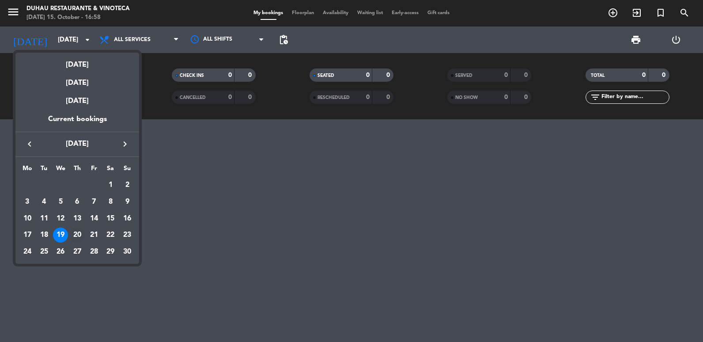
click at [83, 235] on div "20" at bounding box center [77, 234] width 15 height 15
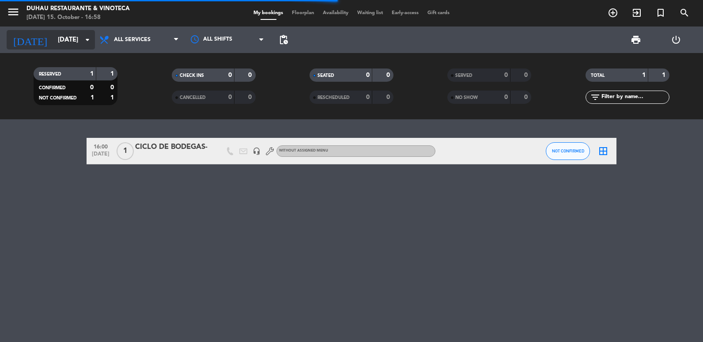
click at [77, 43] on input "[DATE]" at bounding box center [95, 40] width 85 height 16
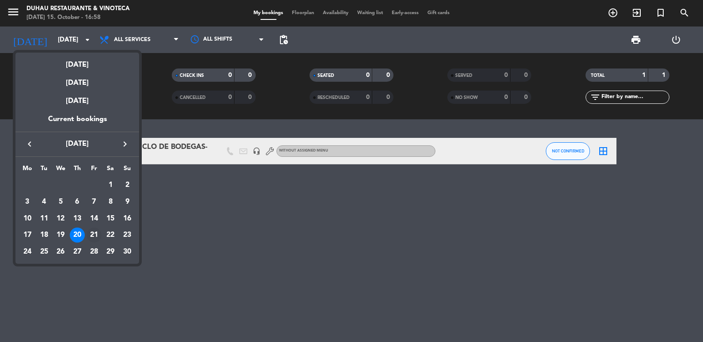
click at [94, 236] on div "21" at bounding box center [94, 234] width 15 height 15
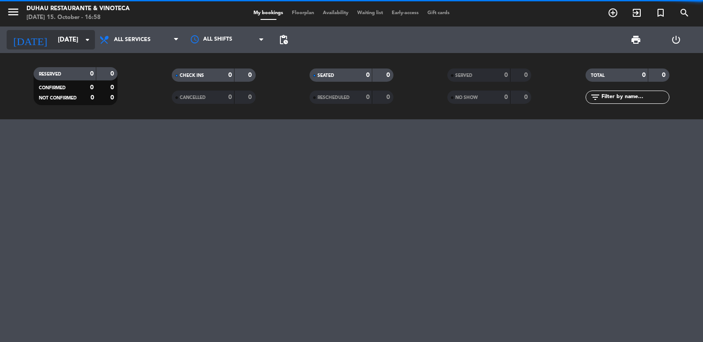
click at [59, 42] on input "[DATE]" at bounding box center [95, 40] width 85 height 16
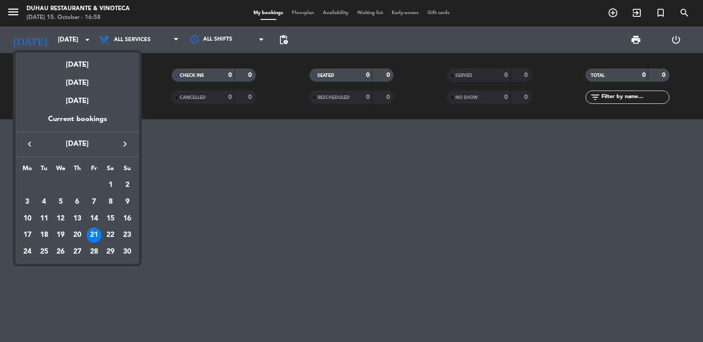
click at [109, 238] on div "22" at bounding box center [110, 234] width 15 height 15
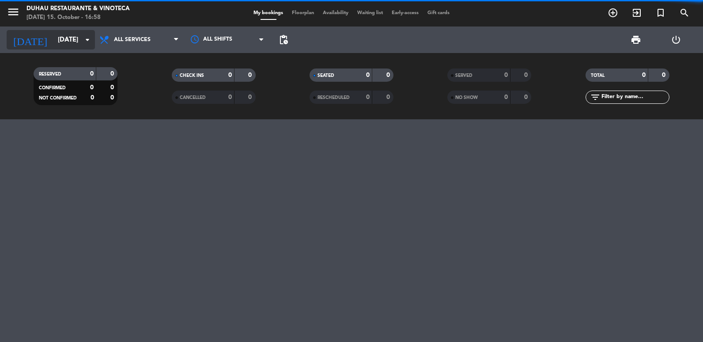
click at [68, 42] on input "[DATE]" at bounding box center [95, 40] width 85 height 16
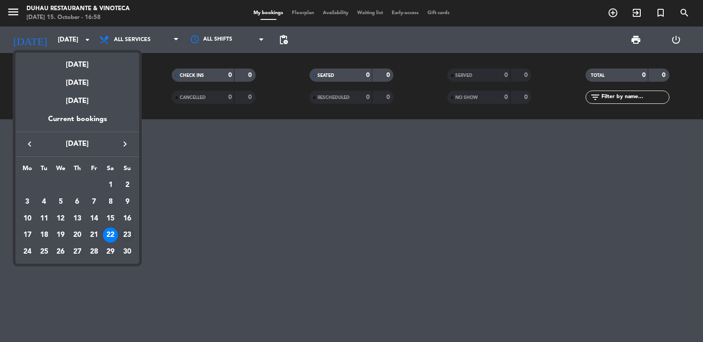
click at [133, 239] on td "23" at bounding box center [127, 234] width 17 height 17
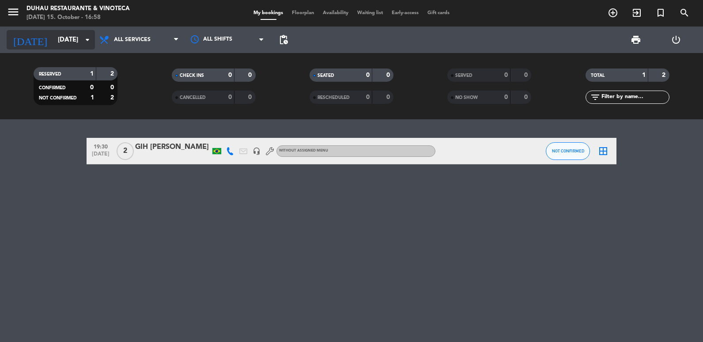
click at [53, 41] on input "[DATE]" at bounding box center [95, 40] width 85 height 16
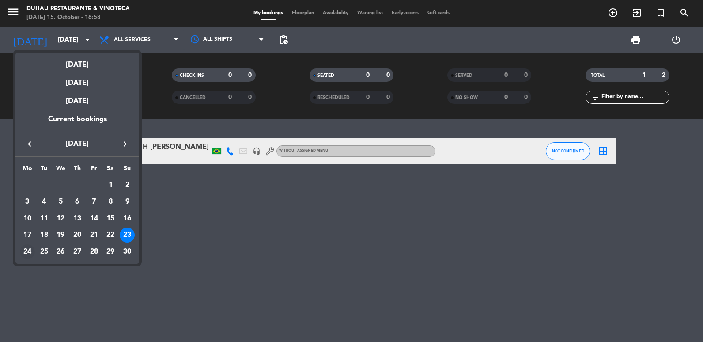
click at [26, 252] on div "24" at bounding box center [27, 251] width 15 height 15
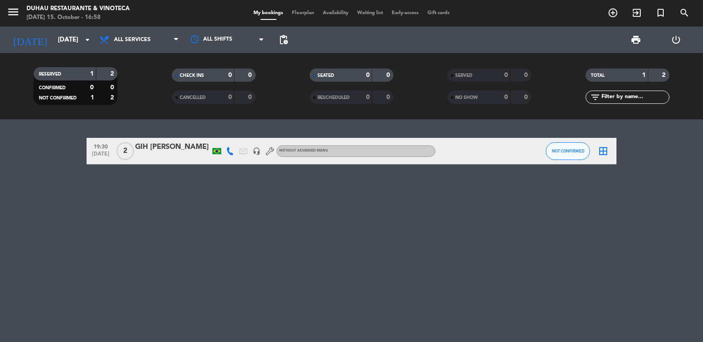
type input "[DATE]"
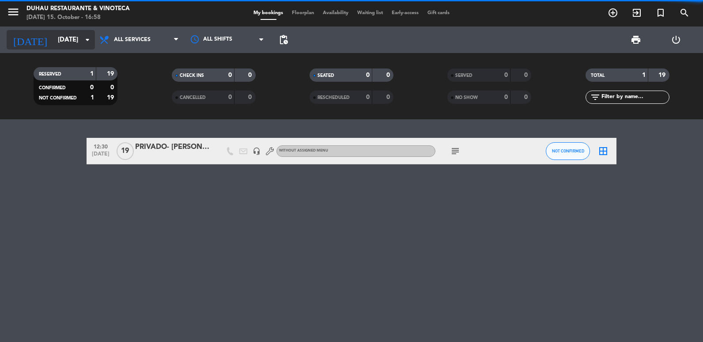
click at [56, 45] on input "[DATE]" at bounding box center [95, 40] width 85 height 16
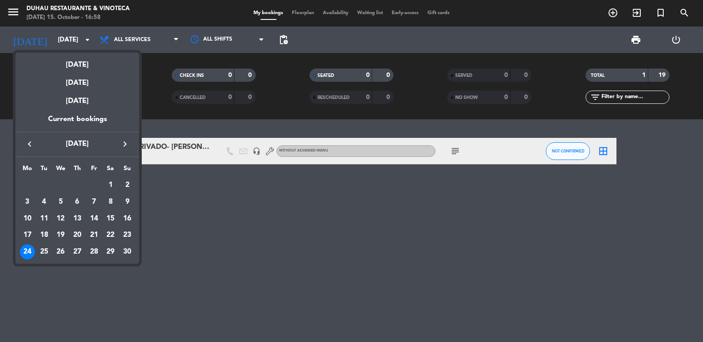
click at [233, 193] on div at bounding box center [351, 171] width 703 height 342
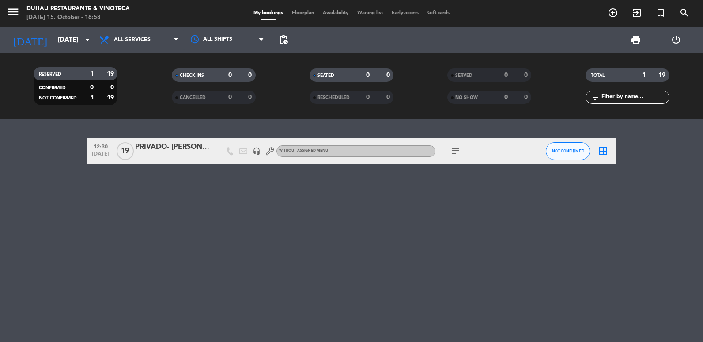
click at [460, 153] on span "subject" at bounding box center [455, 151] width 13 height 11
click at [457, 150] on icon "subject" at bounding box center [455, 151] width 11 height 11
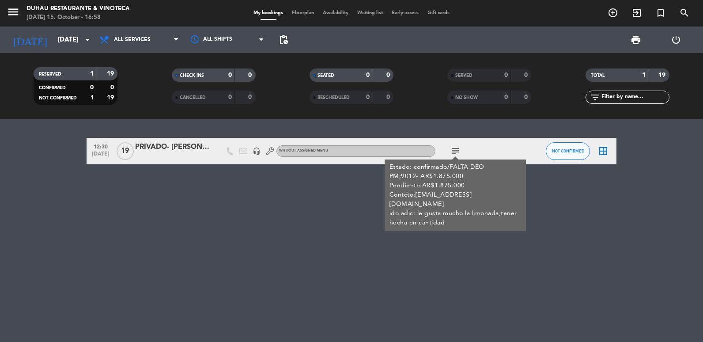
click at [157, 147] on div "PRIVADO- [PERSON_NAME]" at bounding box center [172, 146] width 75 height 11
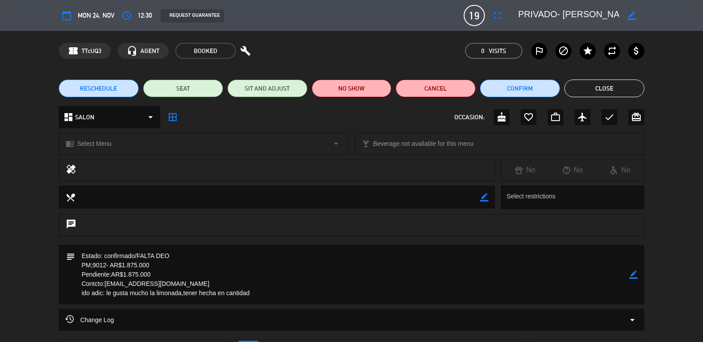
click at [633, 275] on icon "border_color" at bounding box center [633, 274] width 8 height 8
drag, startPoint x: 185, startPoint y: 254, endPoint x: 136, endPoint y: 249, distance: 49.3
click at [136, 249] on textarea at bounding box center [352, 275] width 554 height 60
type textarea "Estado: confirmado/DEO ENVIADO PM;9012- AR$1.875.000 Pendiente:AR$1.875.000 Con…"
click at [639, 276] on div "subject" at bounding box center [352, 275] width 586 height 60
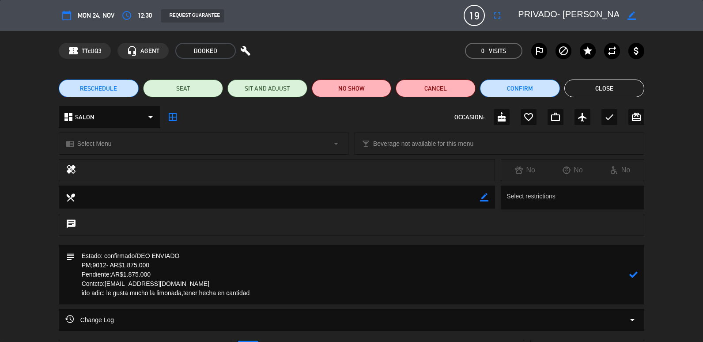
click at [630, 275] on icon at bounding box center [633, 274] width 8 height 8
click at [610, 87] on button "Close" at bounding box center [604, 88] width 80 height 18
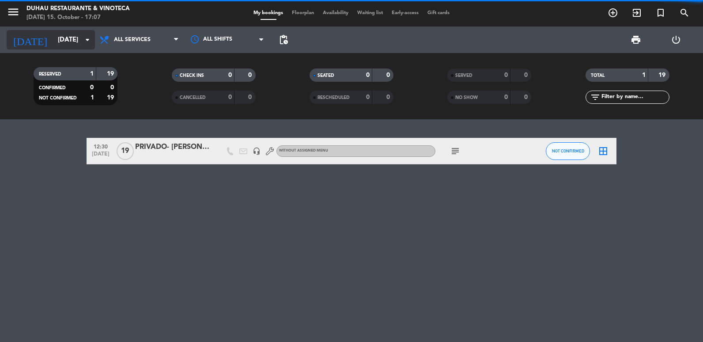
click at [72, 43] on input "[DATE]" at bounding box center [95, 40] width 85 height 16
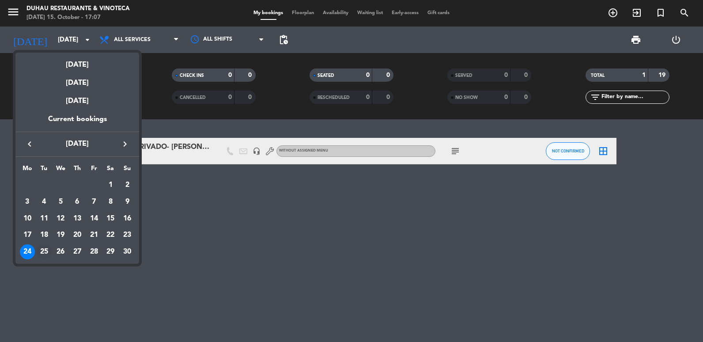
click at [40, 248] on div "25" at bounding box center [44, 251] width 15 height 15
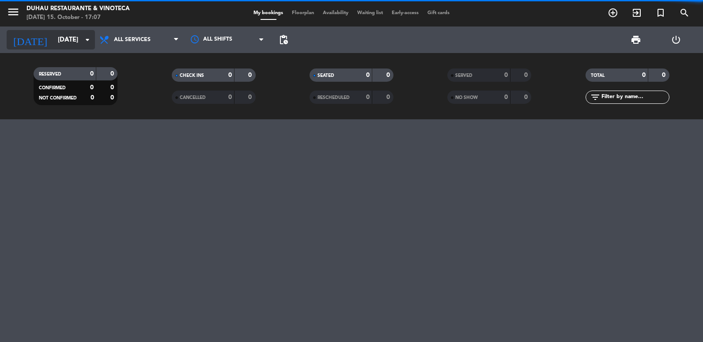
click at [68, 38] on input "[DATE]" at bounding box center [95, 40] width 85 height 16
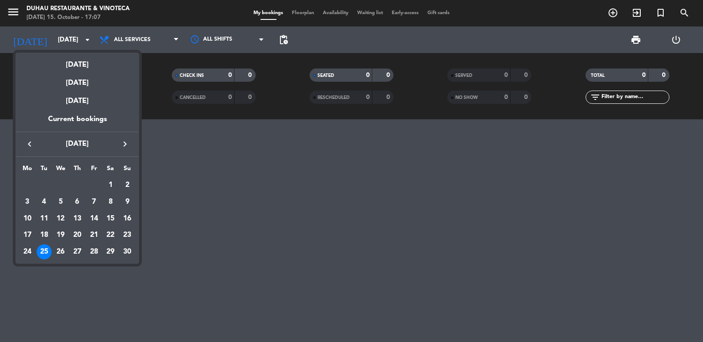
click at [62, 257] on div "26" at bounding box center [60, 251] width 15 height 15
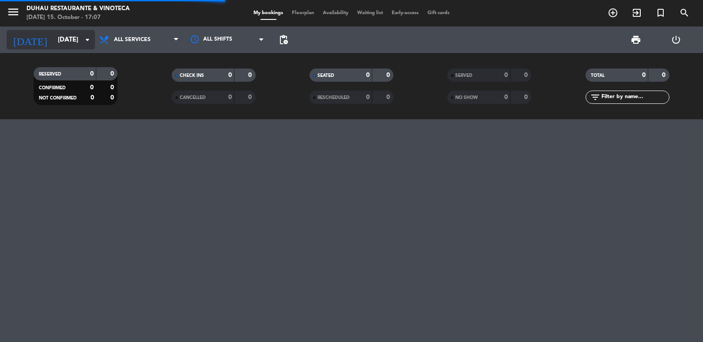
click at [53, 39] on input "[DATE]" at bounding box center [95, 40] width 85 height 16
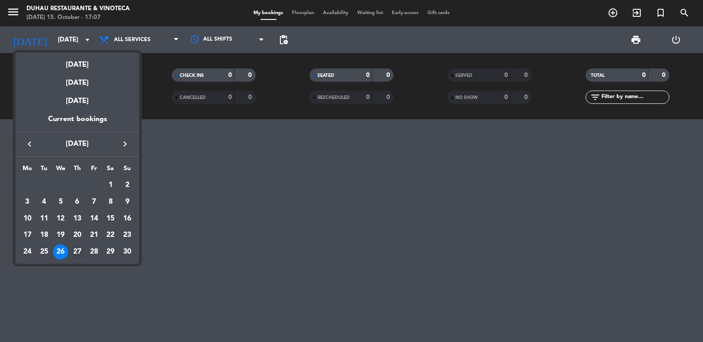
click at [80, 253] on div "27" at bounding box center [77, 251] width 15 height 15
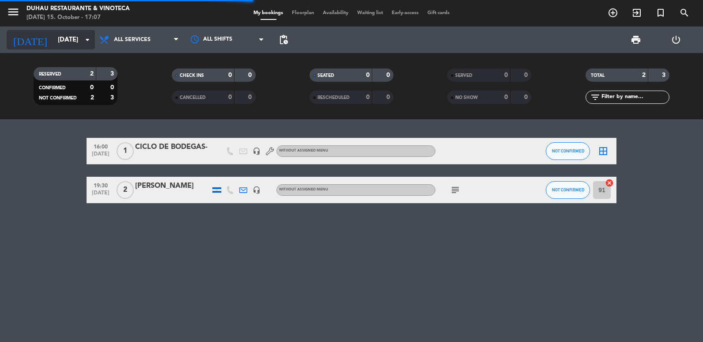
click at [61, 47] on input "[DATE]" at bounding box center [95, 40] width 85 height 16
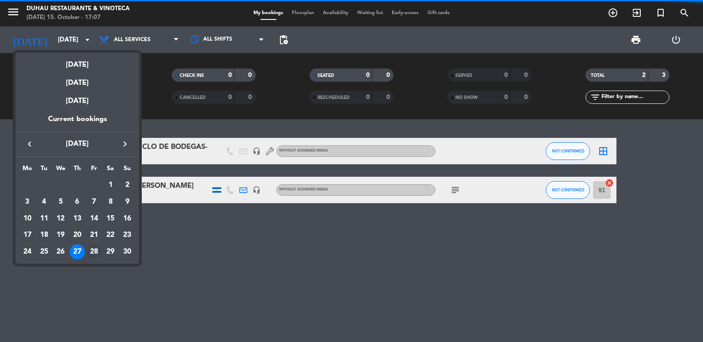
click at [93, 253] on div "28" at bounding box center [94, 251] width 15 height 15
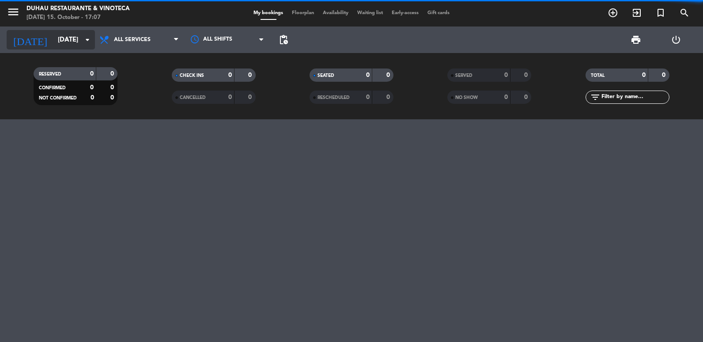
click at [56, 40] on input "[DATE]" at bounding box center [95, 40] width 85 height 16
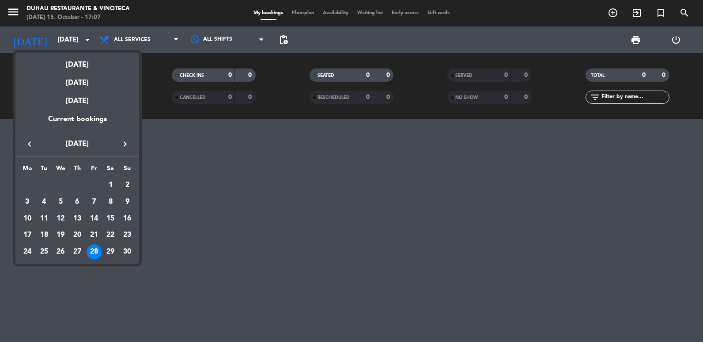
click at [108, 249] on div "29" at bounding box center [110, 251] width 15 height 15
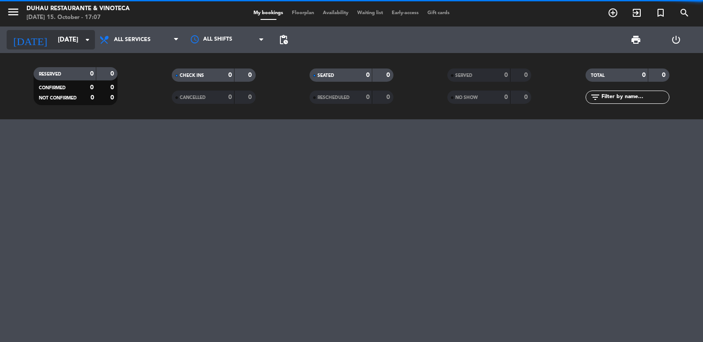
click at [63, 41] on input "[DATE]" at bounding box center [95, 40] width 85 height 16
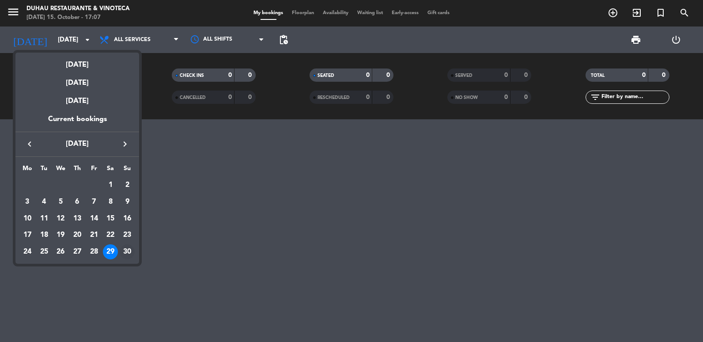
click at [124, 251] on div "30" at bounding box center [127, 251] width 15 height 15
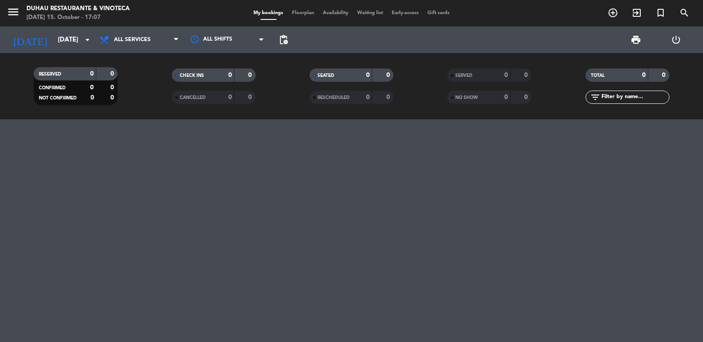
click at [57, 51] on div "[DATE] [DATE] arrow_drop_down" at bounding box center [51, 39] width 88 height 26
click at [65, 47] on input "[DATE]" at bounding box center [95, 40] width 85 height 16
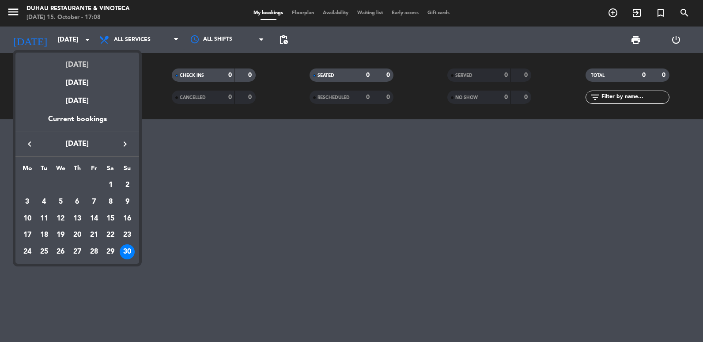
click at [66, 60] on div "[DATE]" at bounding box center [77, 62] width 124 height 18
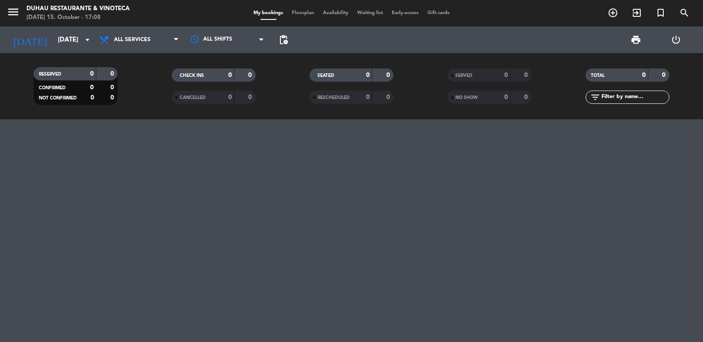
type input "[DATE]"
